Goal: Task Accomplishment & Management: Manage account settings

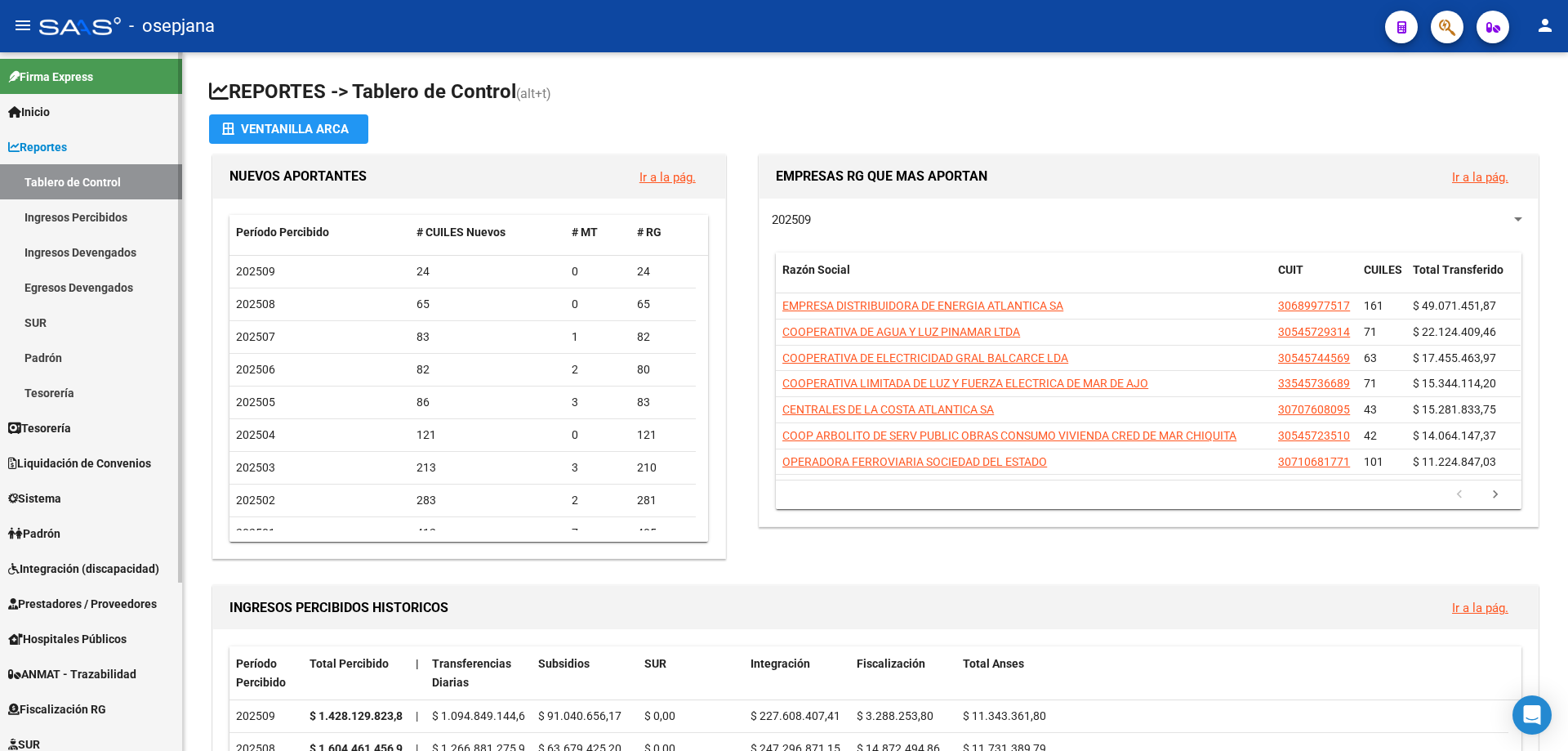
click at [84, 245] on link "Ingresos Devengados" at bounding box center [91, 252] width 182 height 36
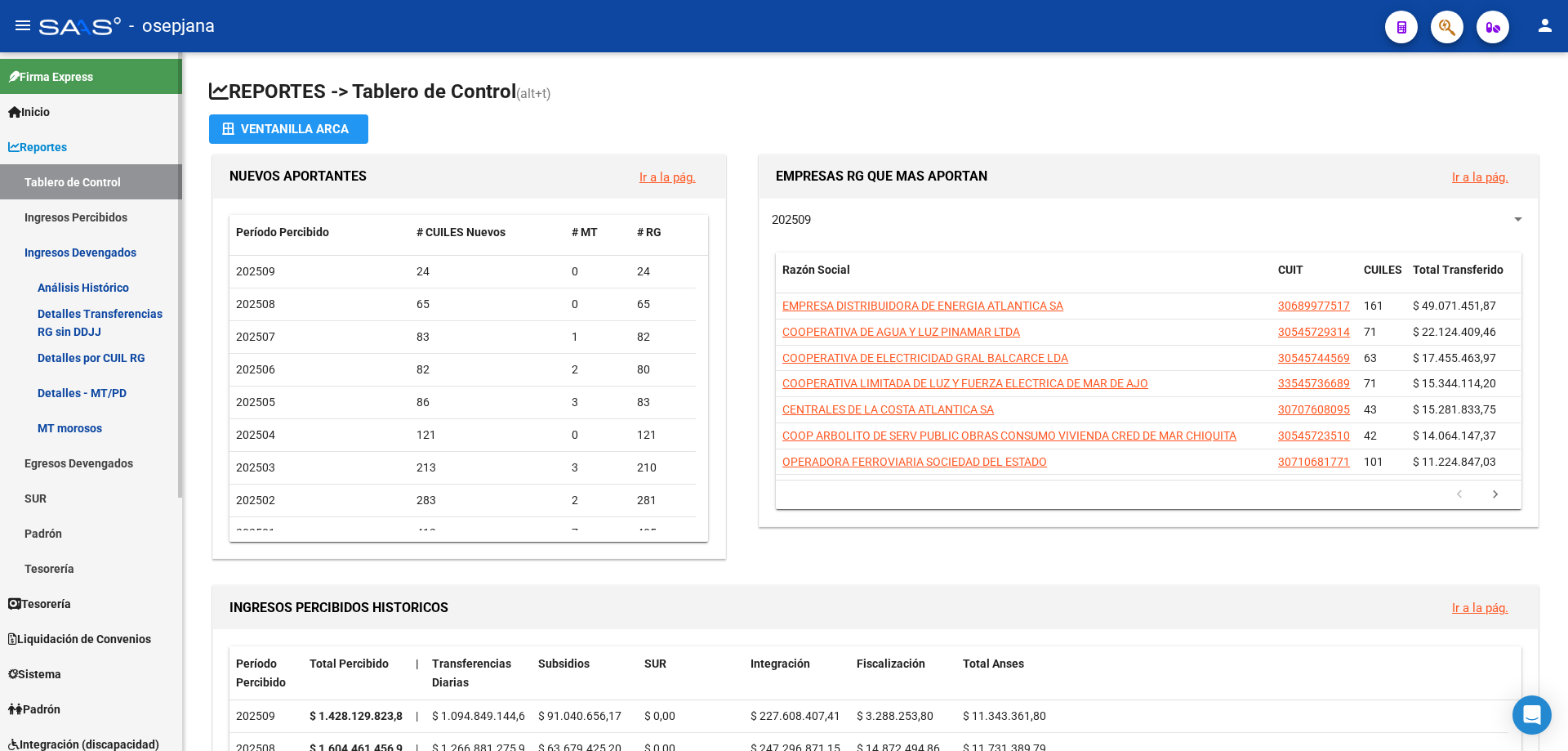
click at [124, 286] on link "Análisis Histórico" at bounding box center [91, 287] width 182 height 36
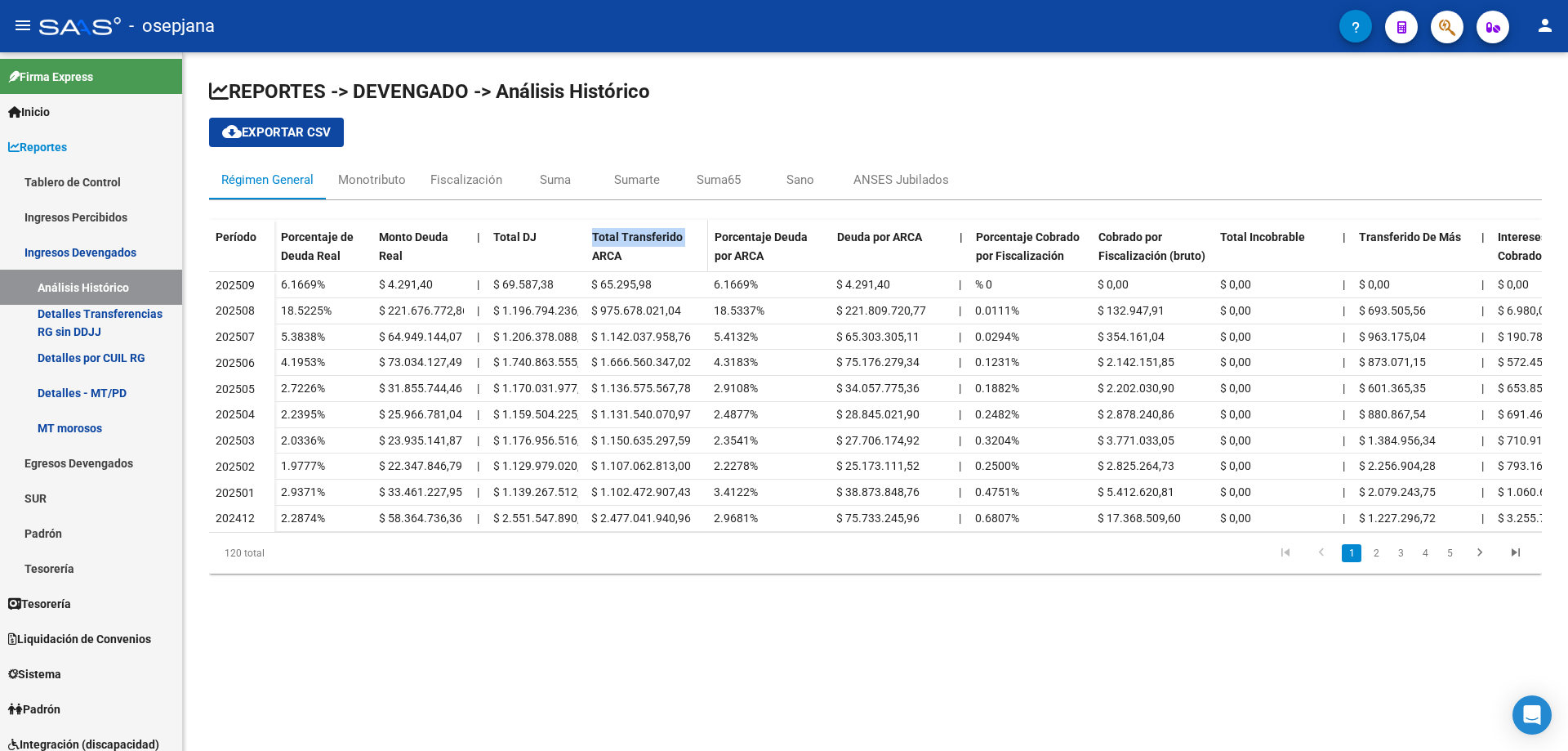
drag, startPoint x: 583, startPoint y: 248, endPoint x: 597, endPoint y: 249, distance: 14.0
click at [597, 249] on div "Porcentaje de Deuda Real Monto Deuda Real | Total DJ Total Transferido ARCA Por…" at bounding box center [1091, 253] width 1634 height 68
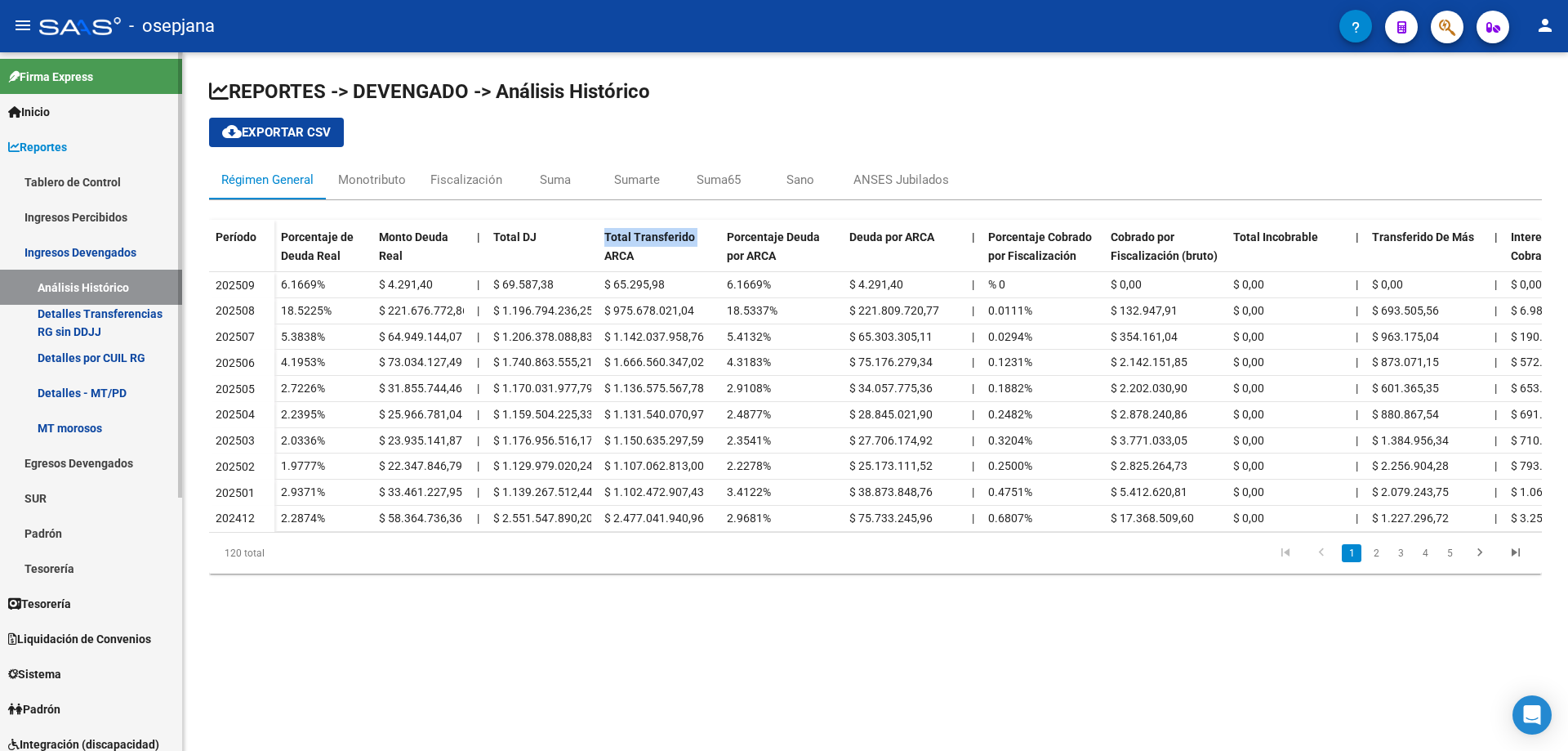
click at [42, 245] on link "Ingresos Devengados" at bounding box center [91, 252] width 182 height 36
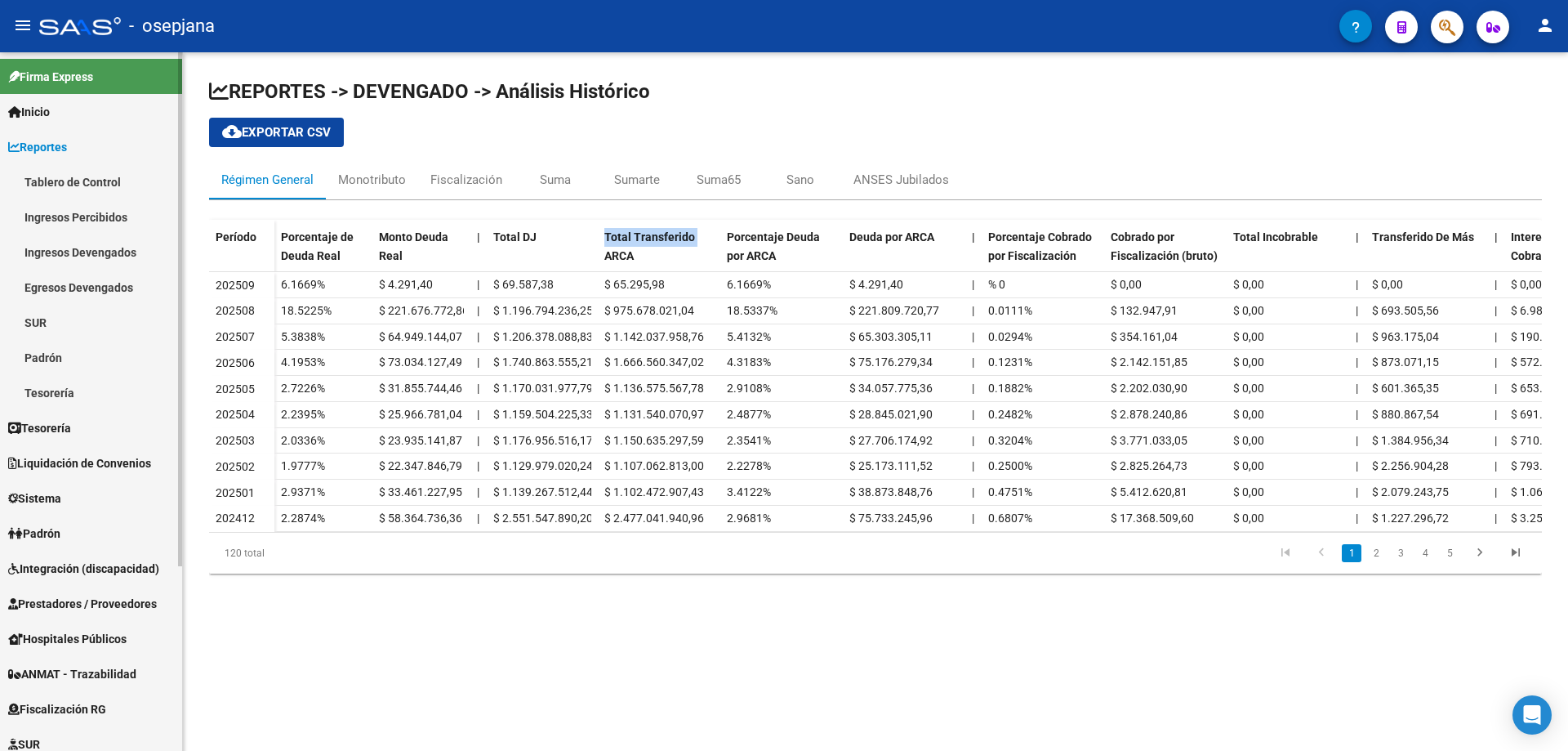
click at [85, 215] on link "Ingresos Percibidos" at bounding box center [91, 217] width 182 height 36
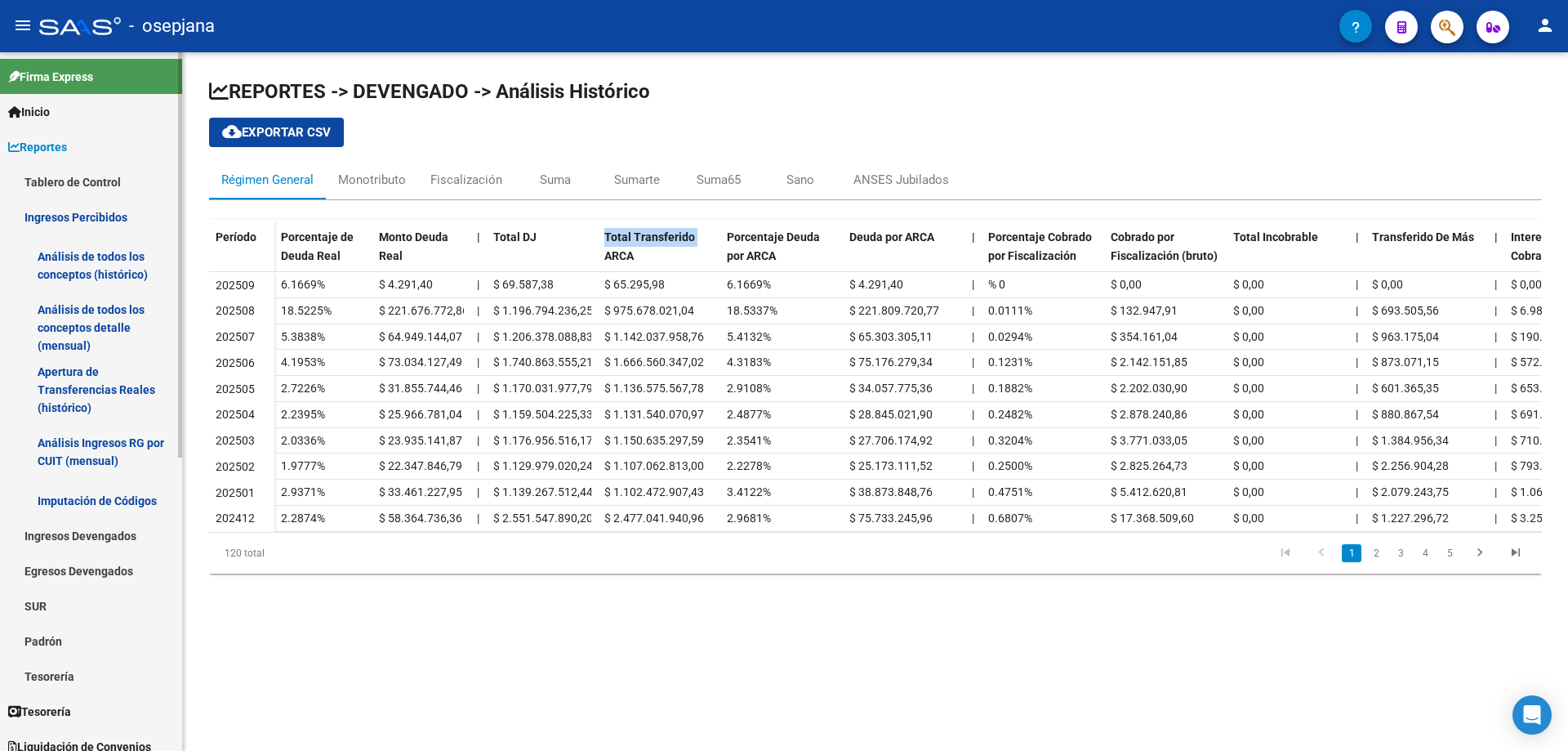
click at [115, 319] on link "Análisis de todos los conceptos detalle (mensual)" at bounding box center [91, 328] width 182 height 62
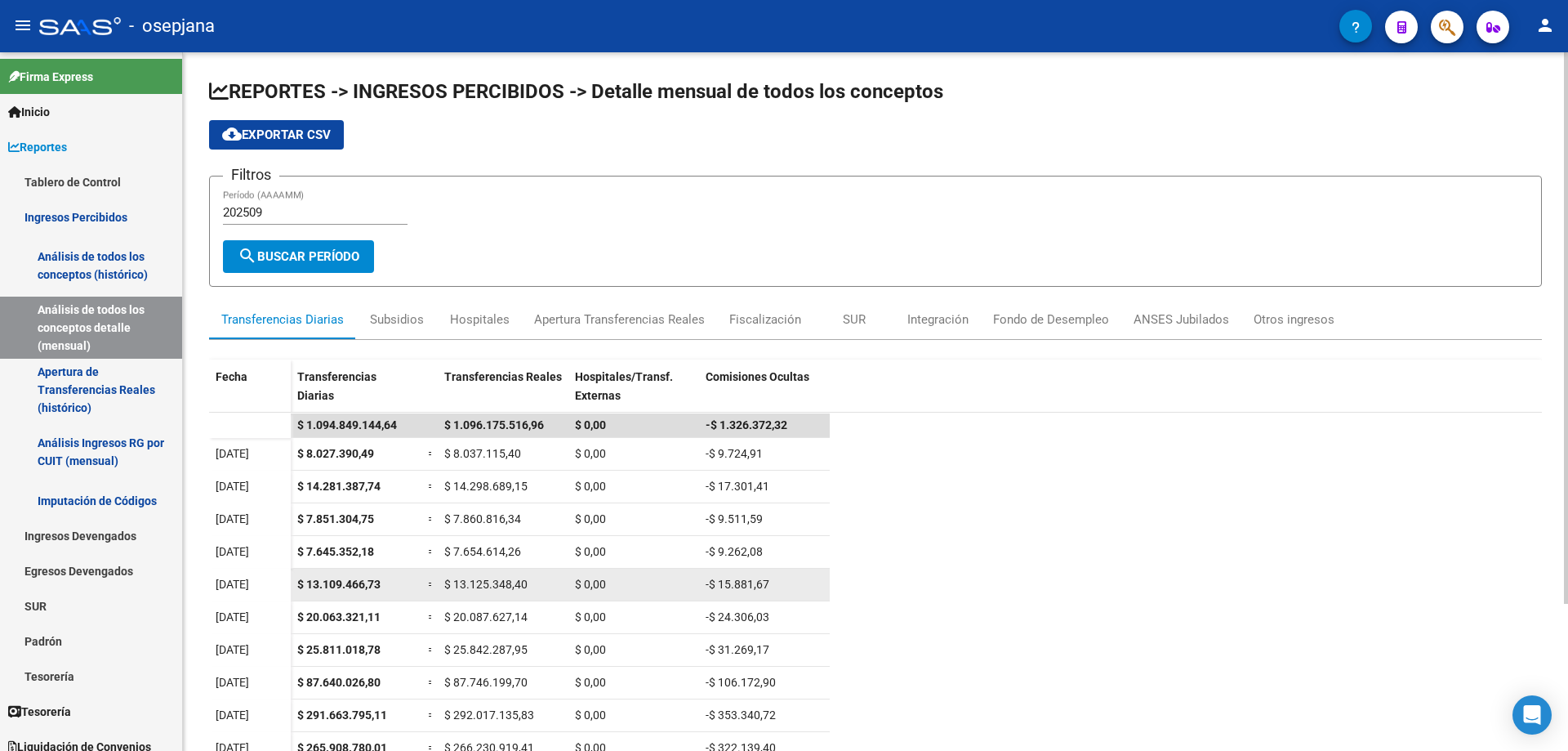
scroll to position [187, 0]
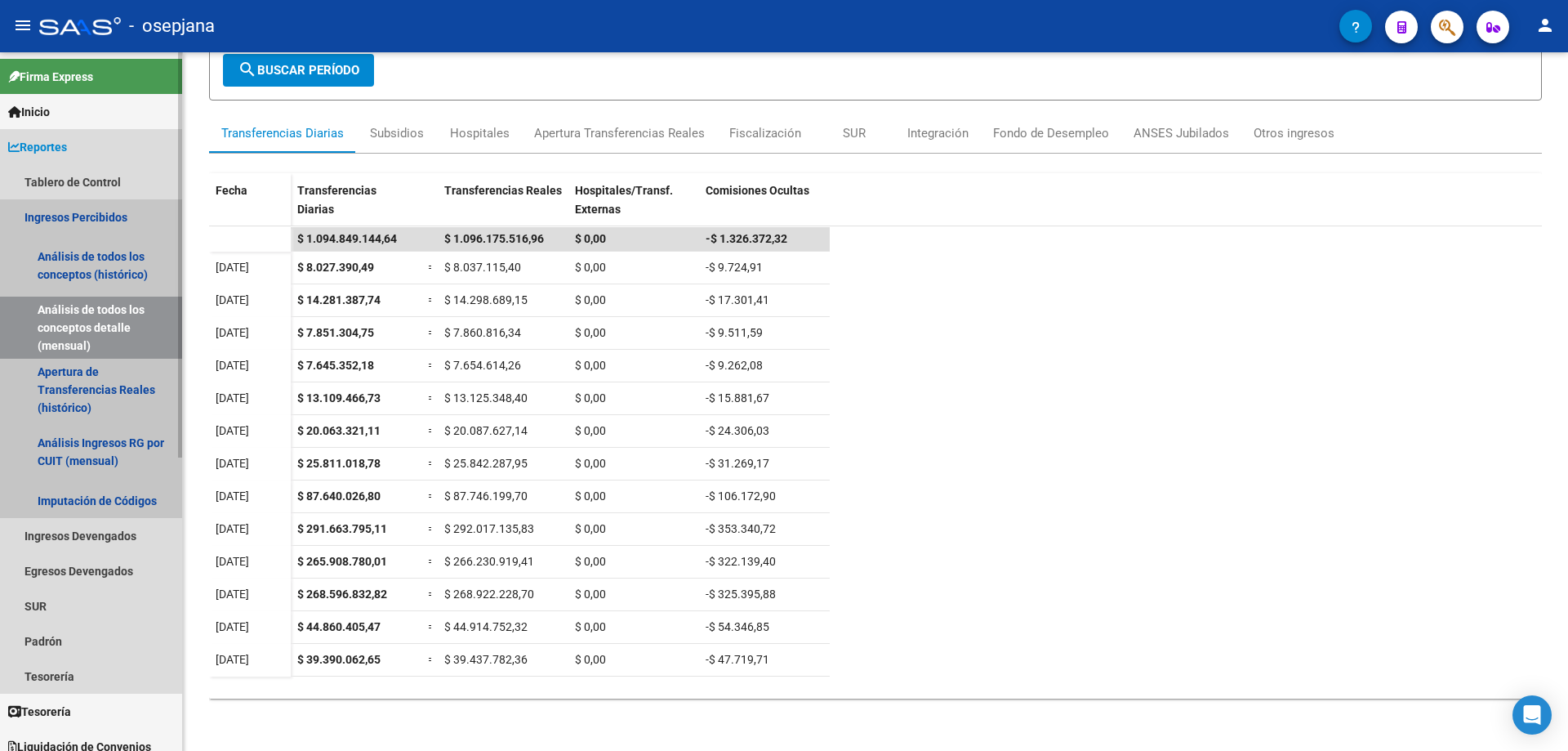
click at [77, 218] on link "Ingresos Percibidos" at bounding box center [91, 217] width 182 height 36
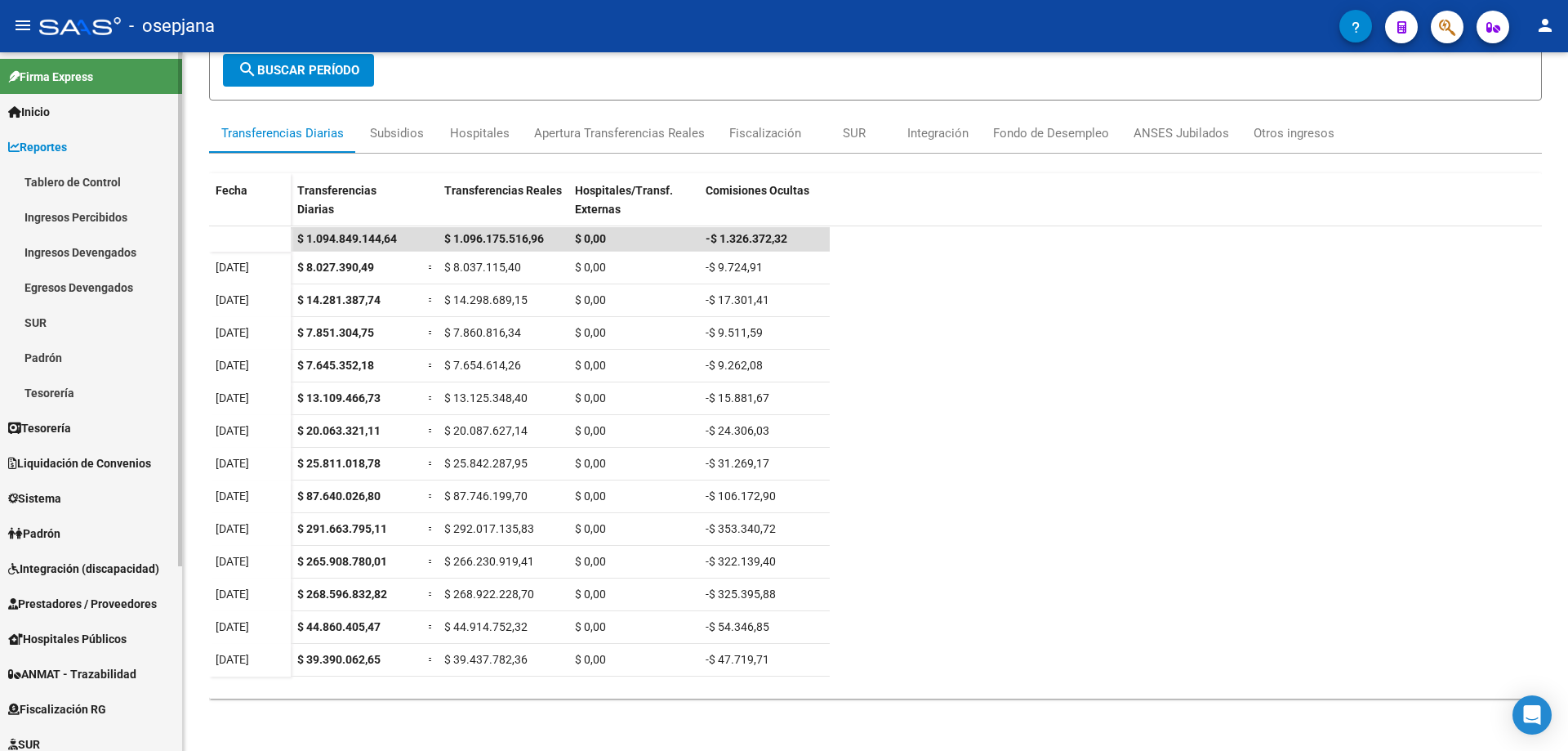
click at [67, 144] on span "Reportes" at bounding box center [37, 147] width 59 height 18
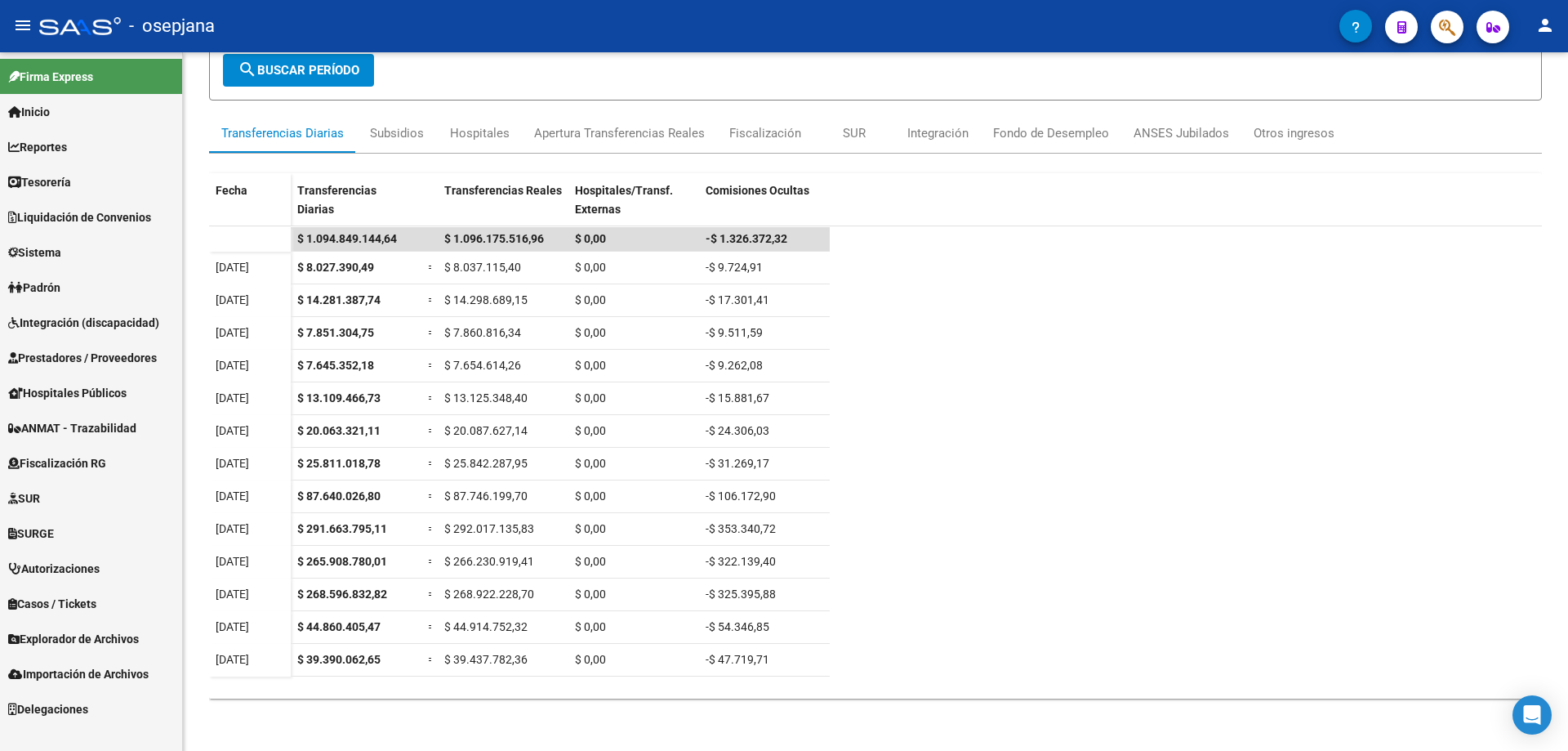
click at [82, 356] on span "Prestadores / Proveedores" at bounding box center [82, 358] width 148 height 18
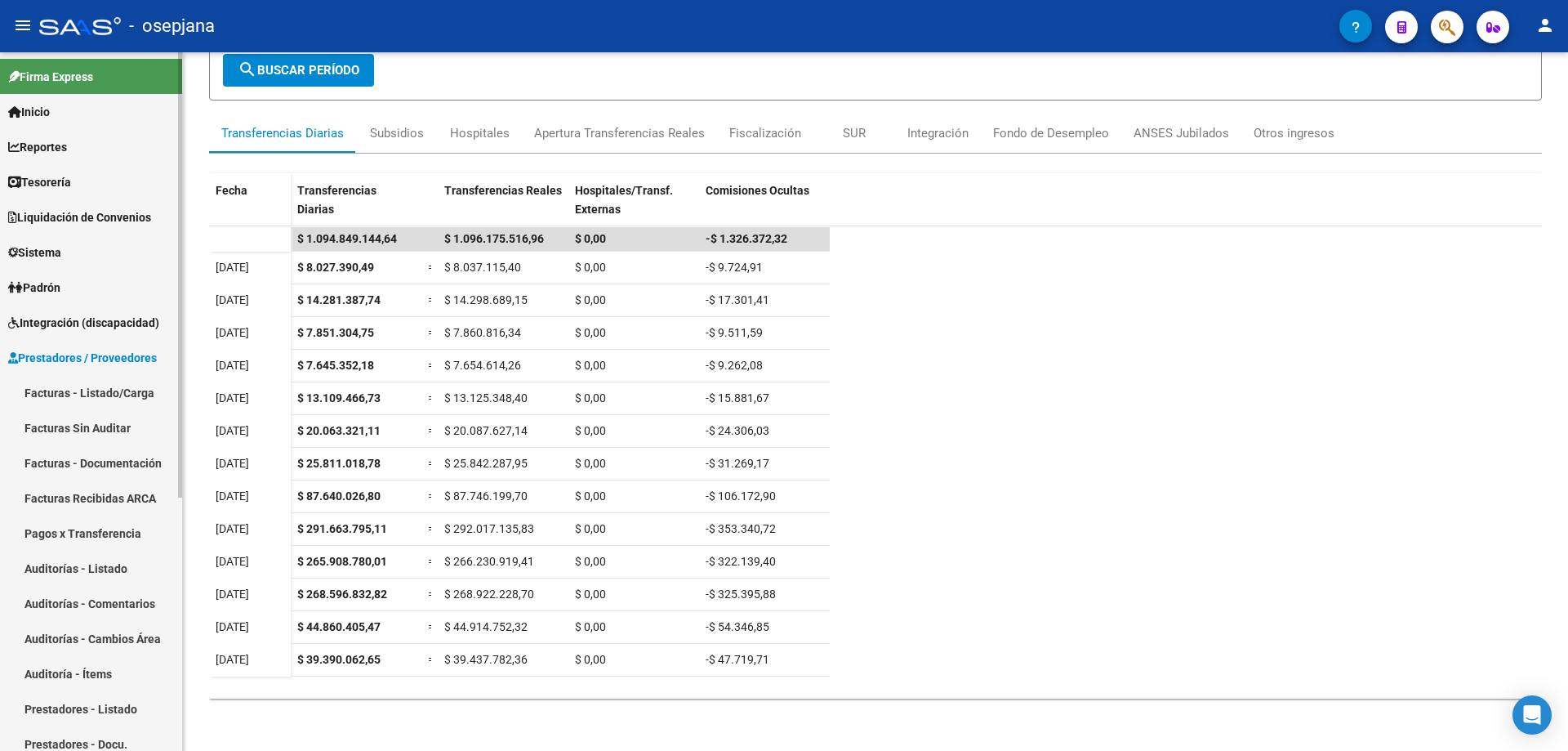
drag, startPoint x: 103, startPoint y: 712, endPoint x: 121, endPoint y: 666, distance: 49.4
click at [104, 711] on link "Prestadores - Listado" at bounding box center [91, 708] width 182 height 36
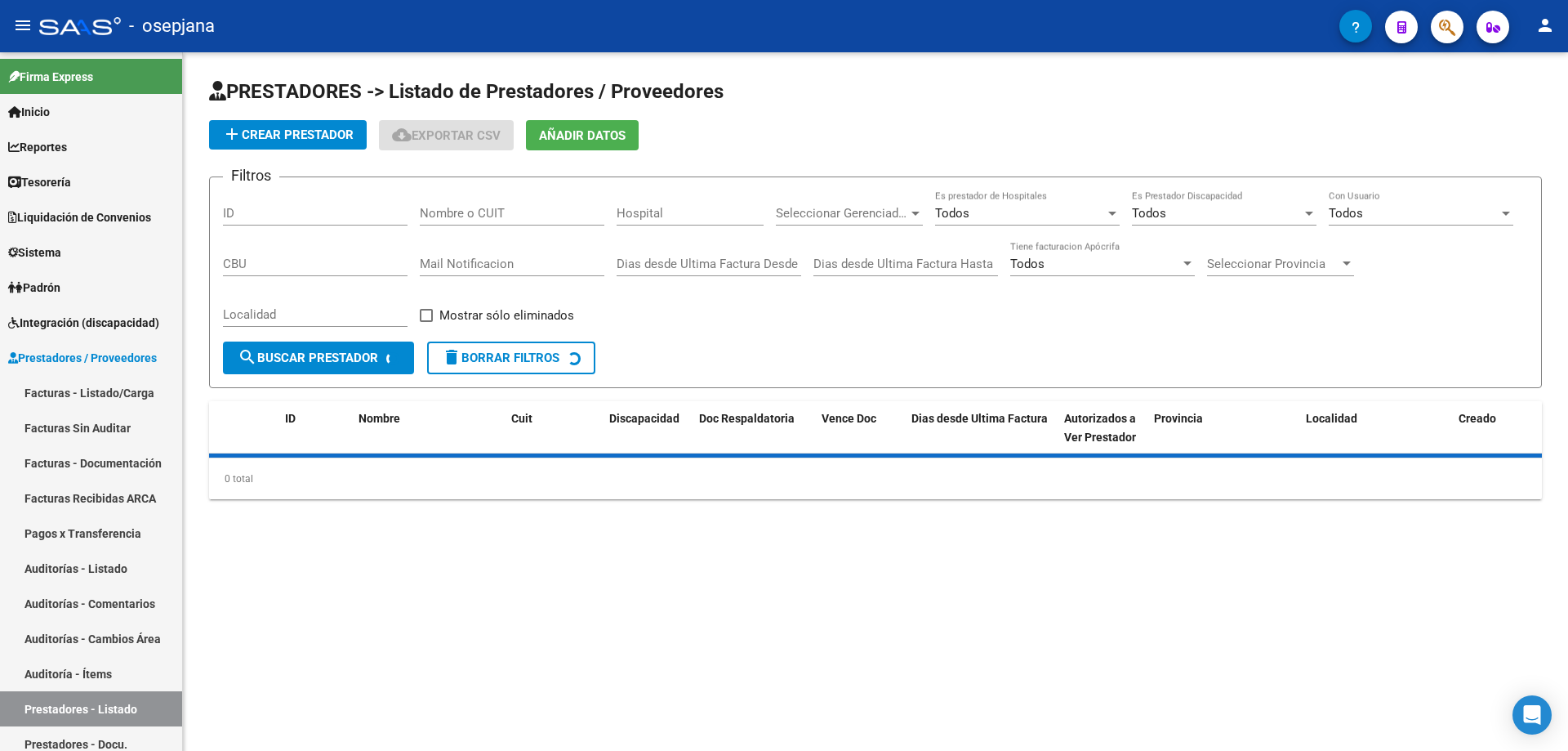
click at [484, 213] on input "Nombre o CUIT" at bounding box center [511, 213] width 185 height 15
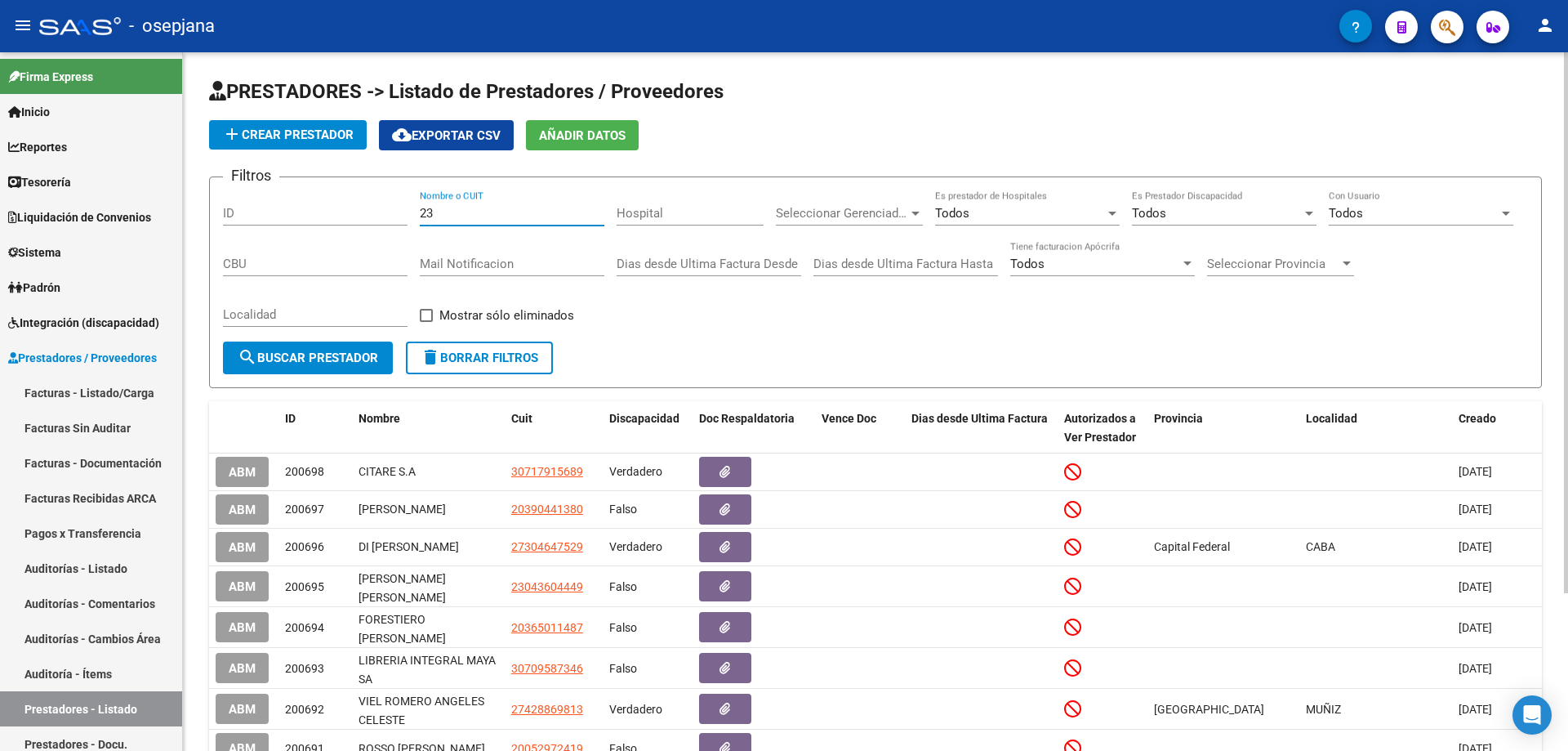
paste input "24664395"
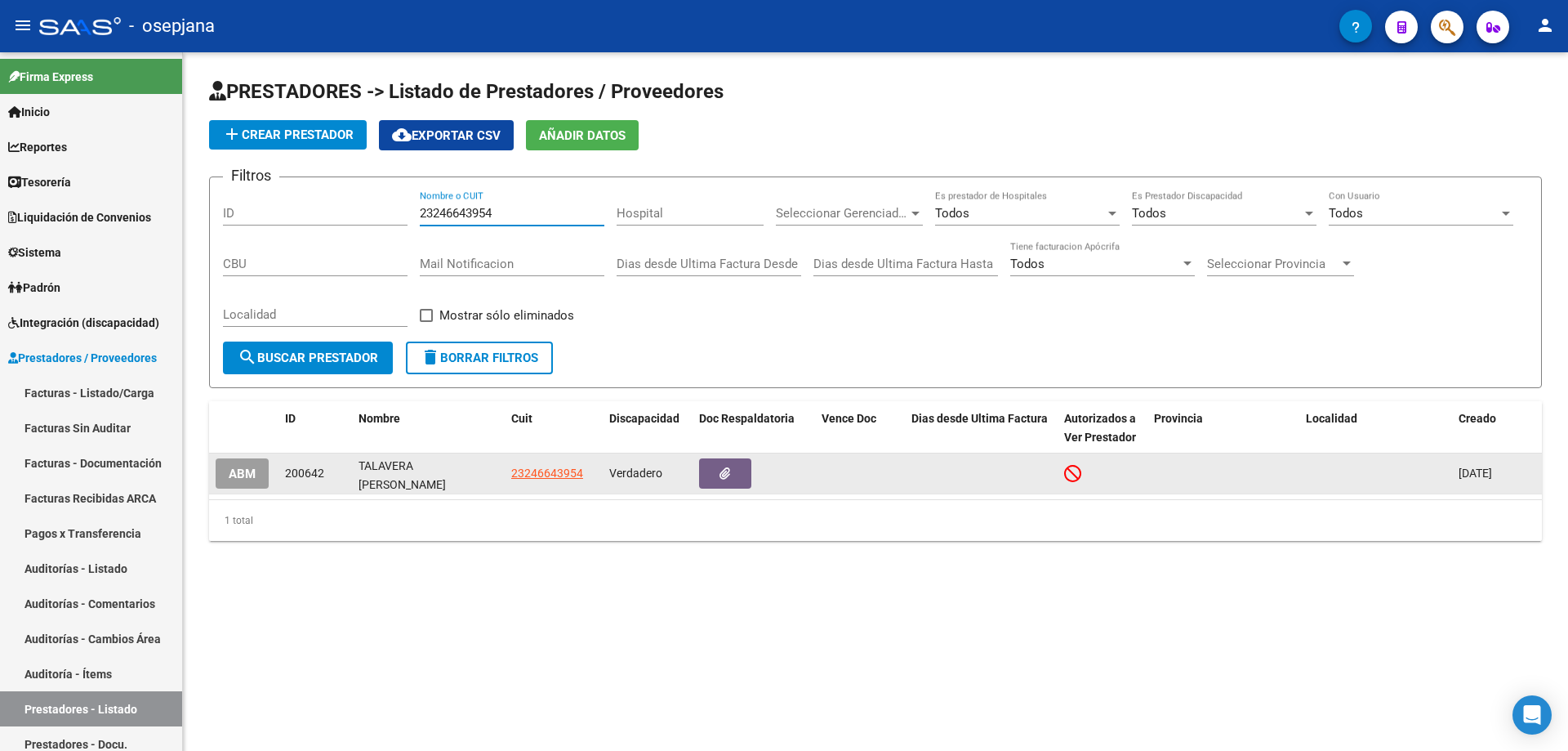
type input "23246643954"
drag, startPoint x: 361, startPoint y: 463, endPoint x: 427, endPoint y: 482, distance: 68.7
click at [427, 482] on div "TALAVERA [PERSON_NAME]" at bounding box center [428, 473] width 139 height 35
copy div "TALAVERA [PERSON_NAME]"
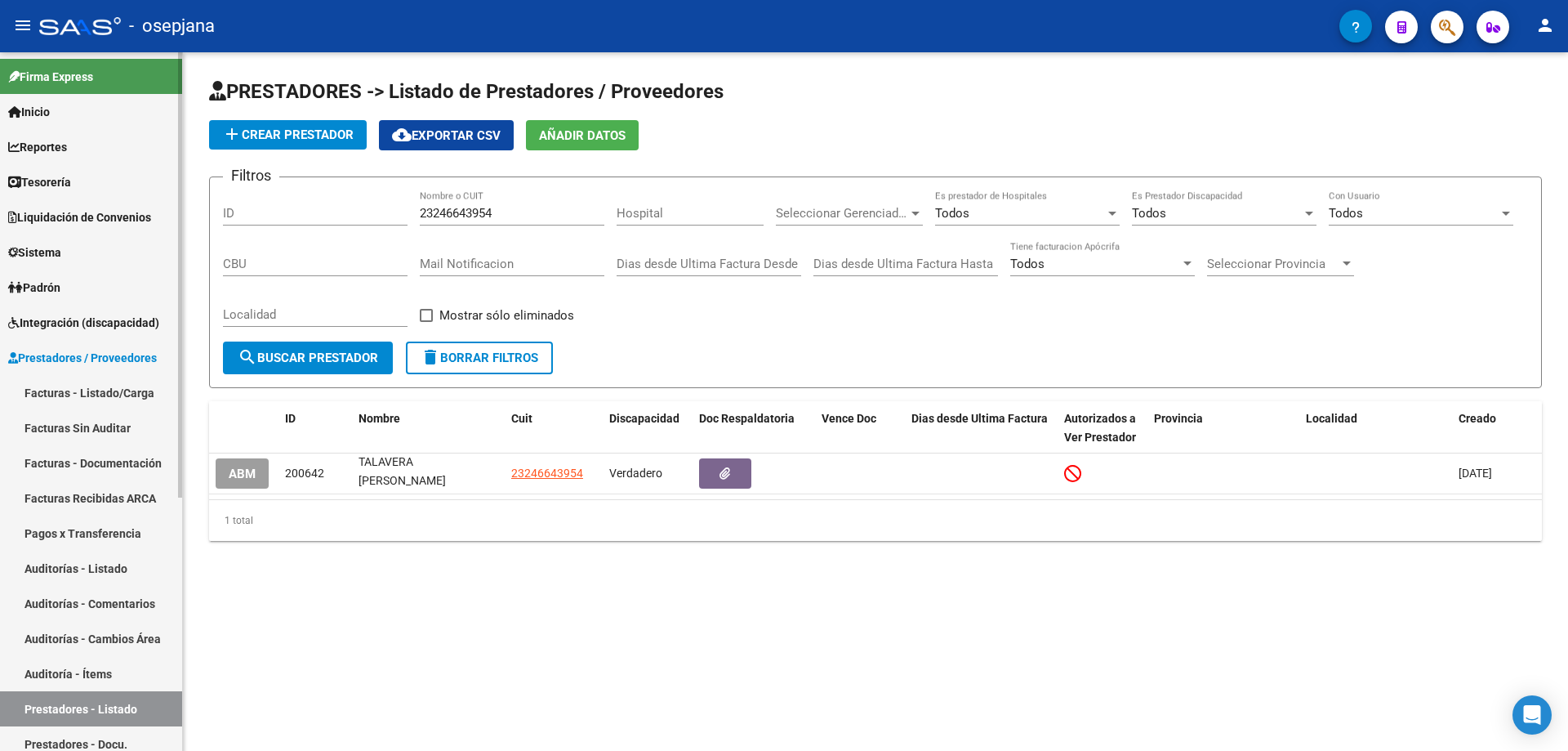
click at [90, 354] on span "Prestadores / Proveedores" at bounding box center [82, 358] width 148 height 18
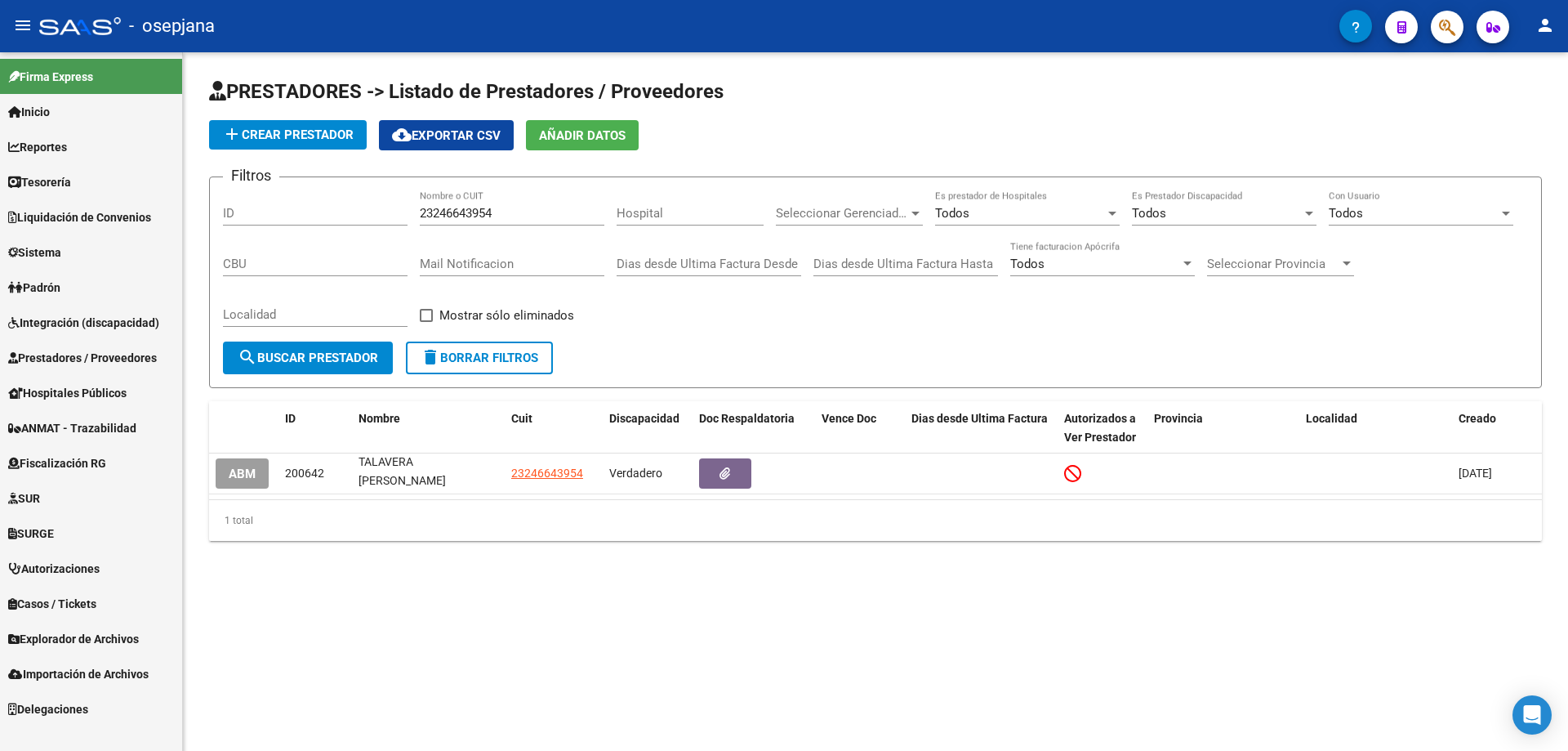
click at [61, 244] on span "Sistema" at bounding box center [35, 252] width 53 height 18
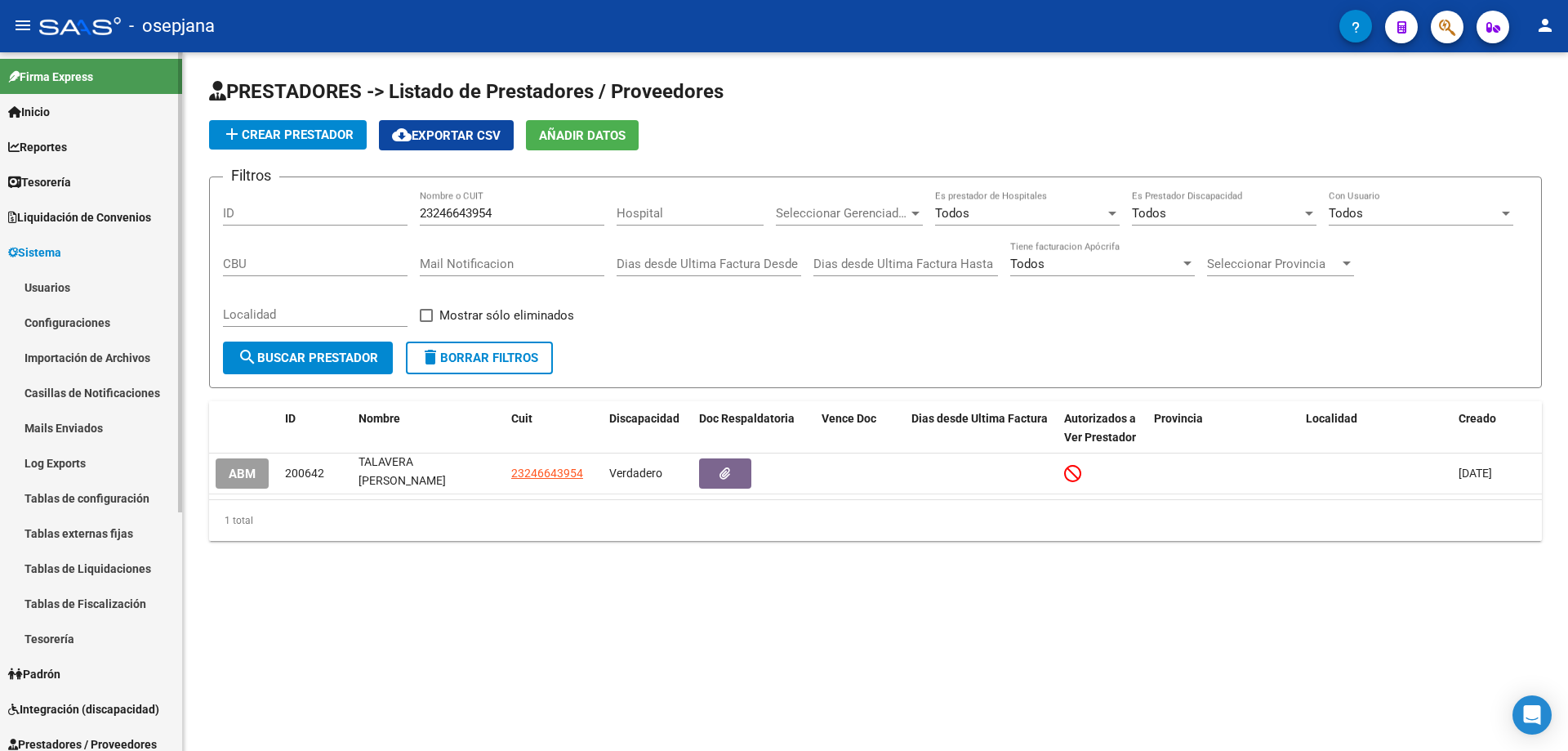
click at [58, 280] on link "Usuarios" at bounding box center [91, 287] width 182 height 36
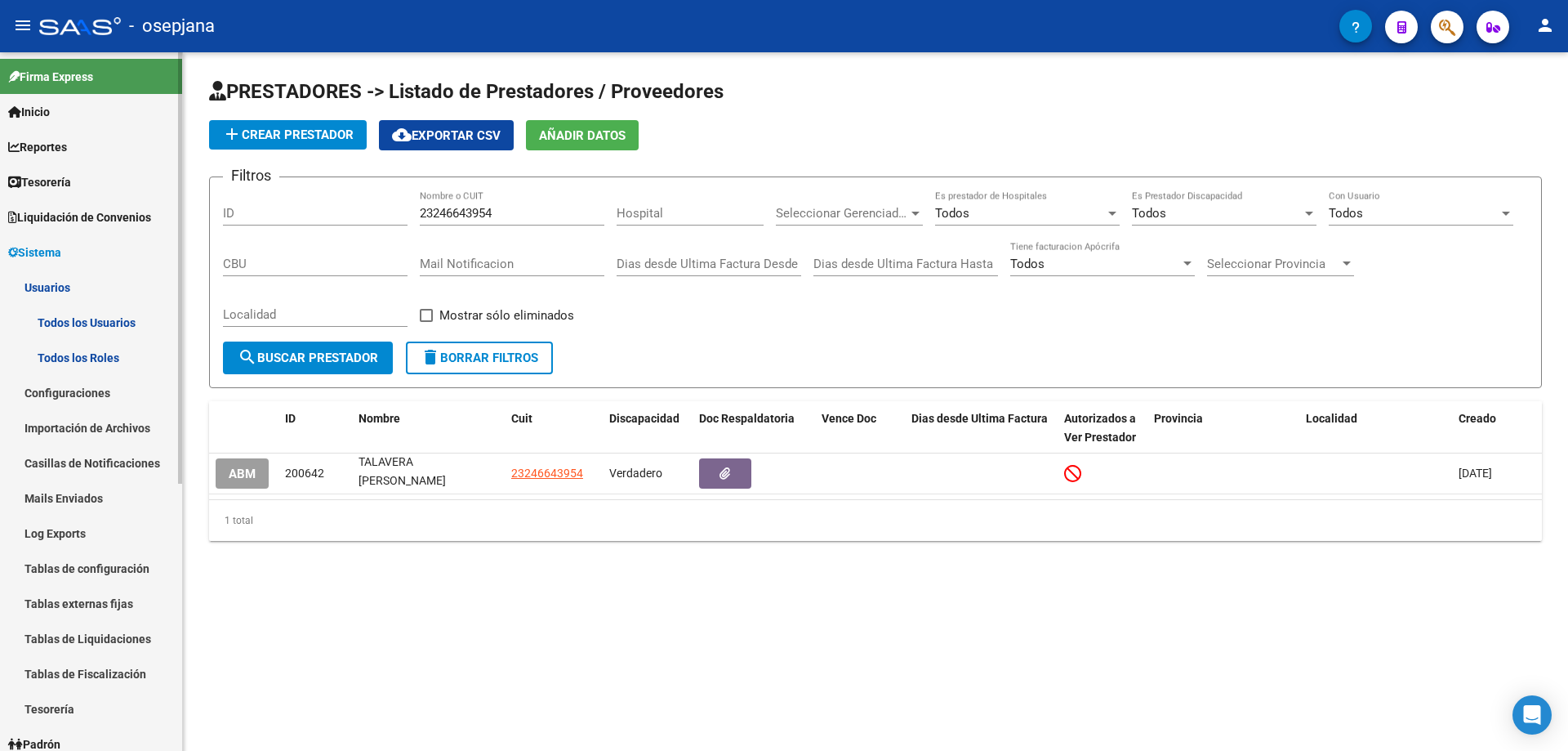
click at [65, 321] on link "Todos los Usuarios" at bounding box center [91, 322] width 182 height 36
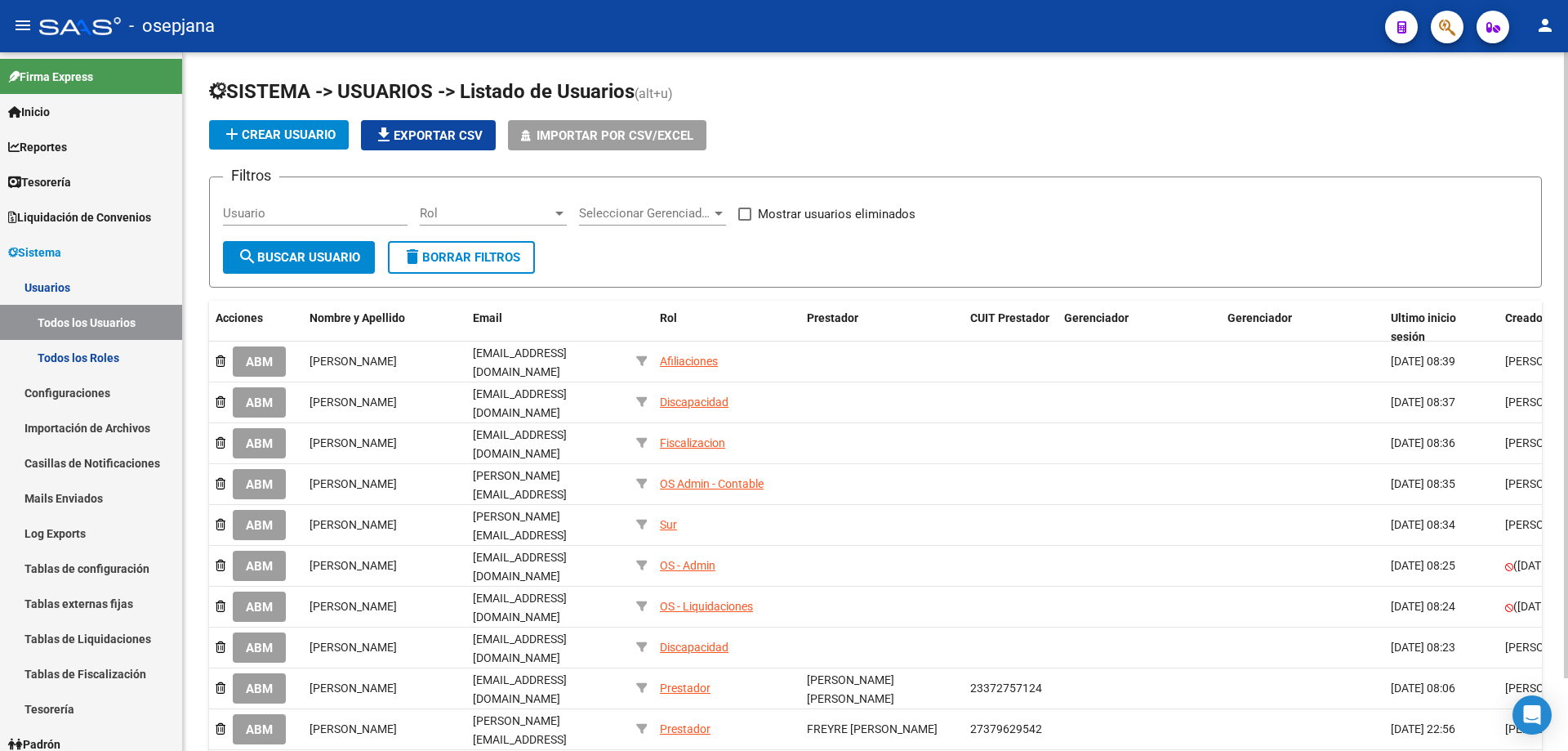
click at [276, 135] on span "add Crear Usuario" at bounding box center [278, 135] width 114 height 15
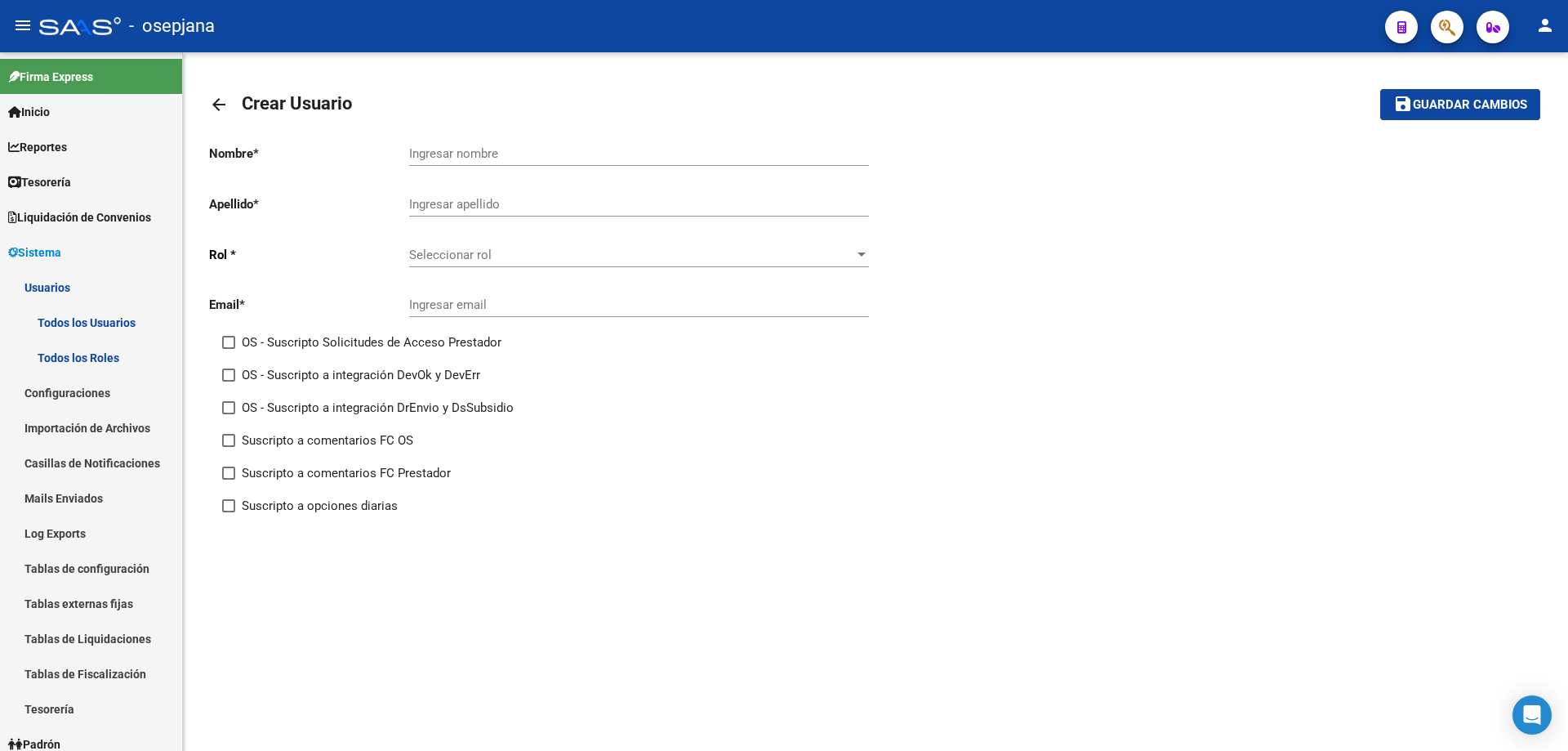
click at [225, 99] on mat-icon "arrow_back" at bounding box center [219, 105] width 20 height 20
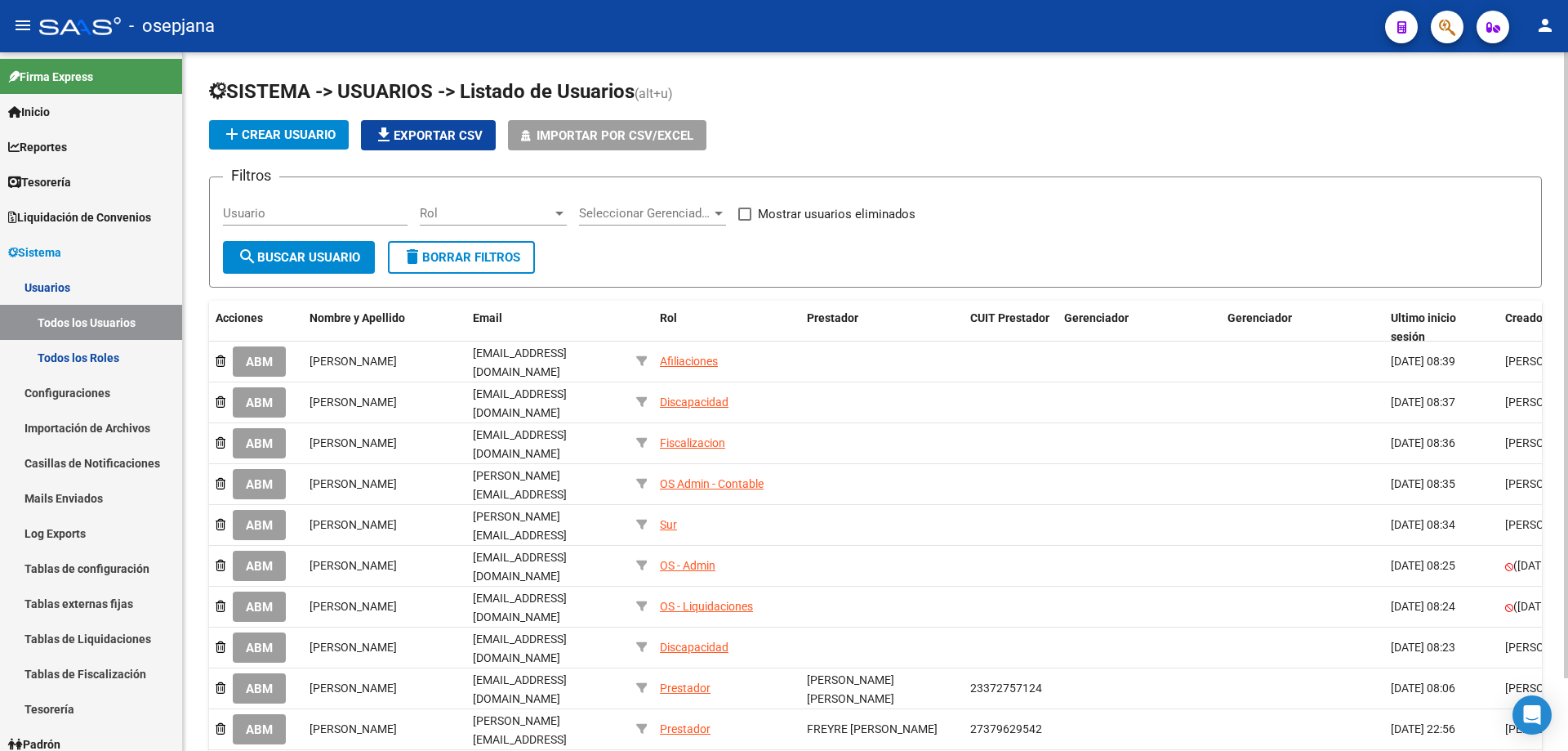
click at [324, 208] on input "Usuario" at bounding box center [315, 213] width 185 height 15
paste input "[EMAIL_ADDRESS][DOMAIN_NAME]"
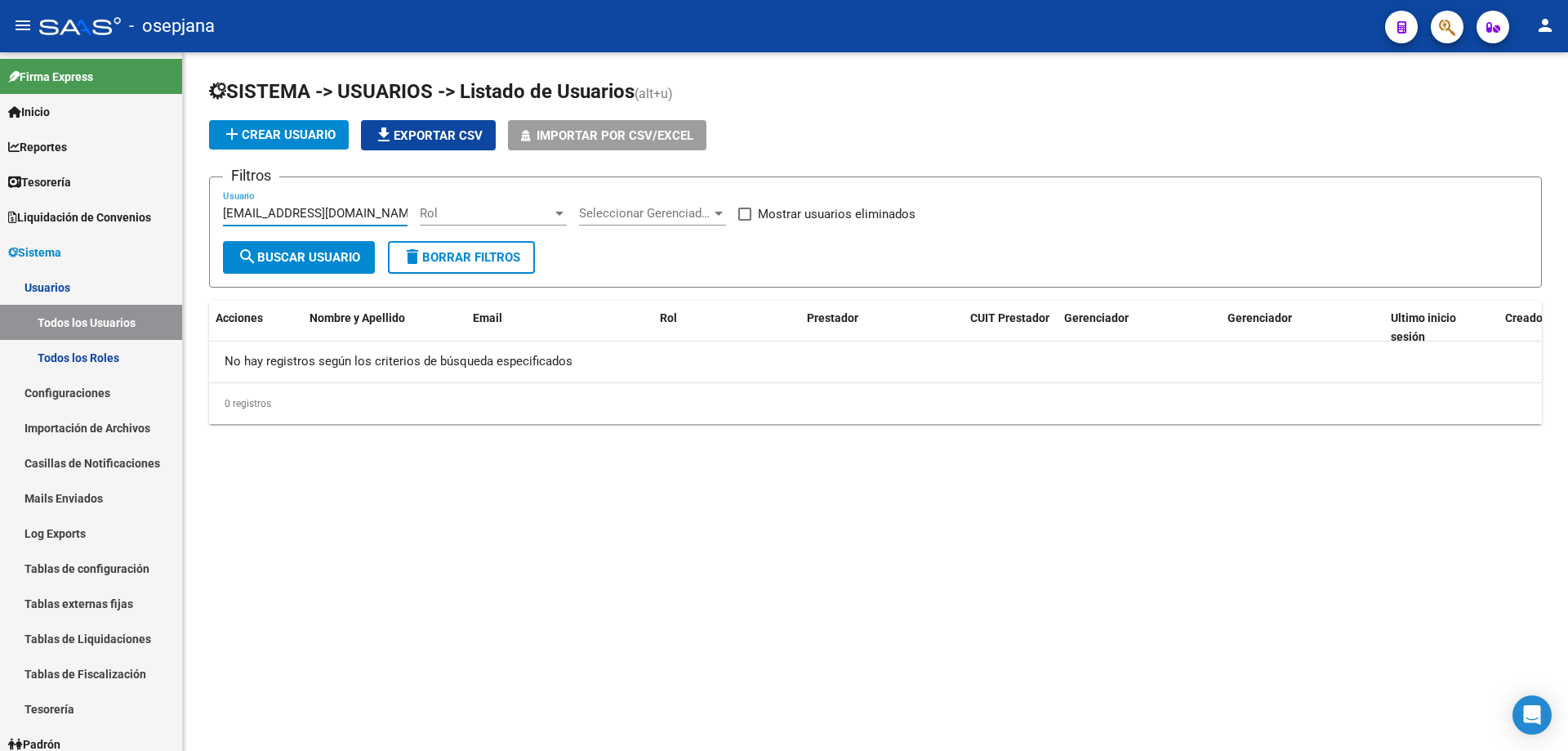
type input "[EMAIL_ADDRESS][DOMAIN_NAME]"
click at [304, 121] on button "add Crear Usuario" at bounding box center [278, 135] width 139 height 29
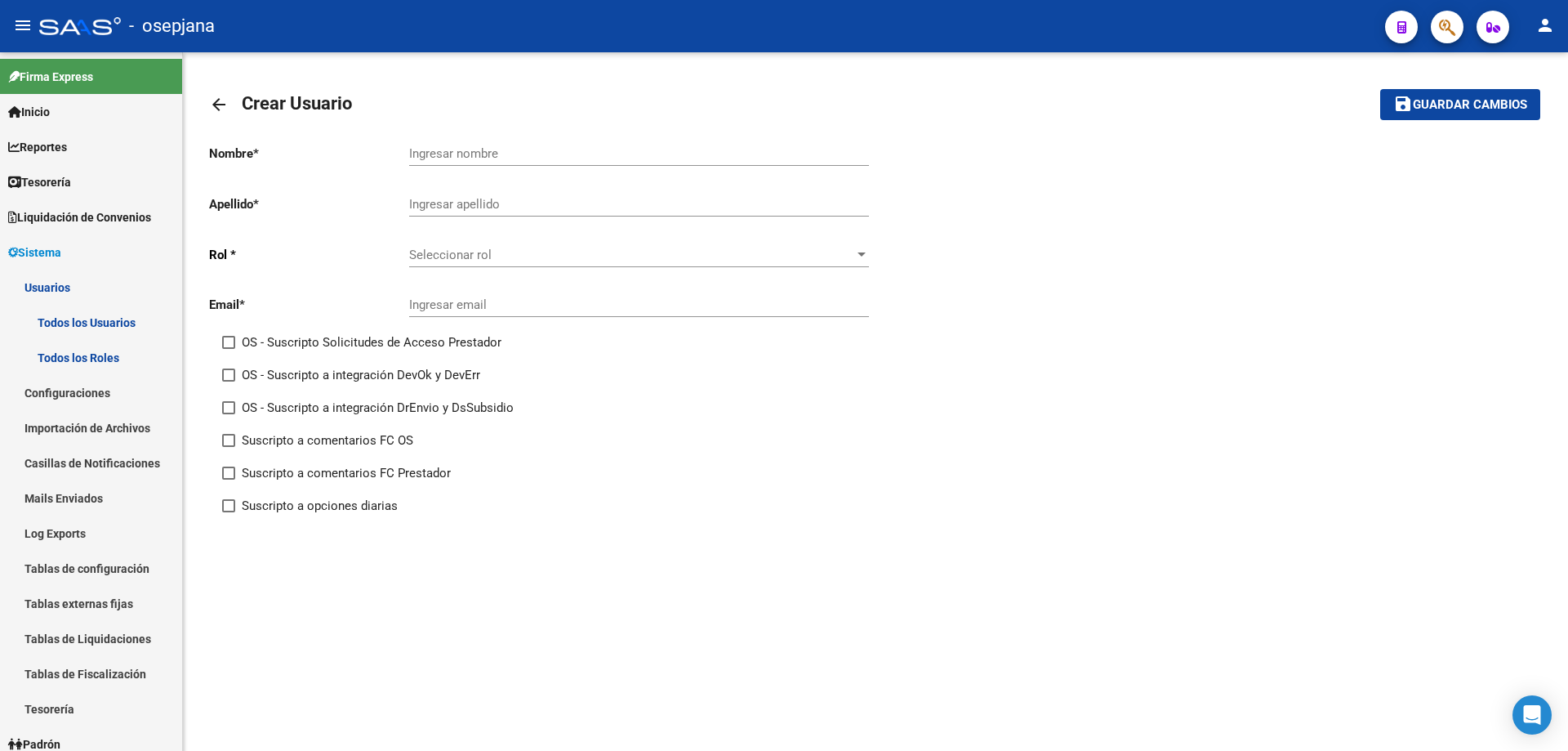
click at [461, 251] on span "Seleccionar rol" at bounding box center [632, 255] width 445 height 15
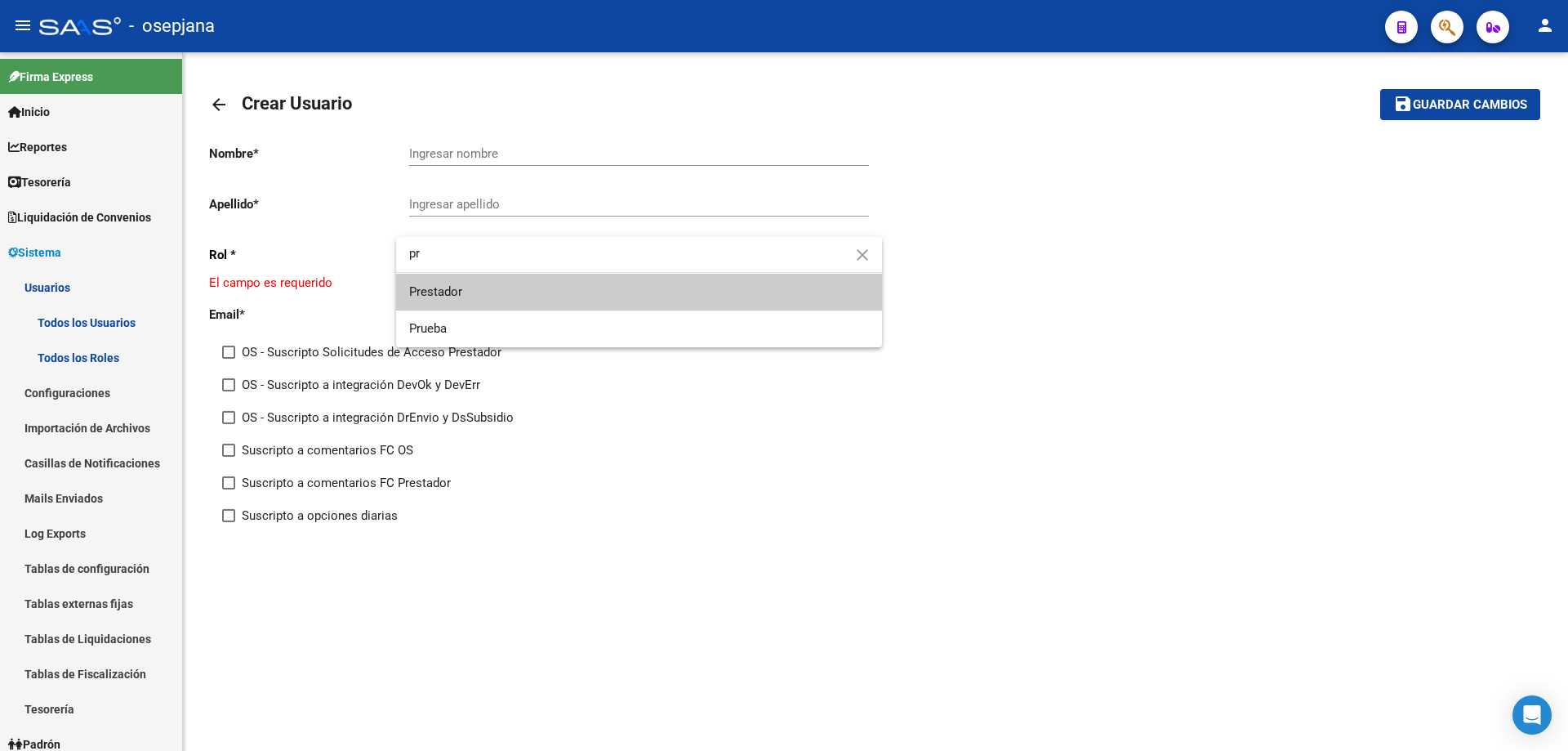
type input "pr"
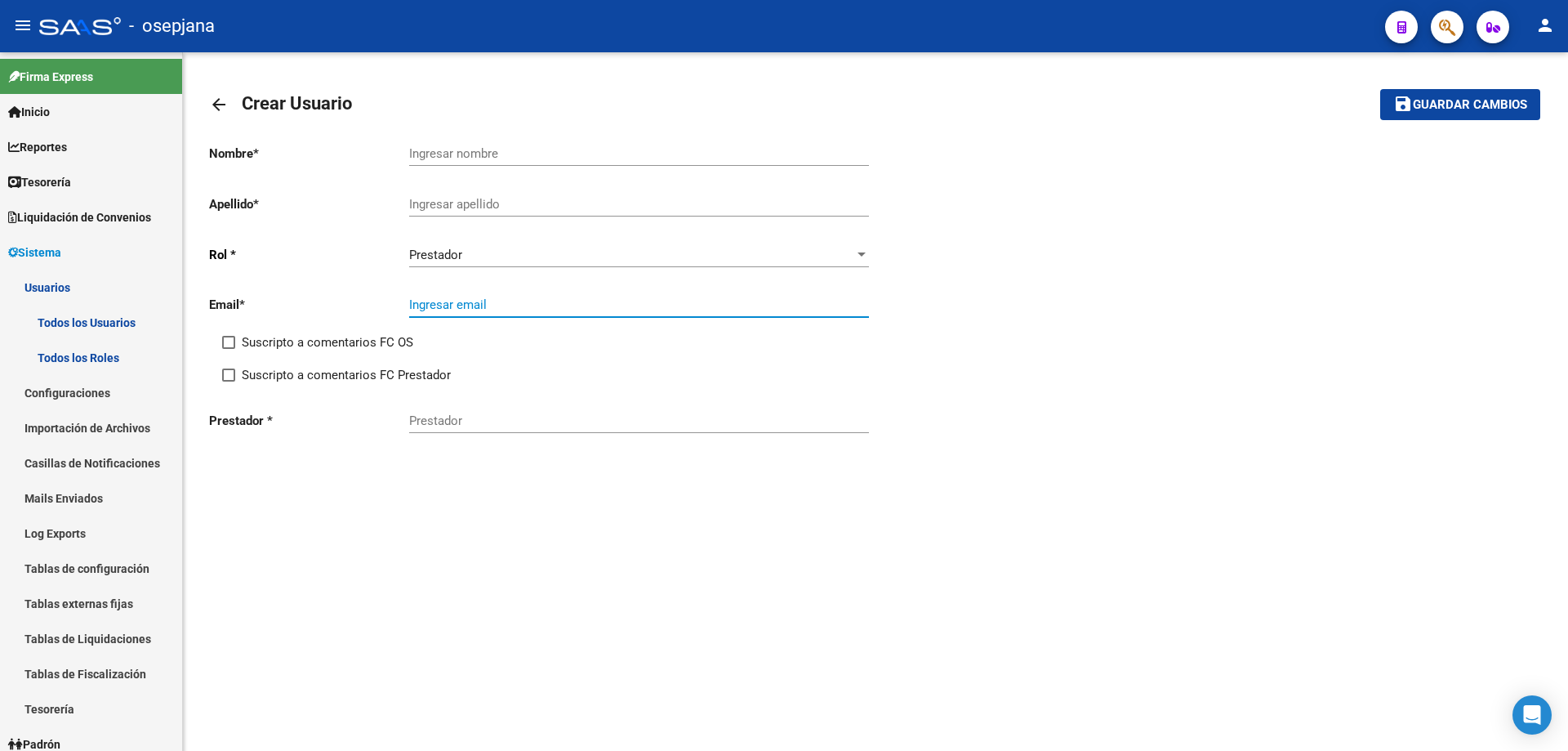
paste input "[EMAIL_ADDRESS][DOMAIN_NAME]"
paste input "talavera [PERSON_NAME]"
drag, startPoint x: 573, startPoint y: 300, endPoint x: 706, endPoint y: 301, distance: 133.0
click at [706, 301] on input "[EMAIL_ADDRESS] [PERSON_NAME]" at bounding box center [639, 305] width 460 height 15
type input "[EMAIL_ADDRESS][DOMAIN_NAME]"
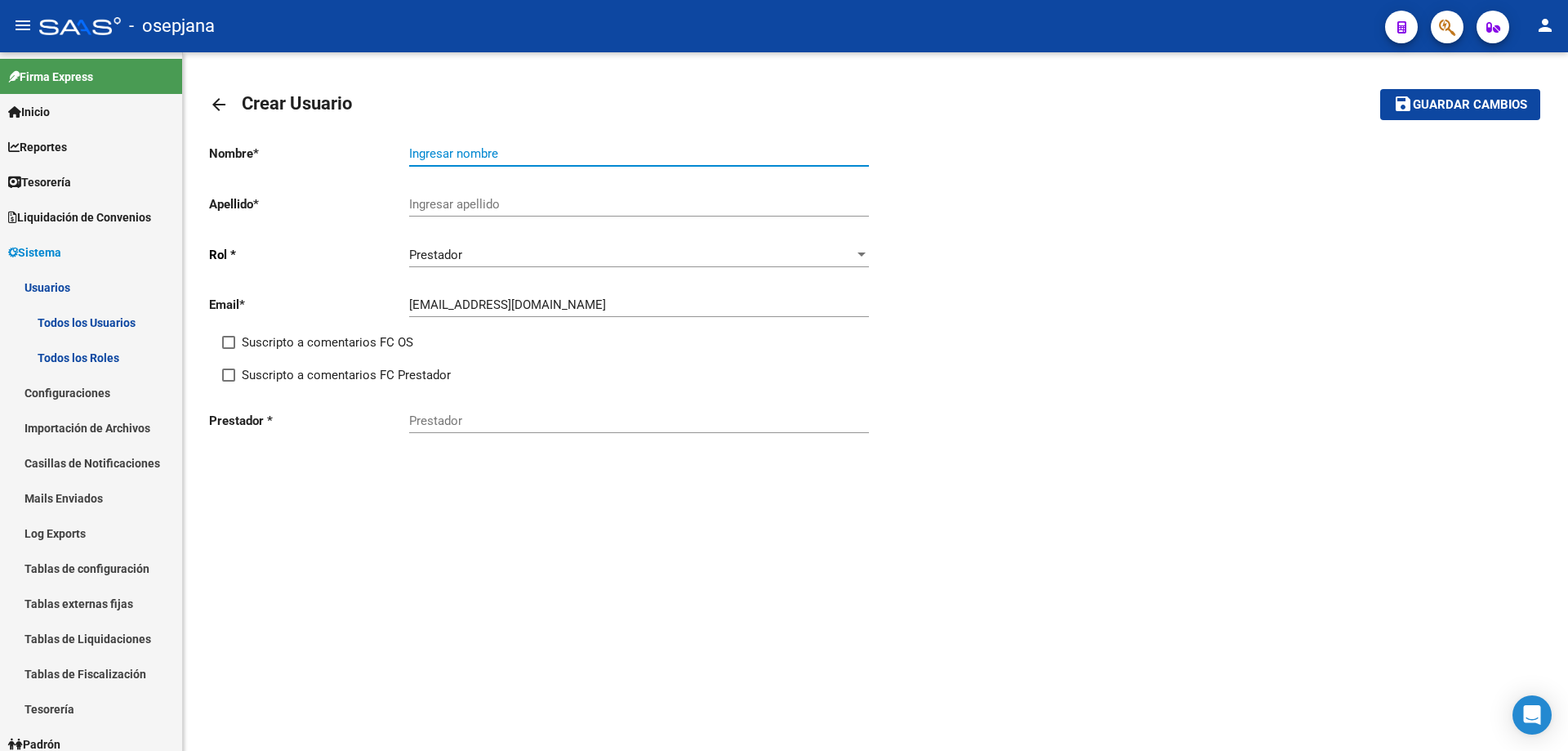
click at [486, 156] on input "Ingresar nombre" at bounding box center [639, 154] width 460 height 15
paste input "TALAVERA [PERSON_NAME]"
drag, startPoint x: 411, startPoint y: 158, endPoint x: 475, endPoint y: 158, distance: 64.0
click at [475, 158] on input "TALAVERA [PERSON_NAME]" at bounding box center [639, 154] width 460 height 15
type input "[PERSON_NAME]"
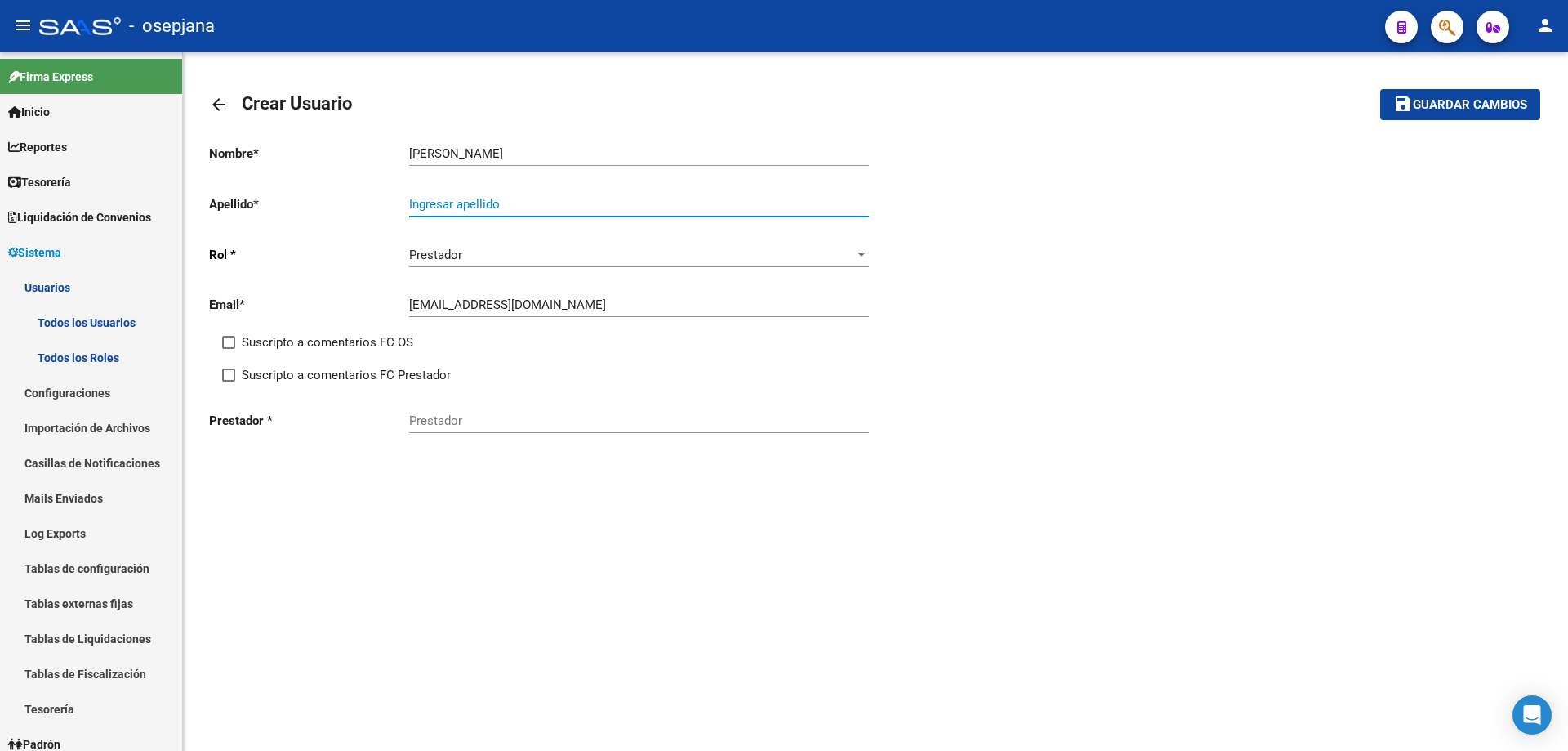
drag, startPoint x: 441, startPoint y: 202, endPoint x: 451, endPoint y: 202, distance: 10.0
click at [441, 202] on input "Ingresar apellido" at bounding box center [639, 204] width 460 height 15
paste input "TALAVERA"
type input "TALAVERA"
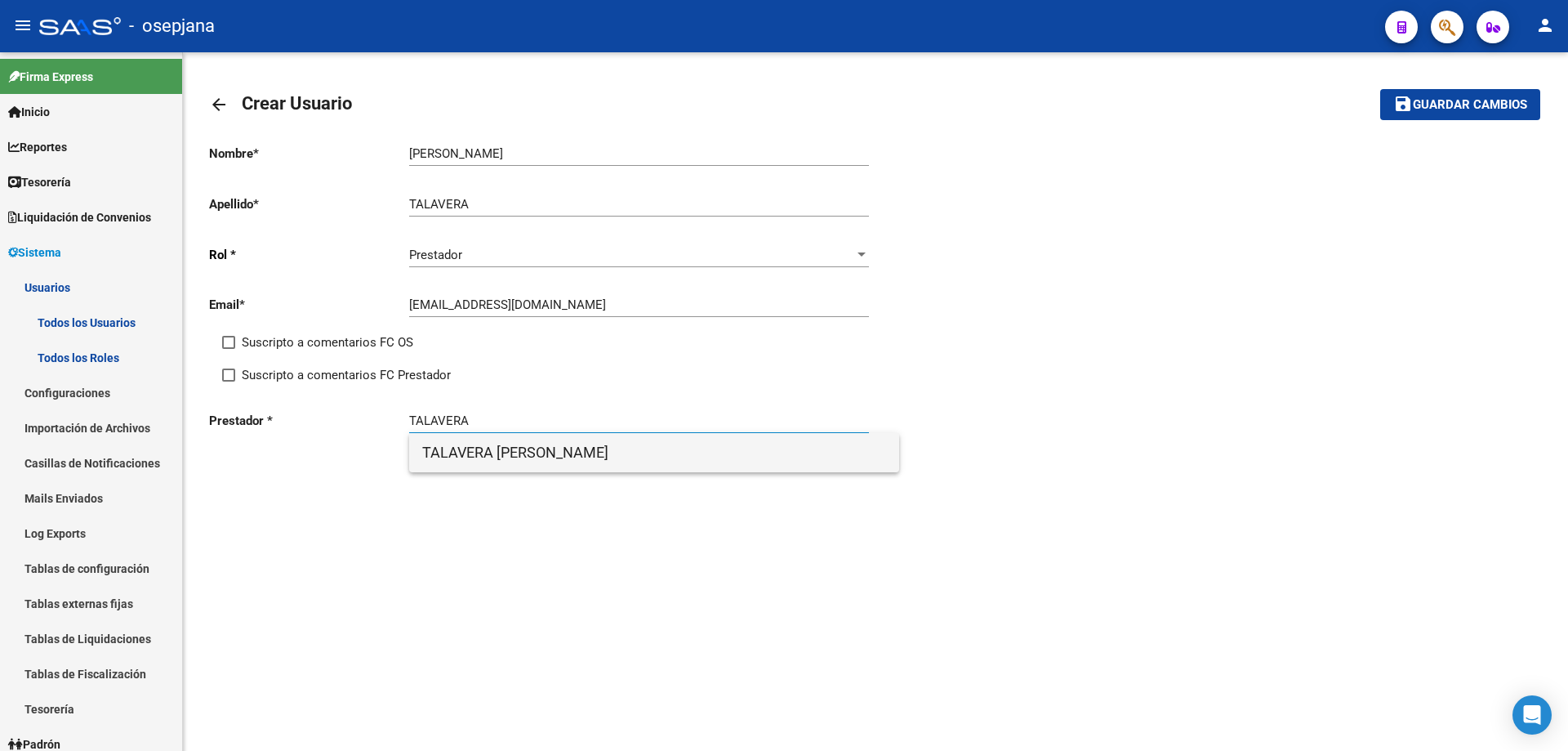
click at [585, 450] on span "TALAVERA [PERSON_NAME]" at bounding box center [654, 452] width 464 height 39
type input "TALAVERA [PERSON_NAME]"
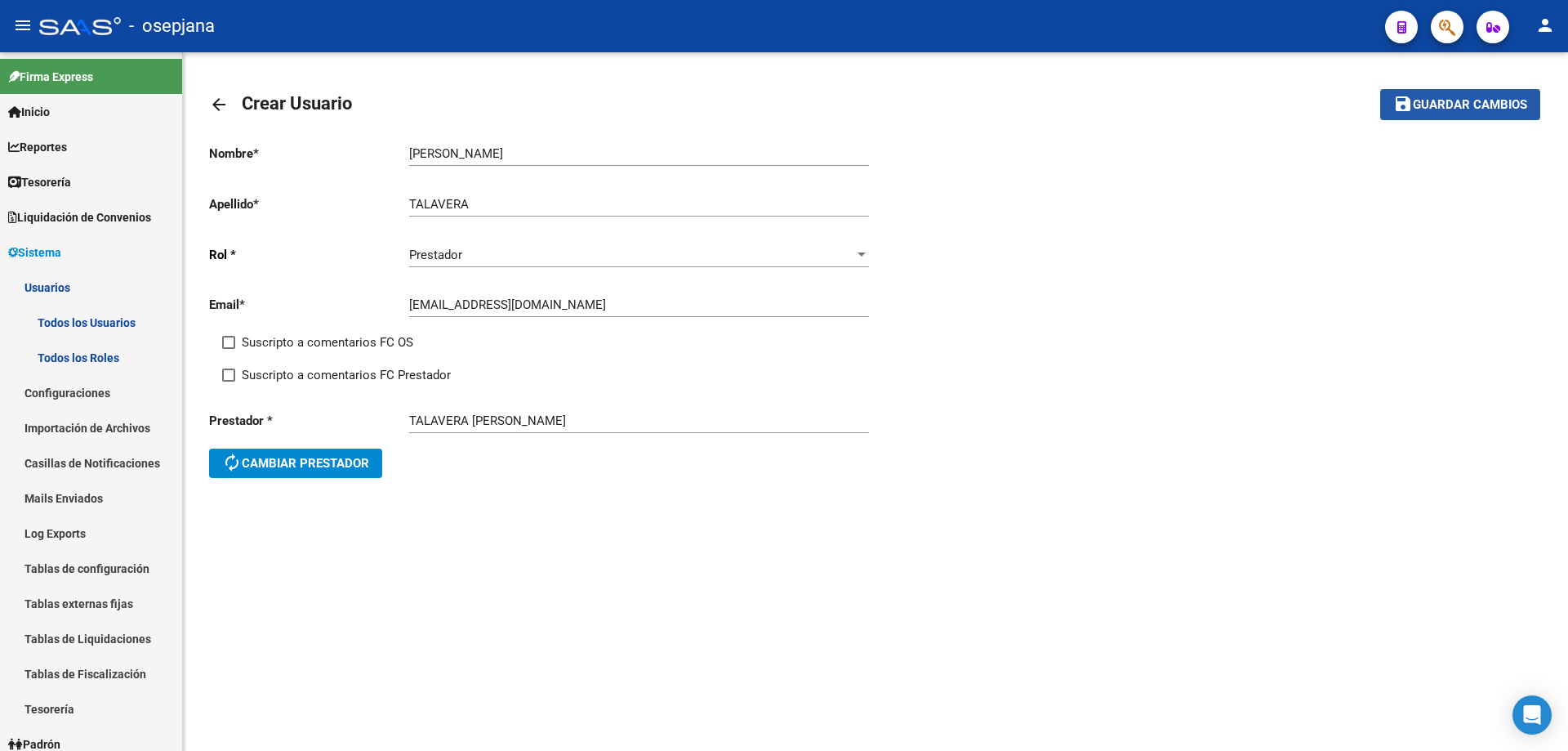
click at [1492, 98] on span "Guardar cambios" at bounding box center [1471, 106] width 115 height 15
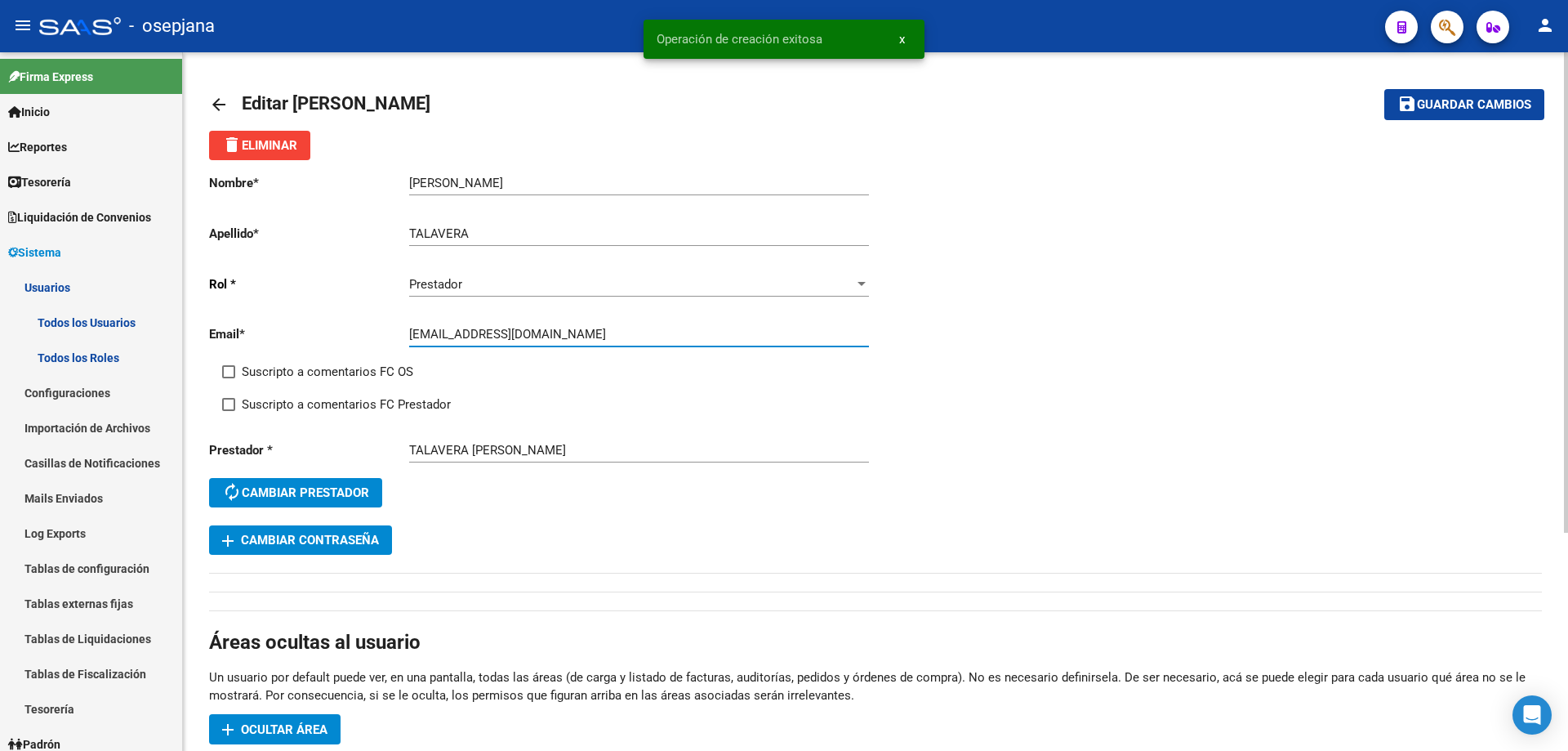
drag, startPoint x: 414, startPoint y: 335, endPoint x: 494, endPoint y: 335, distance: 80.0
click at [494, 335] on input "[EMAIL_ADDRESS][DOMAIN_NAME]" at bounding box center [639, 334] width 460 height 15
click at [369, 542] on span "add Cambiar Contraseña" at bounding box center [300, 540] width 157 height 15
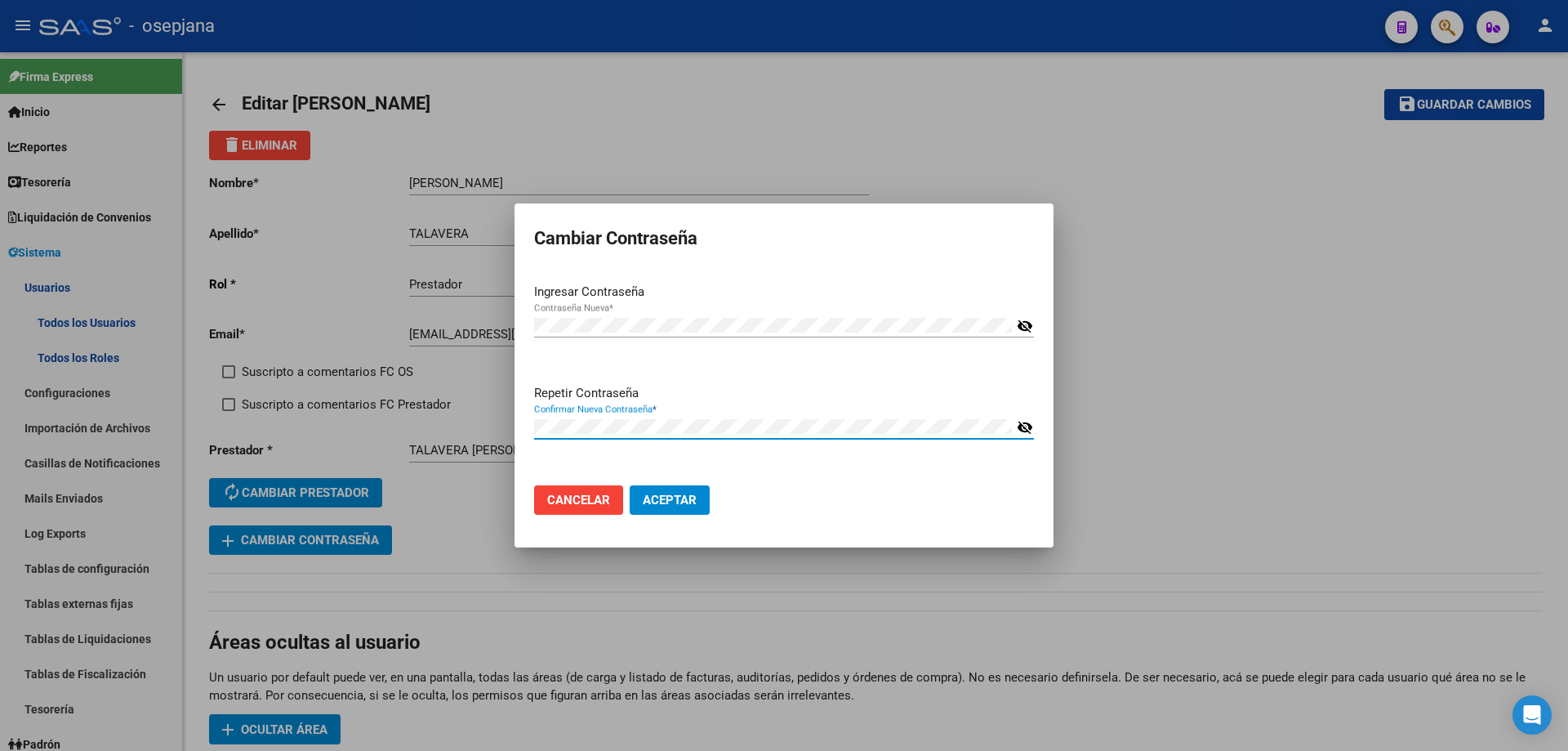
click at [630, 485] on button "Aceptar" at bounding box center [670, 500] width 80 height 29
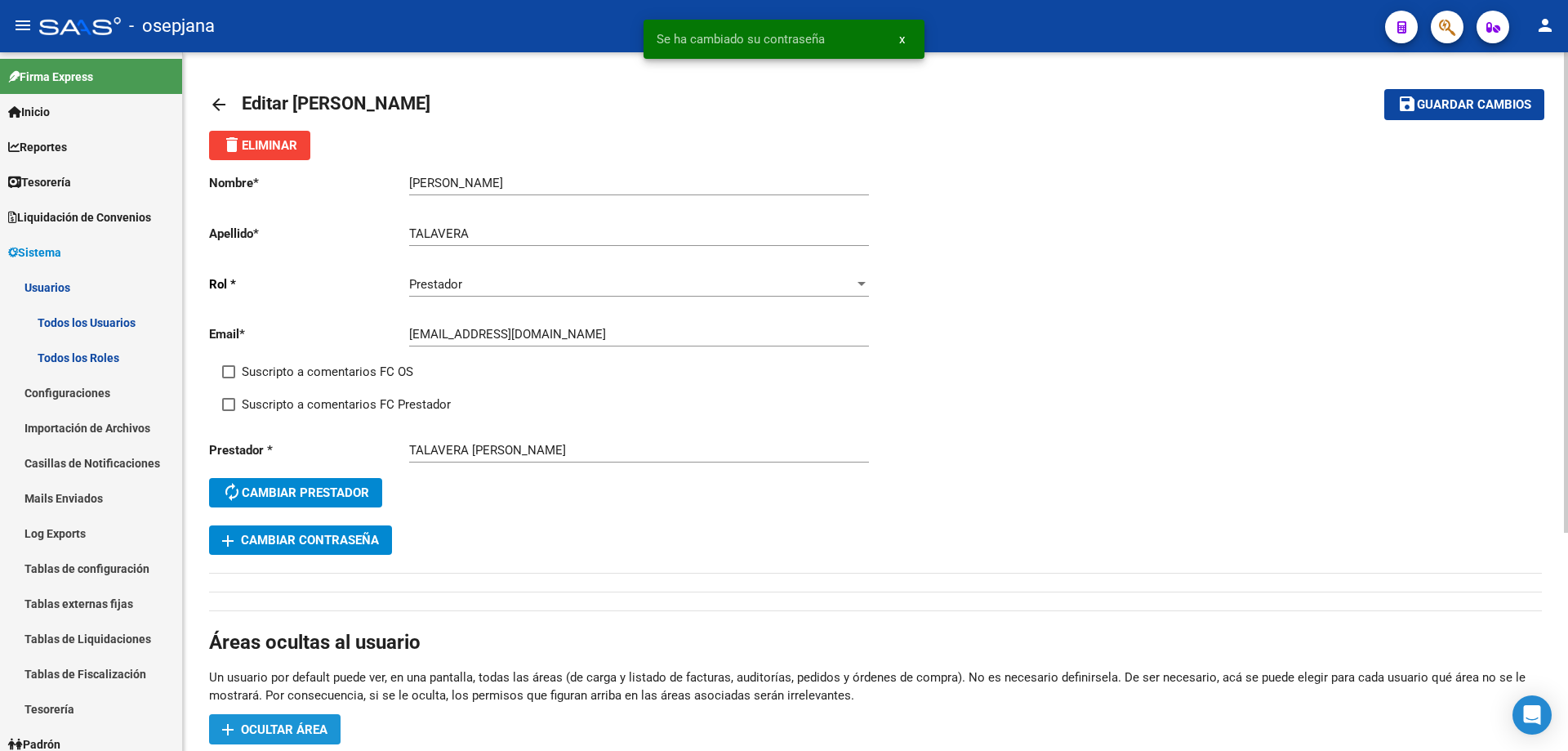
click at [258, 730] on span "Ocultar área" at bounding box center [284, 730] width 86 height 15
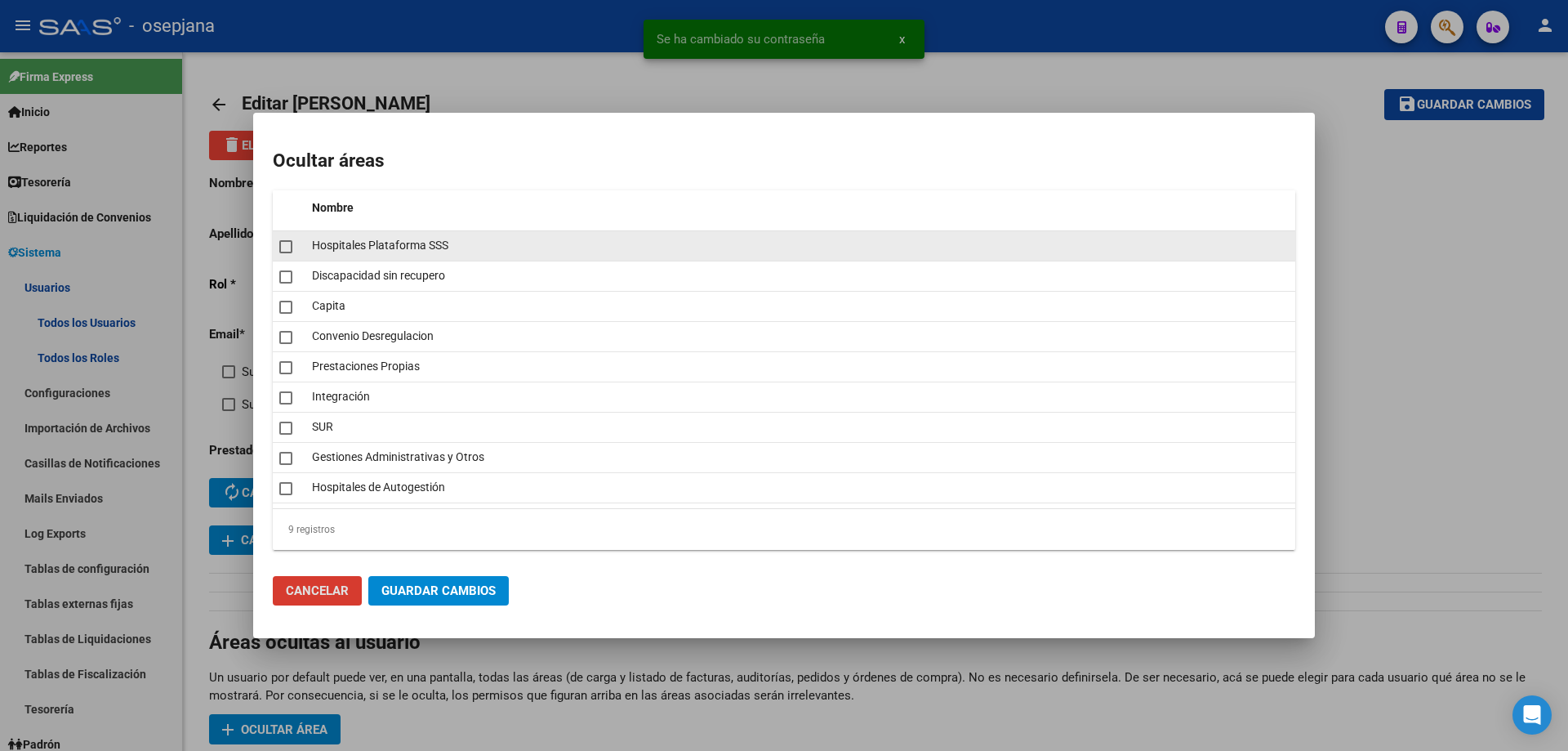
click at [283, 255] on mat-checkbox at bounding box center [286, 246] width 13 height 23
checkbox input "true"
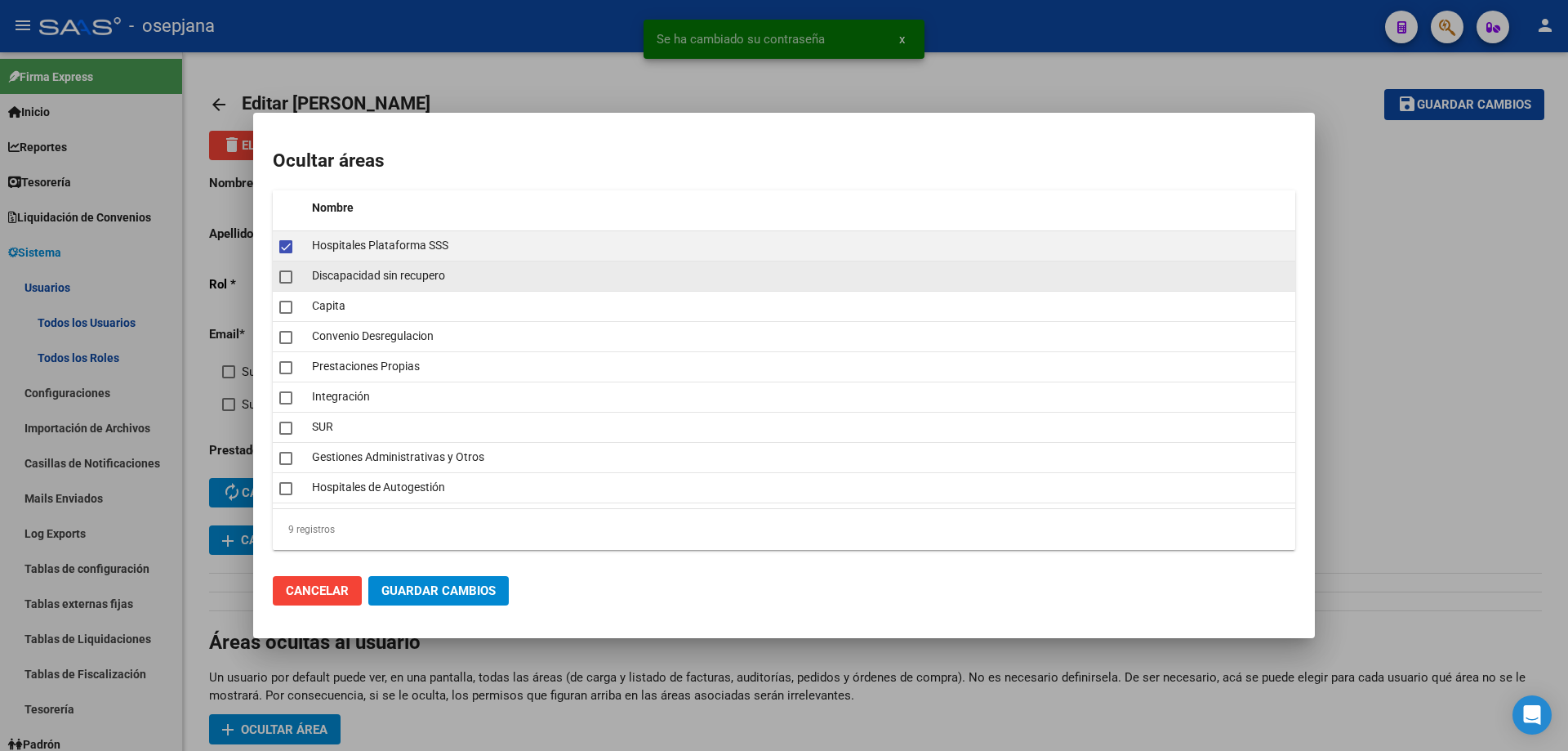
click at [283, 280] on span at bounding box center [286, 277] width 13 height 13
checkbox input "true"
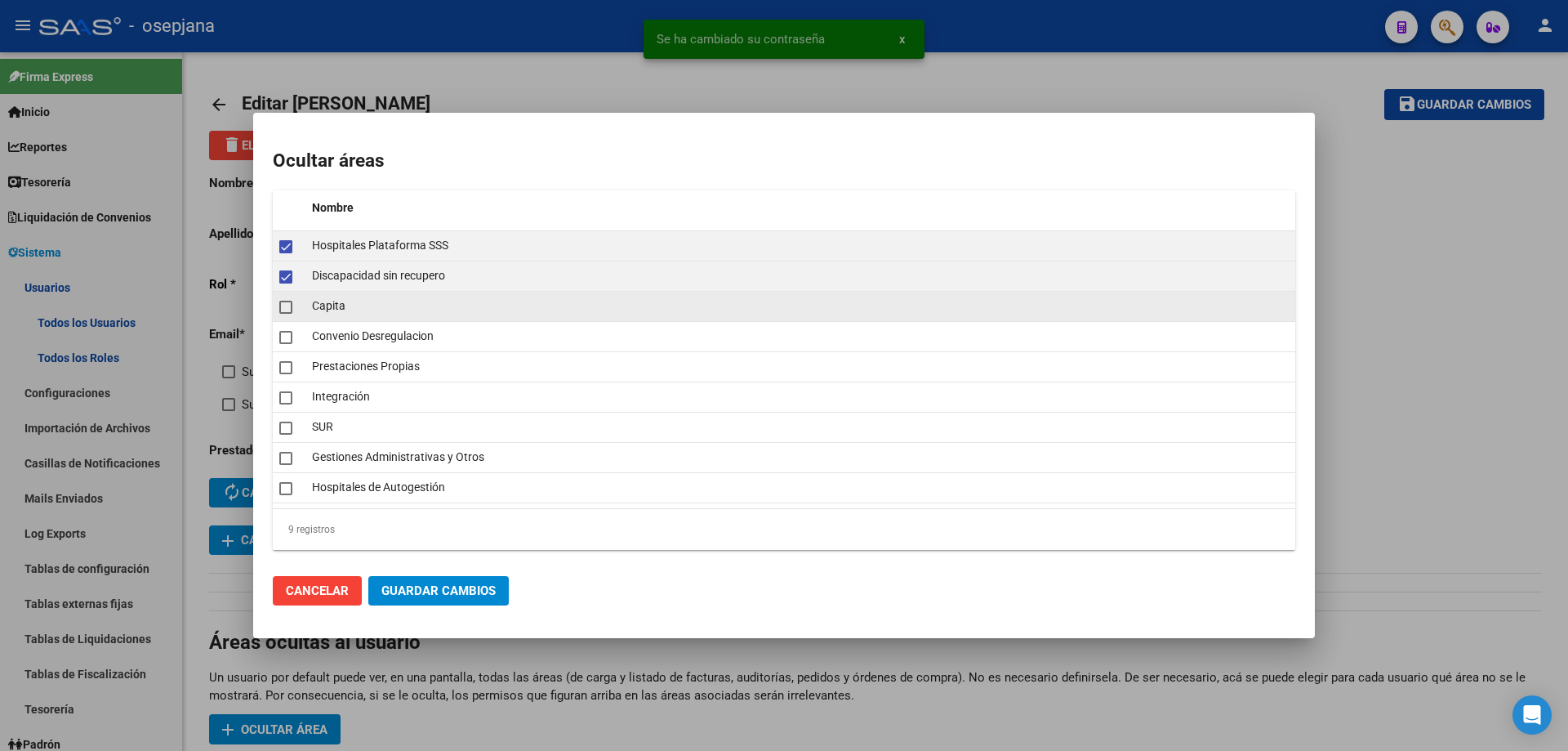
click at [287, 315] on mat-checkbox at bounding box center [286, 306] width 13 height 23
checkbox input "true"
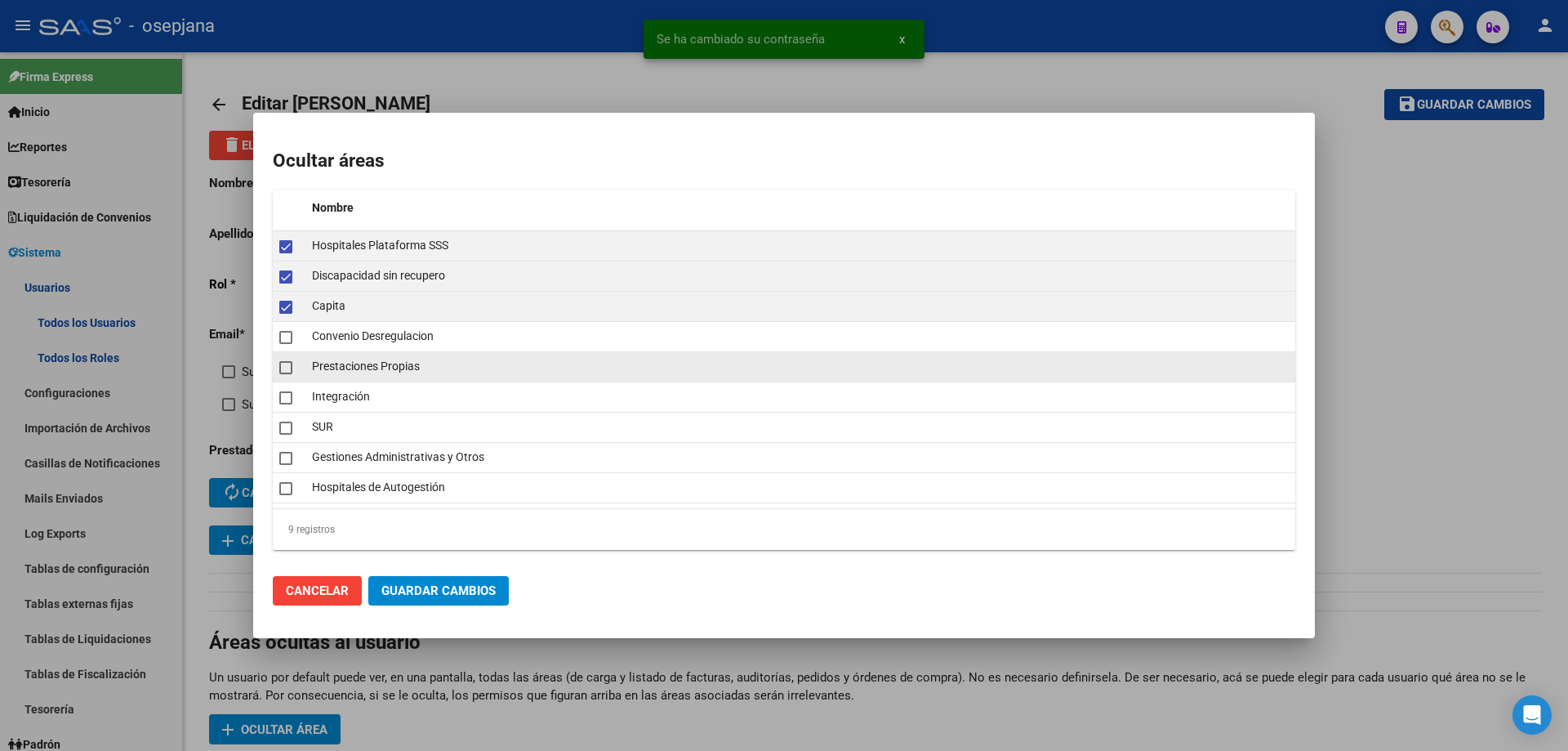
drag, startPoint x: 287, startPoint y: 340, endPoint x: 288, endPoint y: 363, distance: 23.0
click at [287, 343] on span at bounding box center [286, 338] width 13 height 13
checkbox input "true"
click at [288, 373] on span at bounding box center [286, 368] width 13 height 13
checkbox input "true"
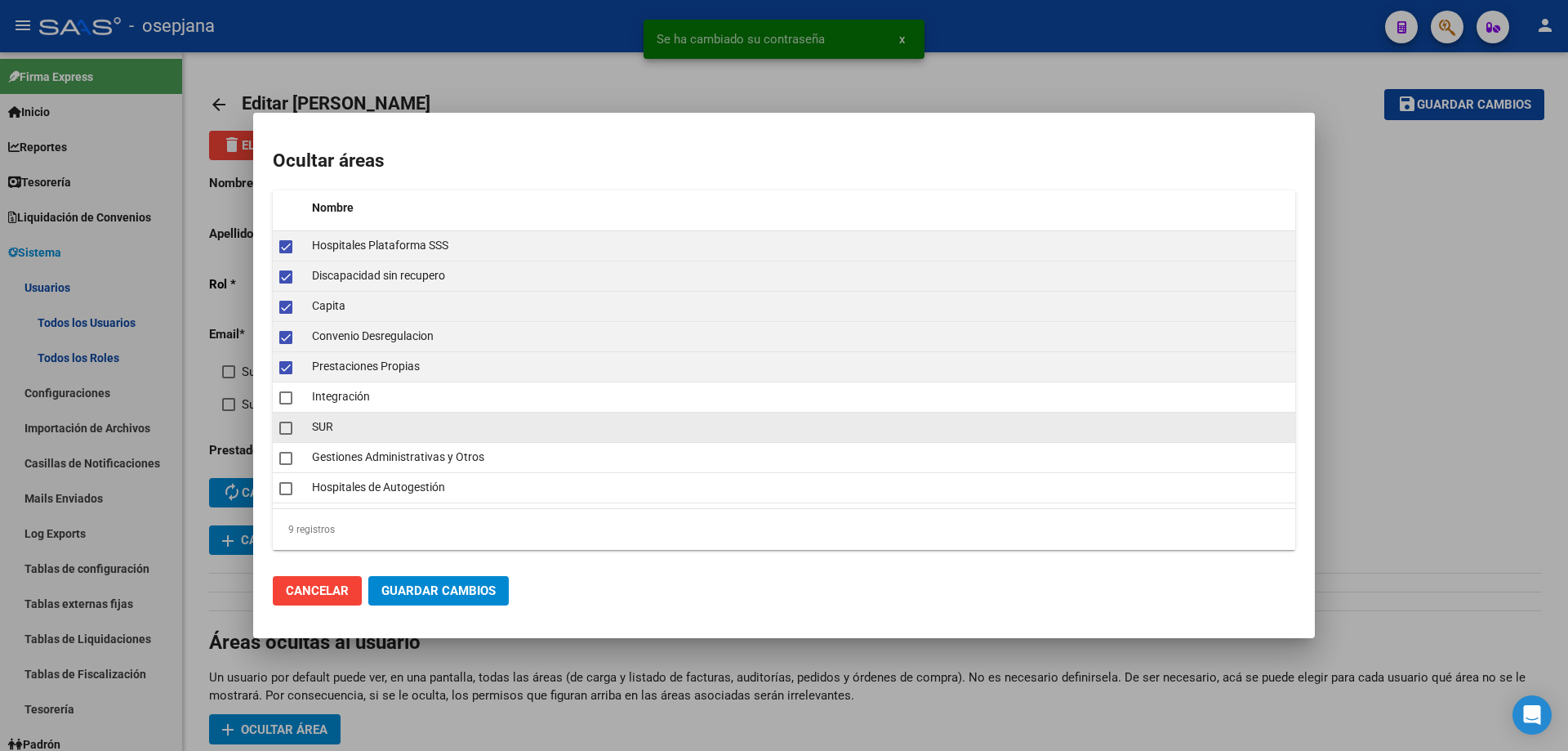
click at [288, 425] on span at bounding box center [286, 428] width 13 height 13
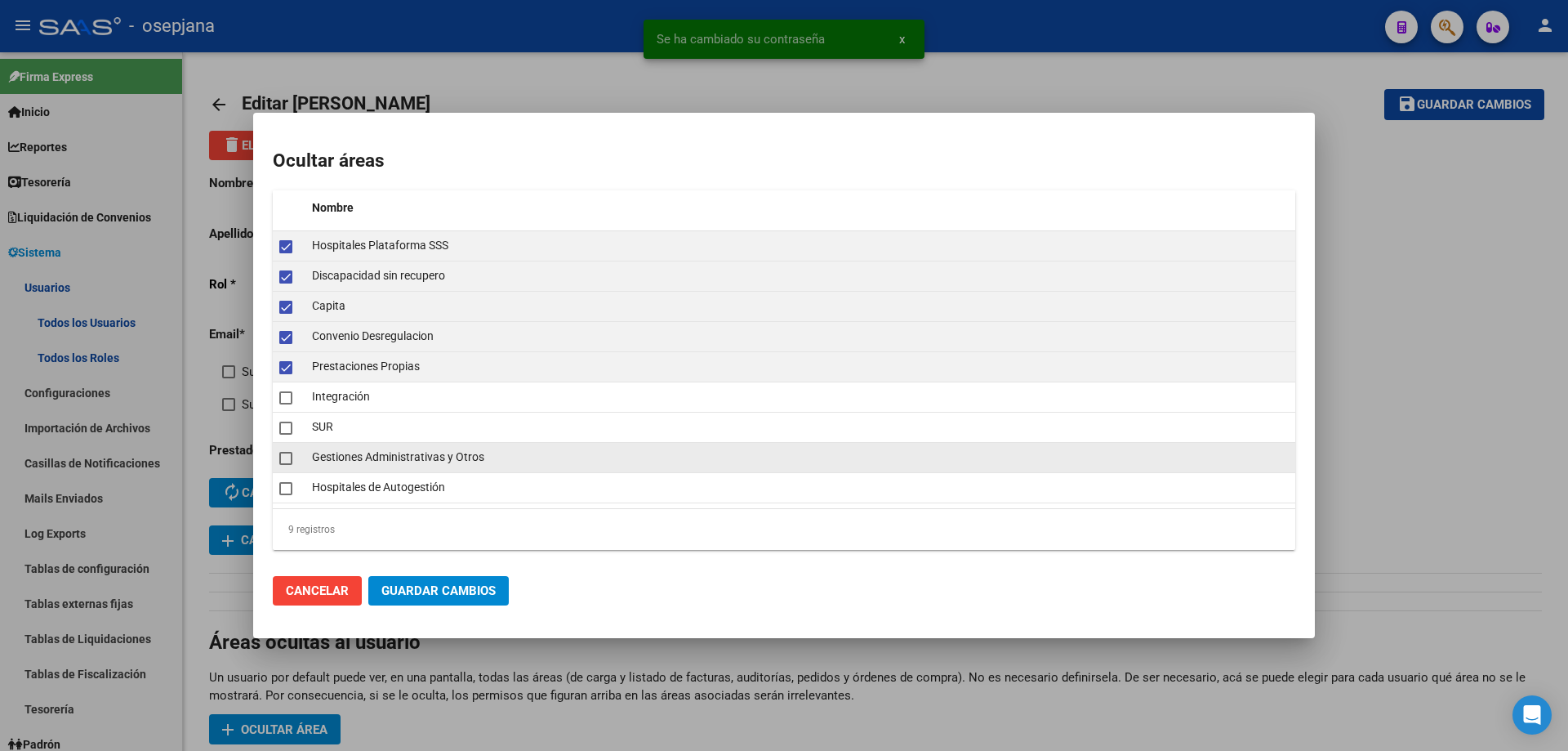
checkbox input "true"
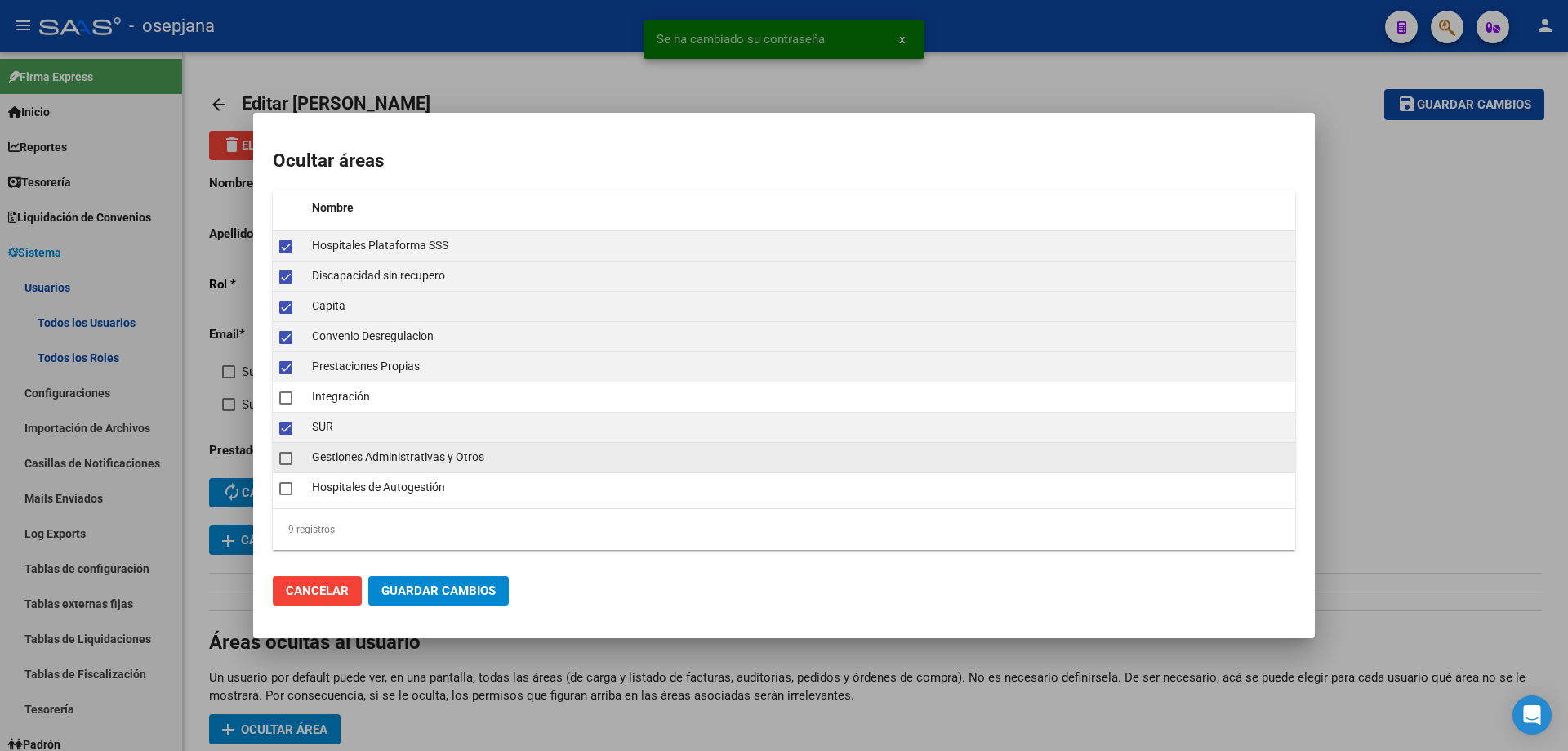
drag, startPoint x: 288, startPoint y: 458, endPoint x: 291, endPoint y: 471, distance: 13.3
click at [288, 459] on span at bounding box center [286, 458] width 13 height 13
checkbox input "true"
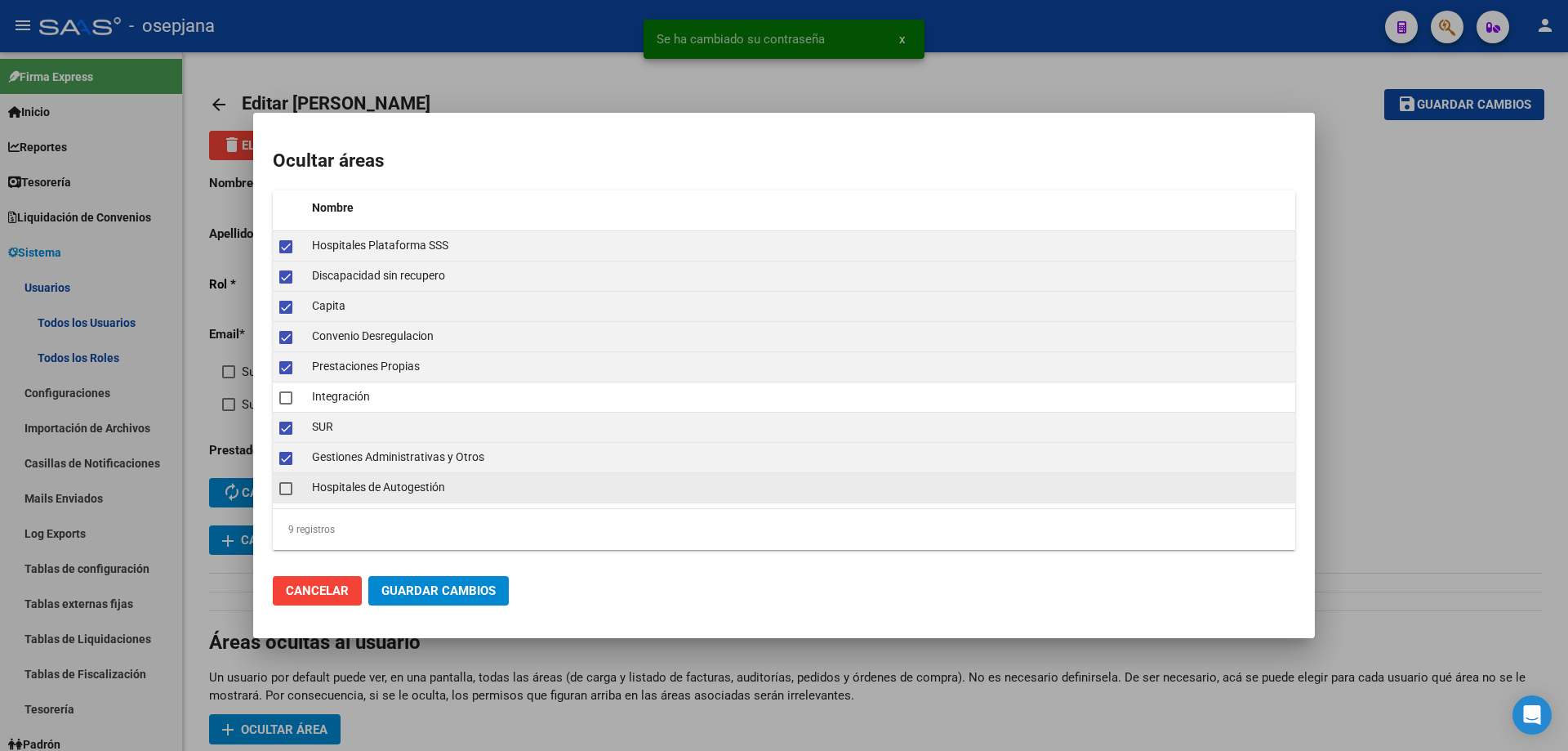
click at [291, 482] on span at bounding box center [286, 489] width 13 height 13
checkbox input "true"
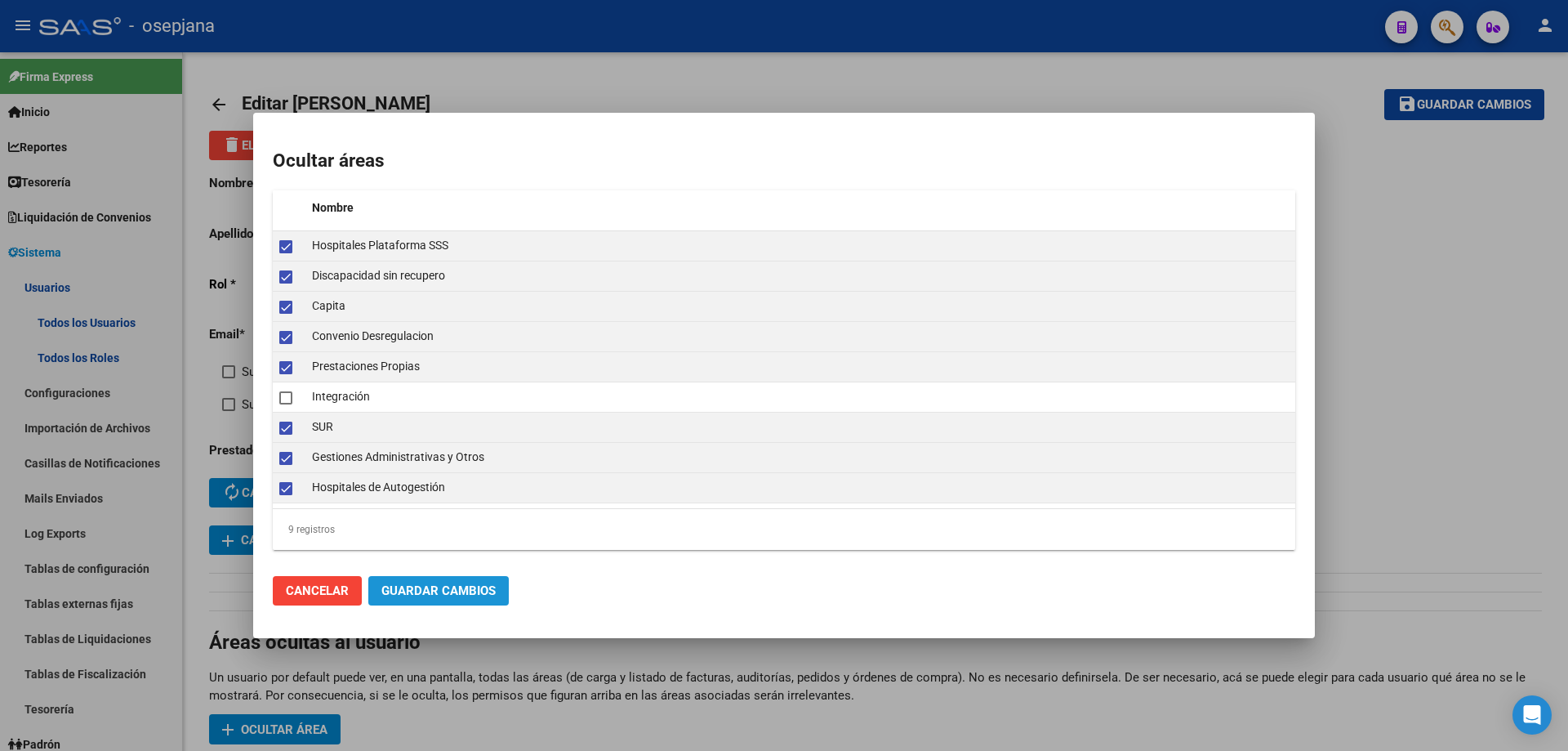
click at [439, 591] on span "Guardar Cambios" at bounding box center [439, 591] width 115 height 15
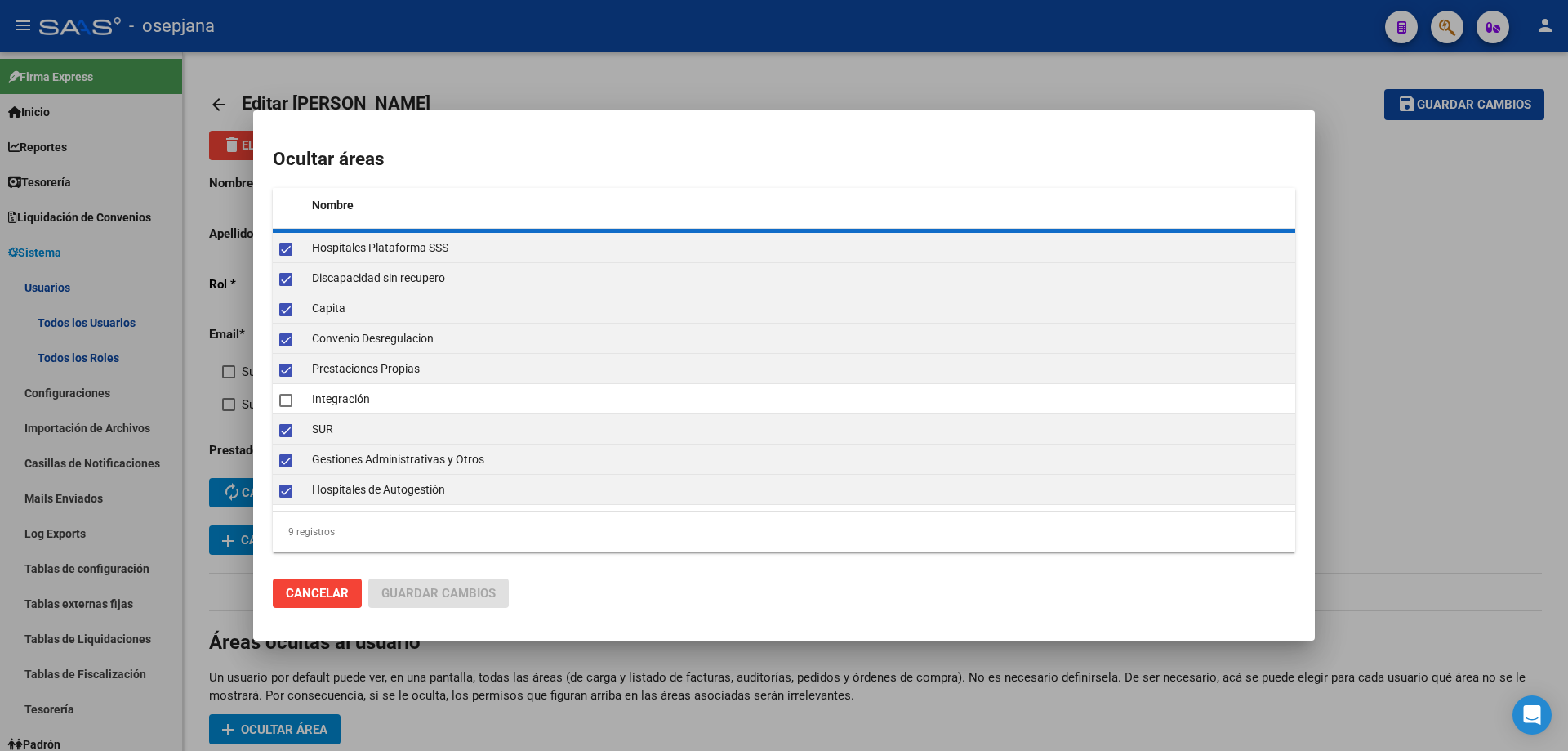
checkbox input "false"
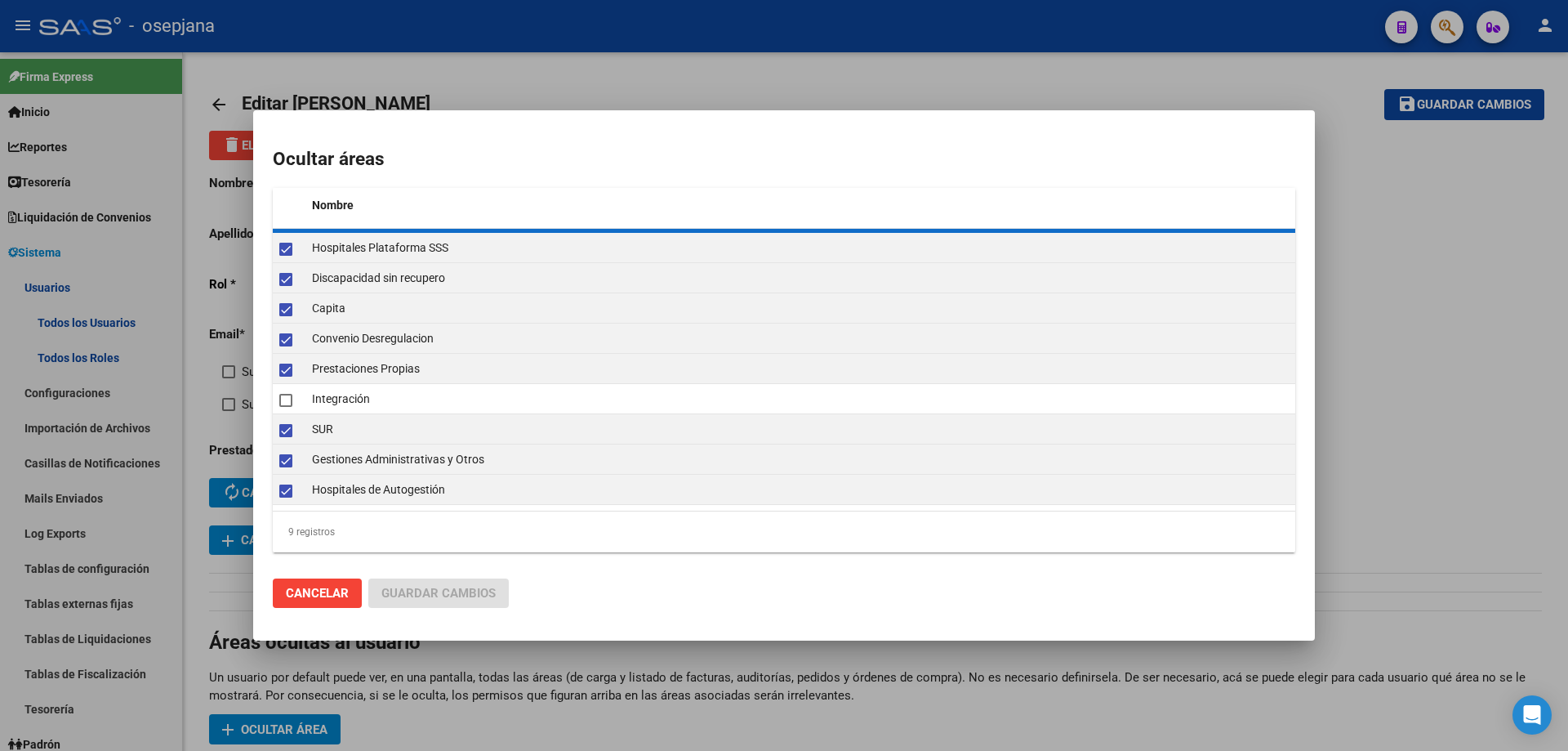
checkbox input "false"
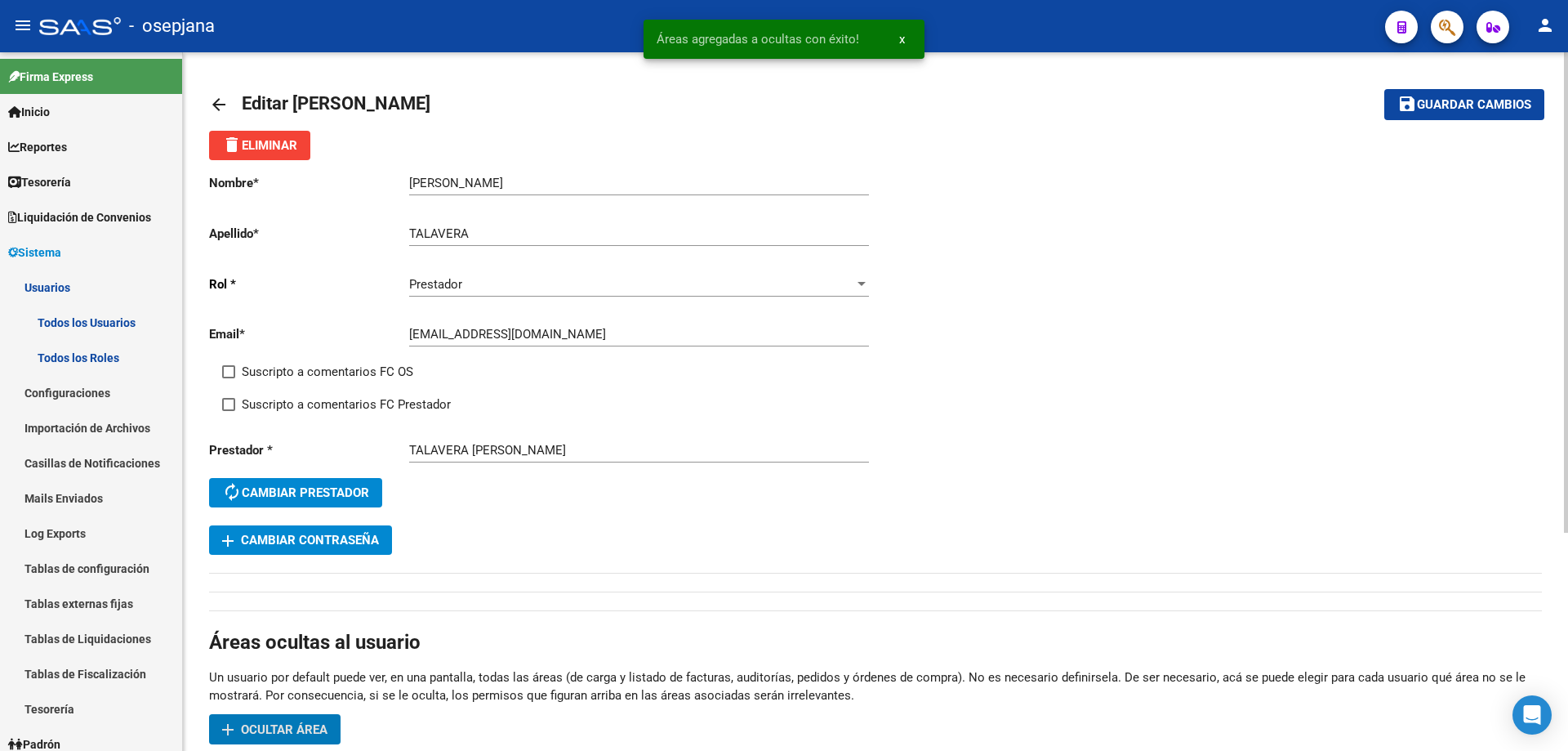
click at [1461, 107] on span "Guardar cambios" at bounding box center [1474, 106] width 115 height 15
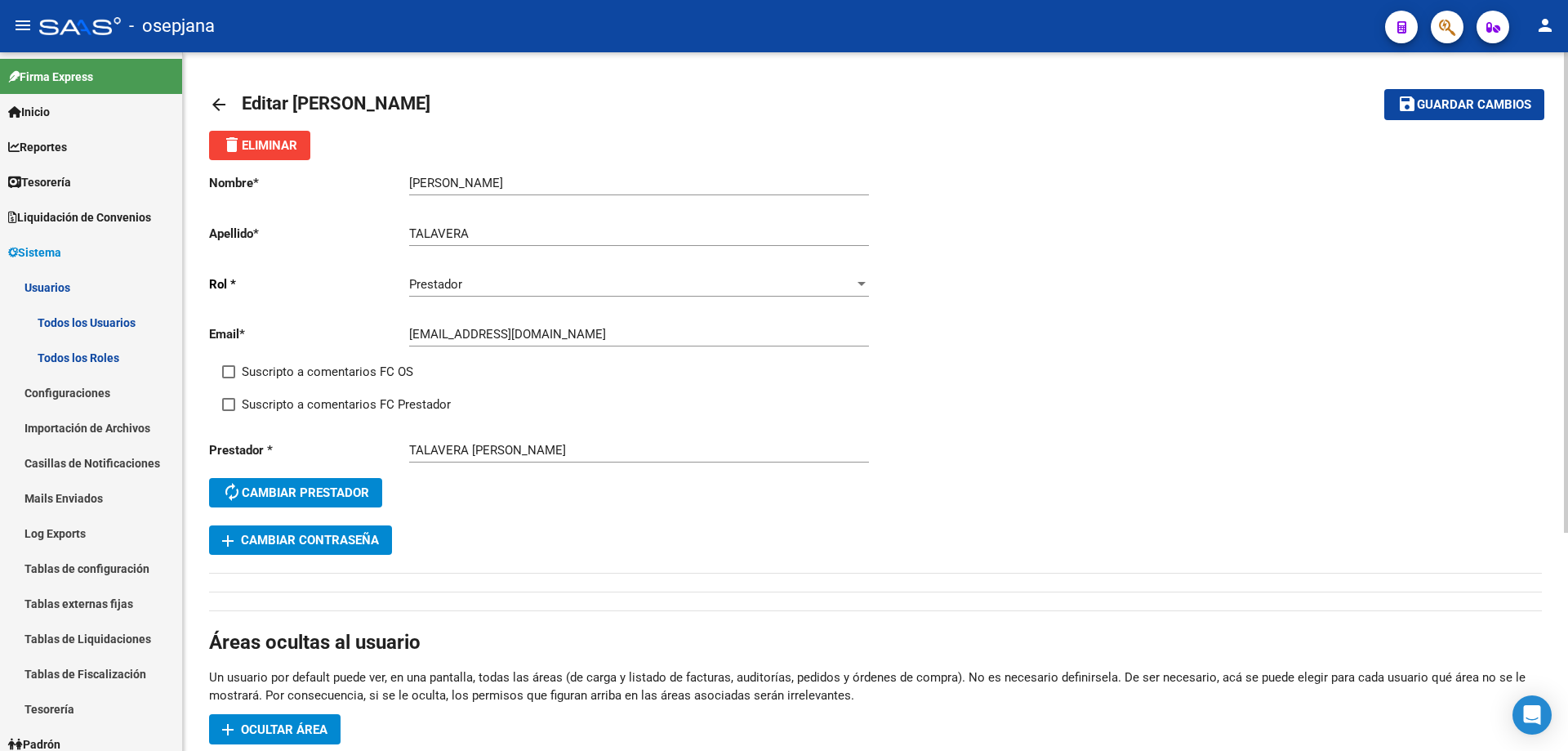
click at [215, 104] on mat-icon "arrow_back" at bounding box center [219, 105] width 20 height 20
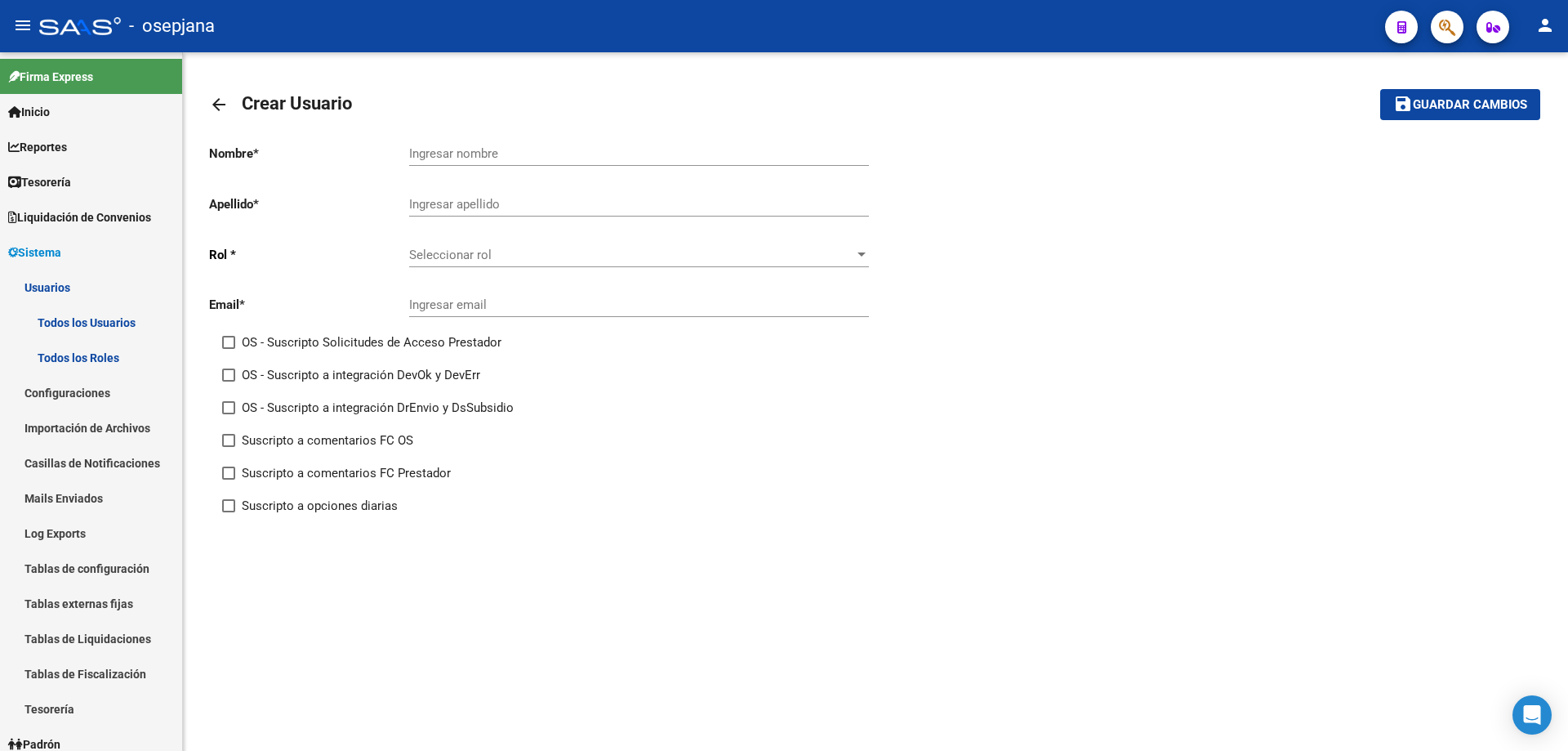
click at [215, 104] on mat-icon "arrow_back" at bounding box center [219, 105] width 20 height 20
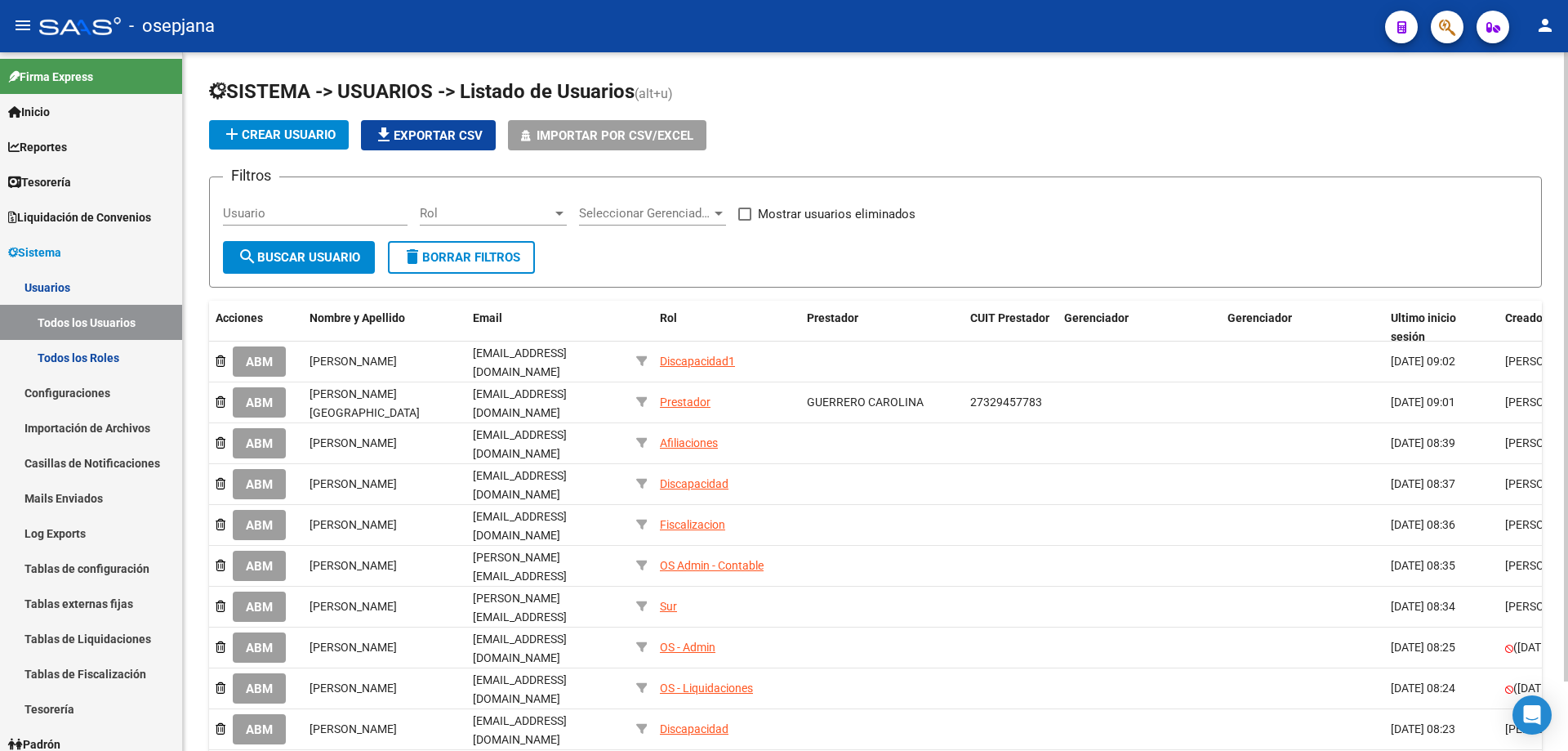
click at [1454, 23] on icon "button" at bounding box center [1448, 27] width 16 height 19
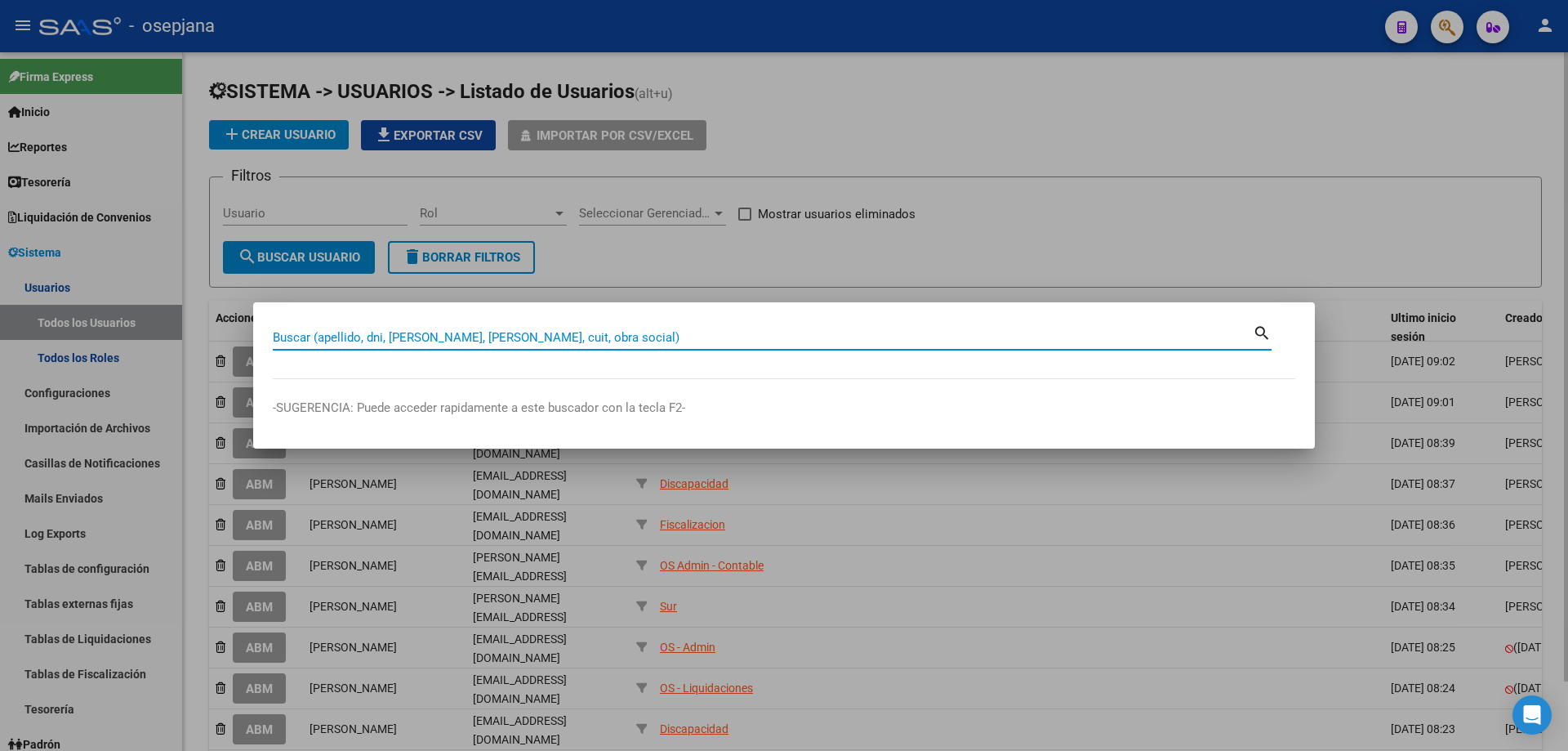
paste input "23312260"
type input "23312260"
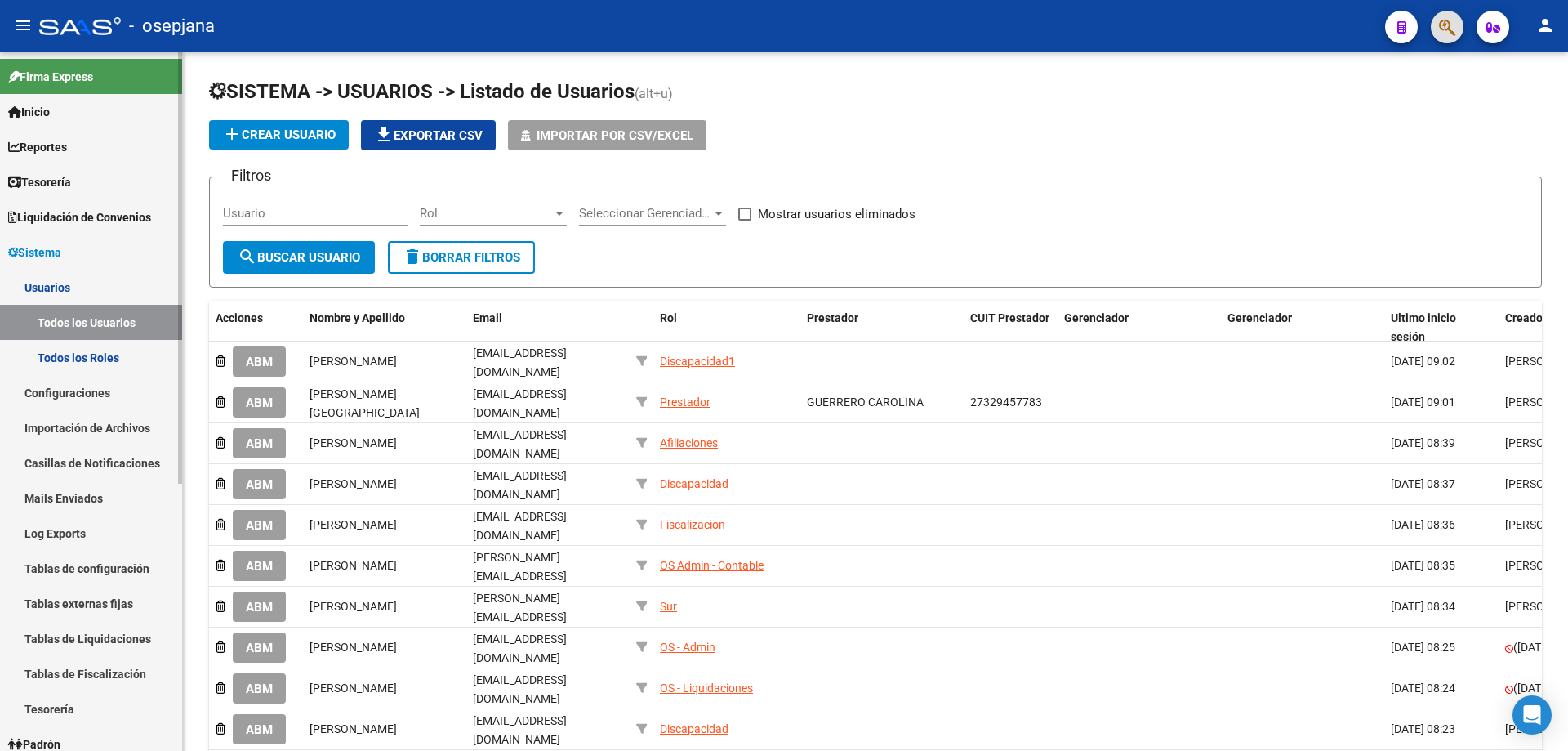
click at [52, 249] on span "Sistema" at bounding box center [35, 252] width 53 height 18
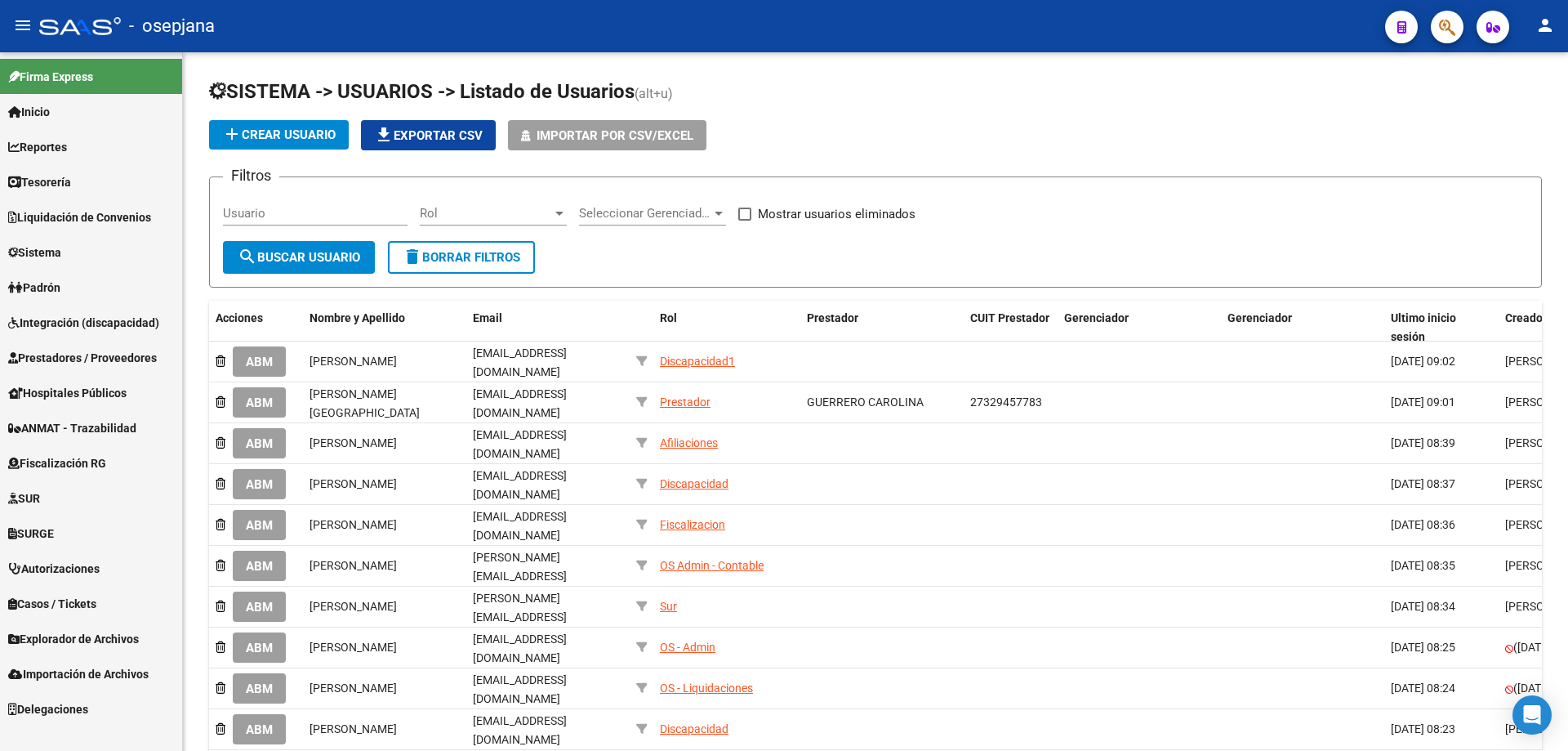
click at [64, 463] on span "Fiscalización RG" at bounding box center [57, 463] width 98 height 18
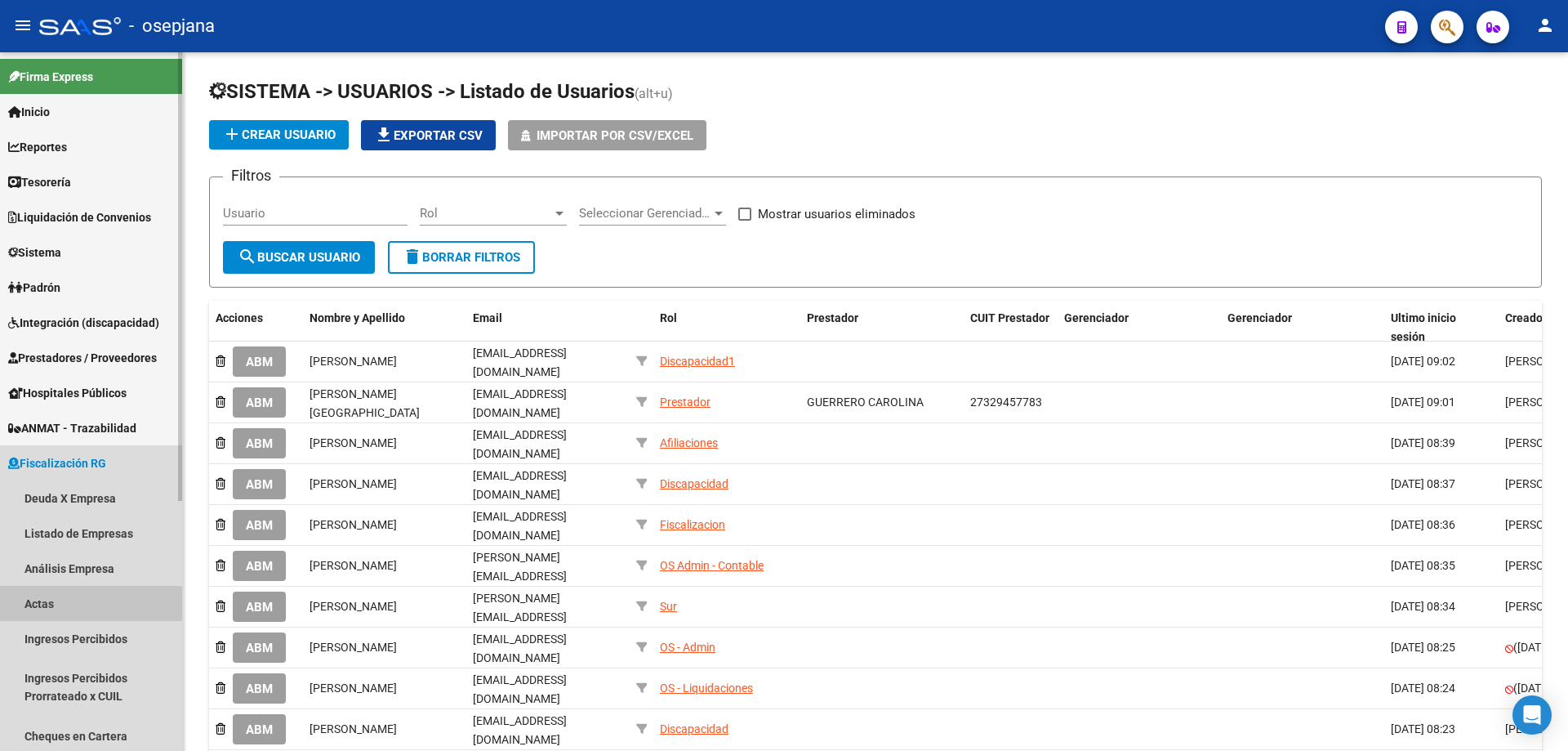
click at [56, 597] on link "Actas" at bounding box center [91, 604] width 182 height 36
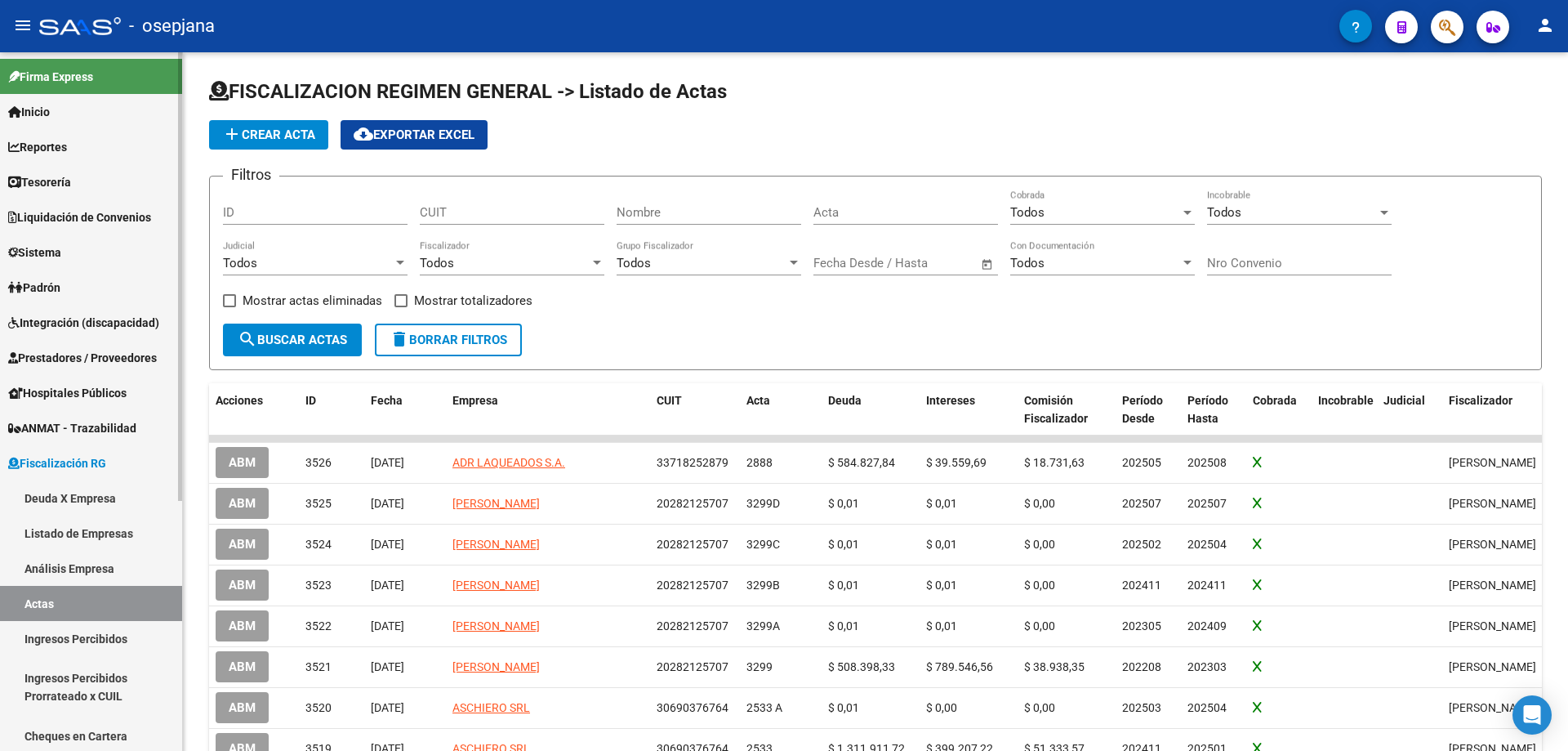
click at [48, 106] on span "Inicio" at bounding box center [29, 112] width 42 height 18
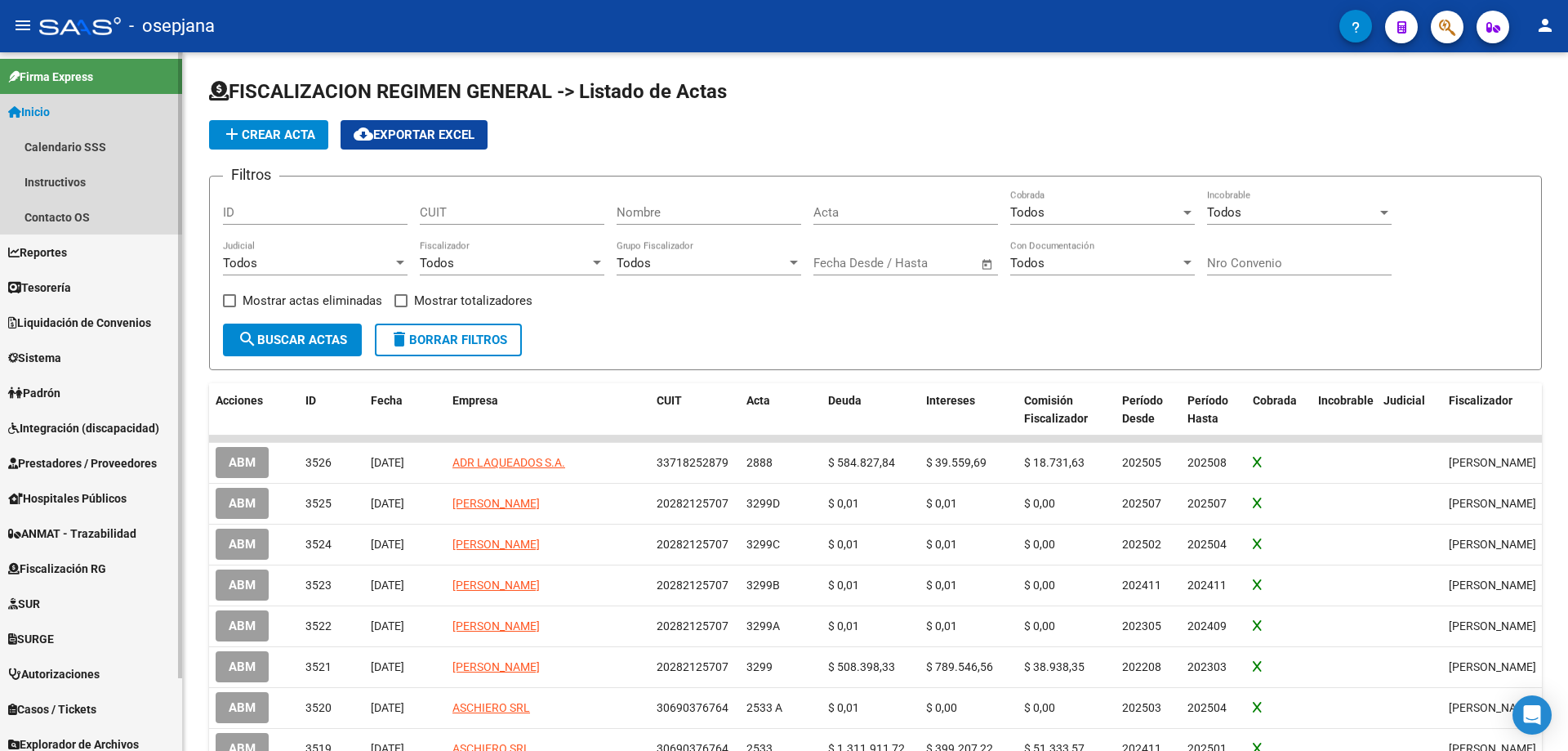
click at [40, 105] on span "Inicio" at bounding box center [29, 112] width 42 height 18
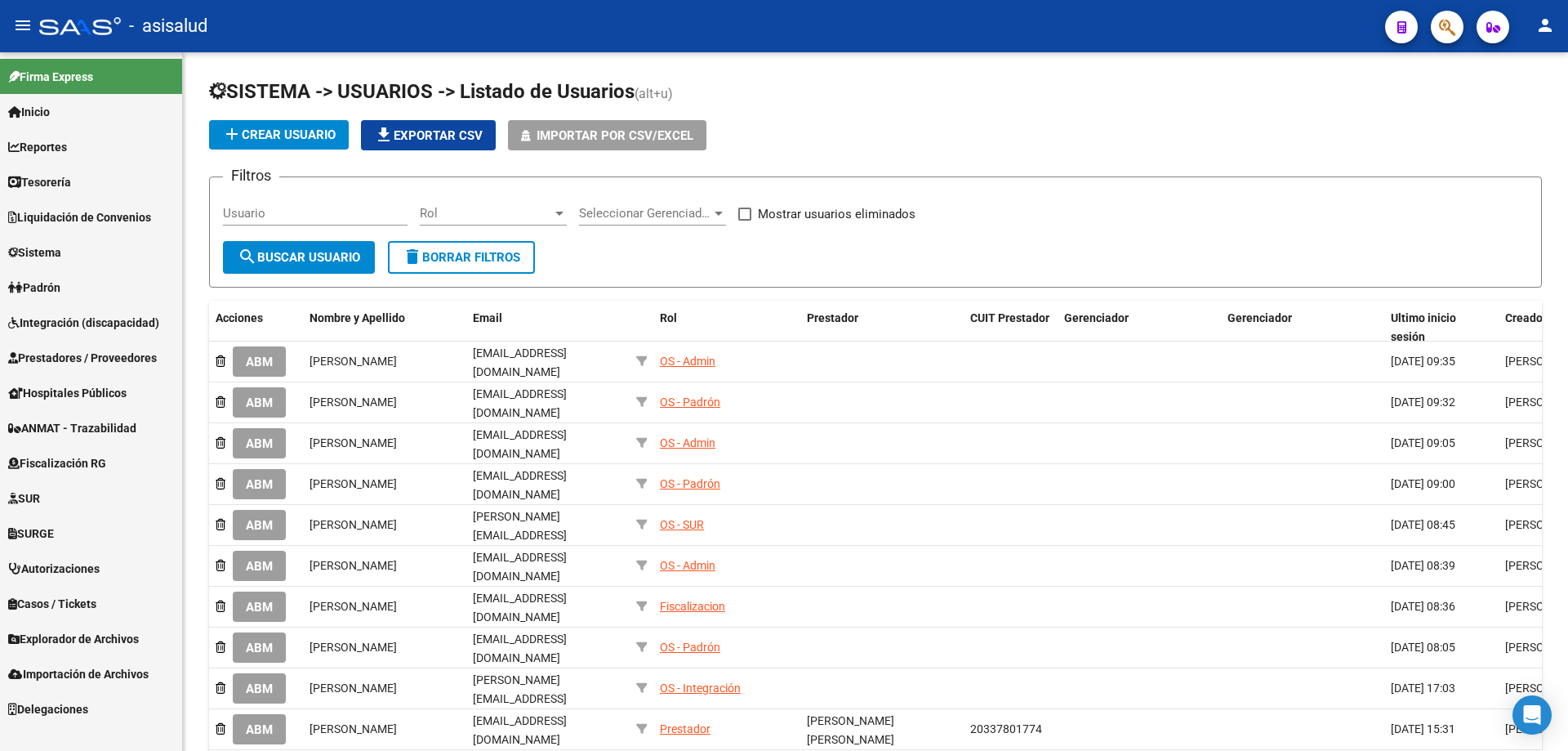
click at [1425, 25] on div at bounding box center [1441, 26] width 46 height 34
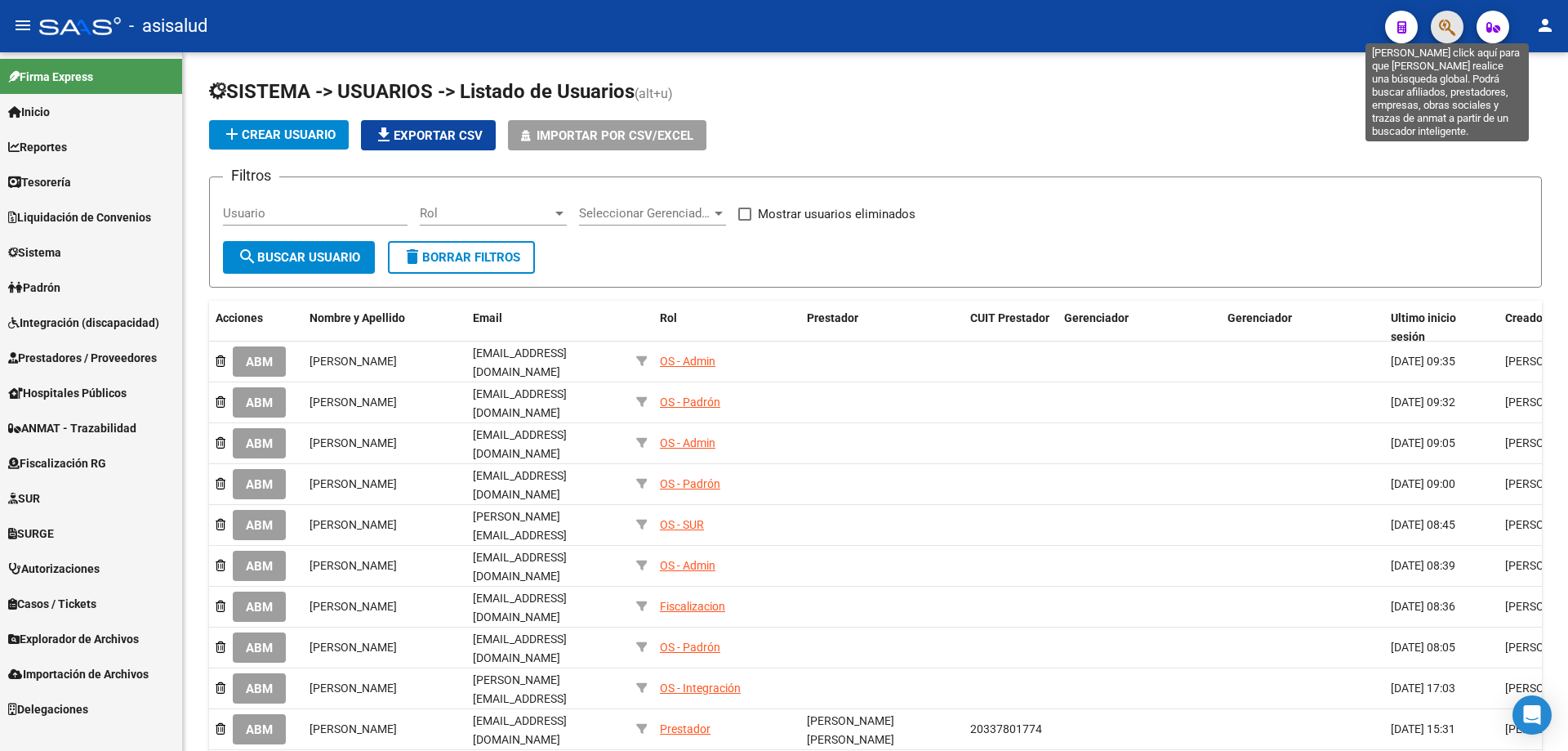
click at [1447, 25] on icon "button" at bounding box center [1448, 27] width 16 height 19
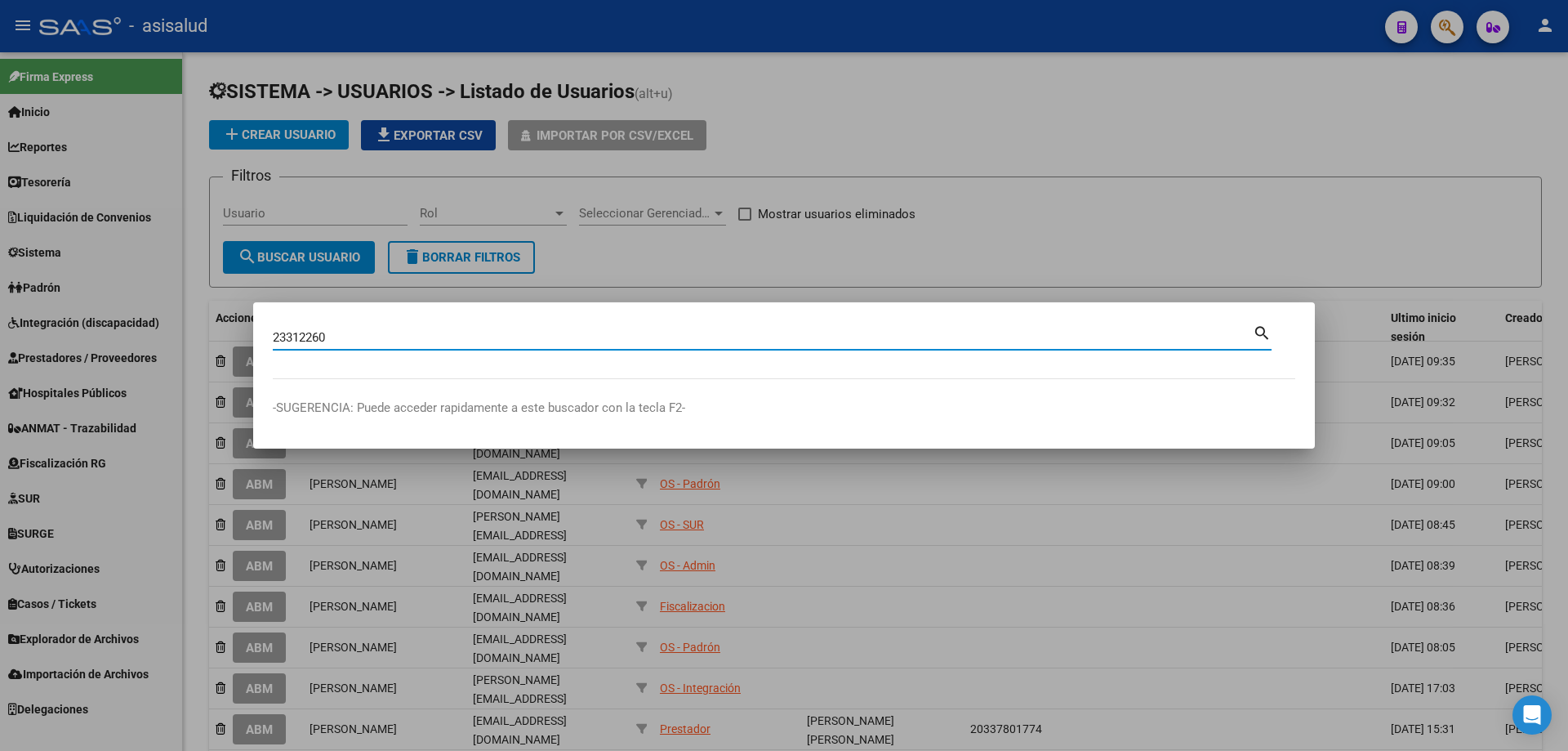
type input "23312260"
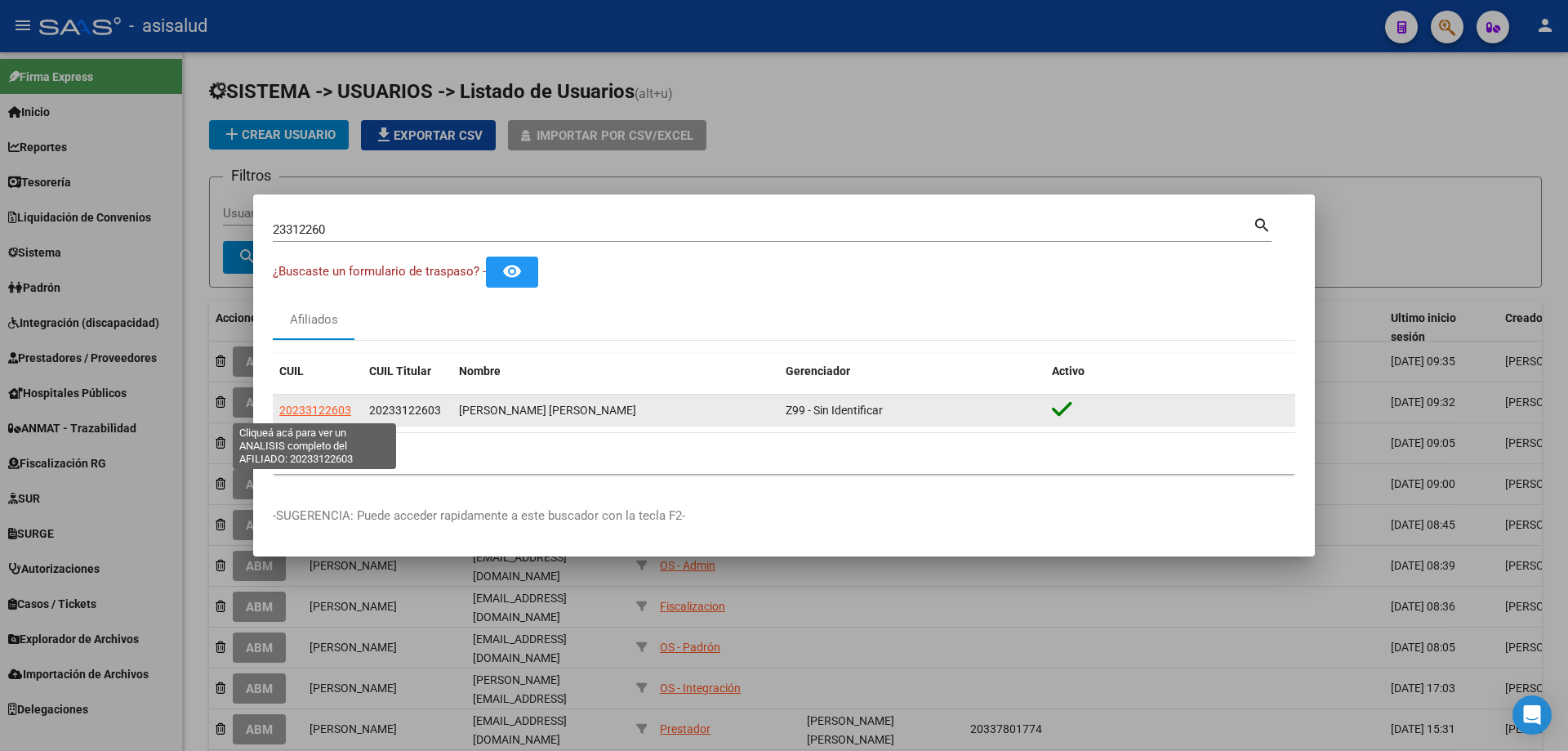
click at [341, 404] on span "20233122603" at bounding box center [315, 410] width 72 height 13
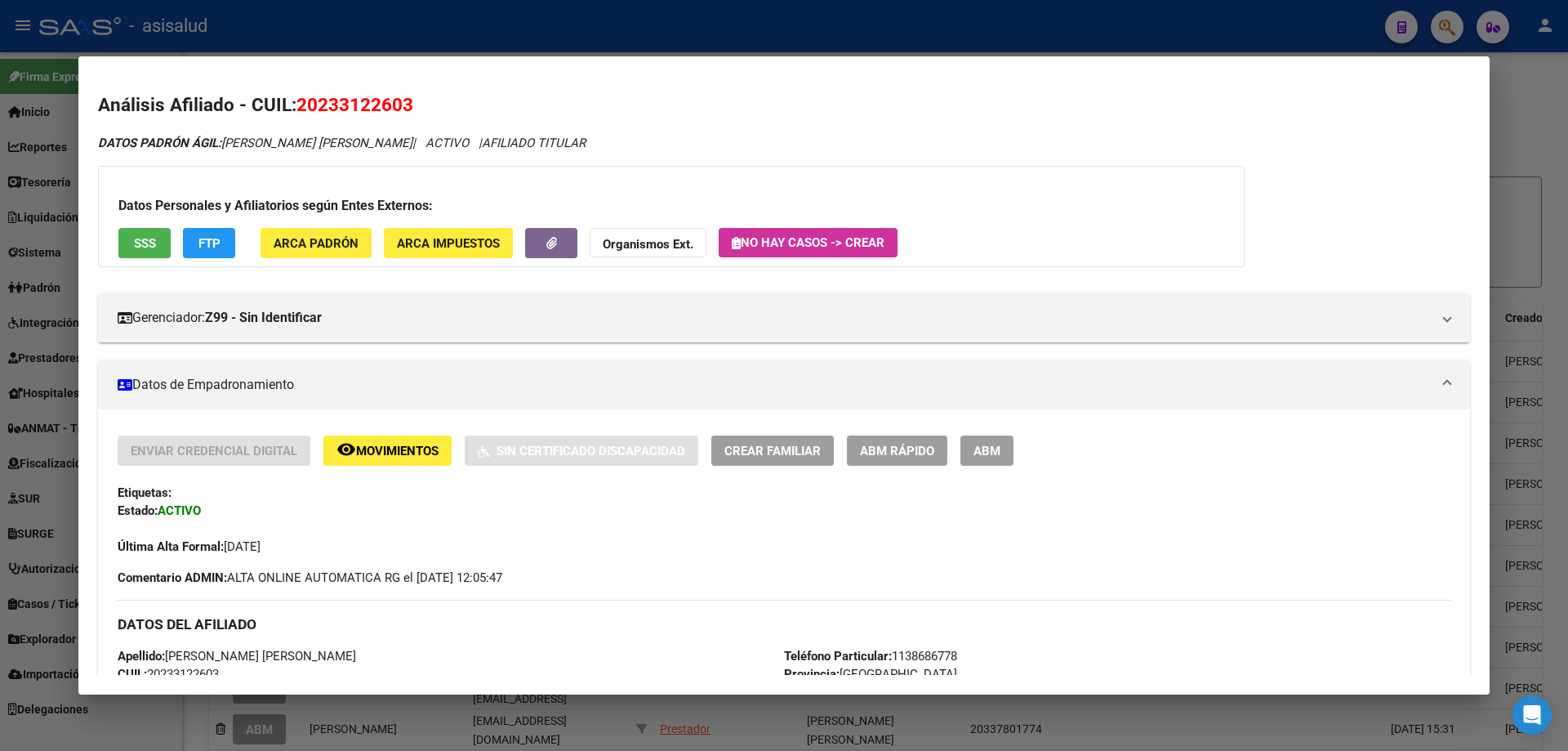
scroll to position [643, 0]
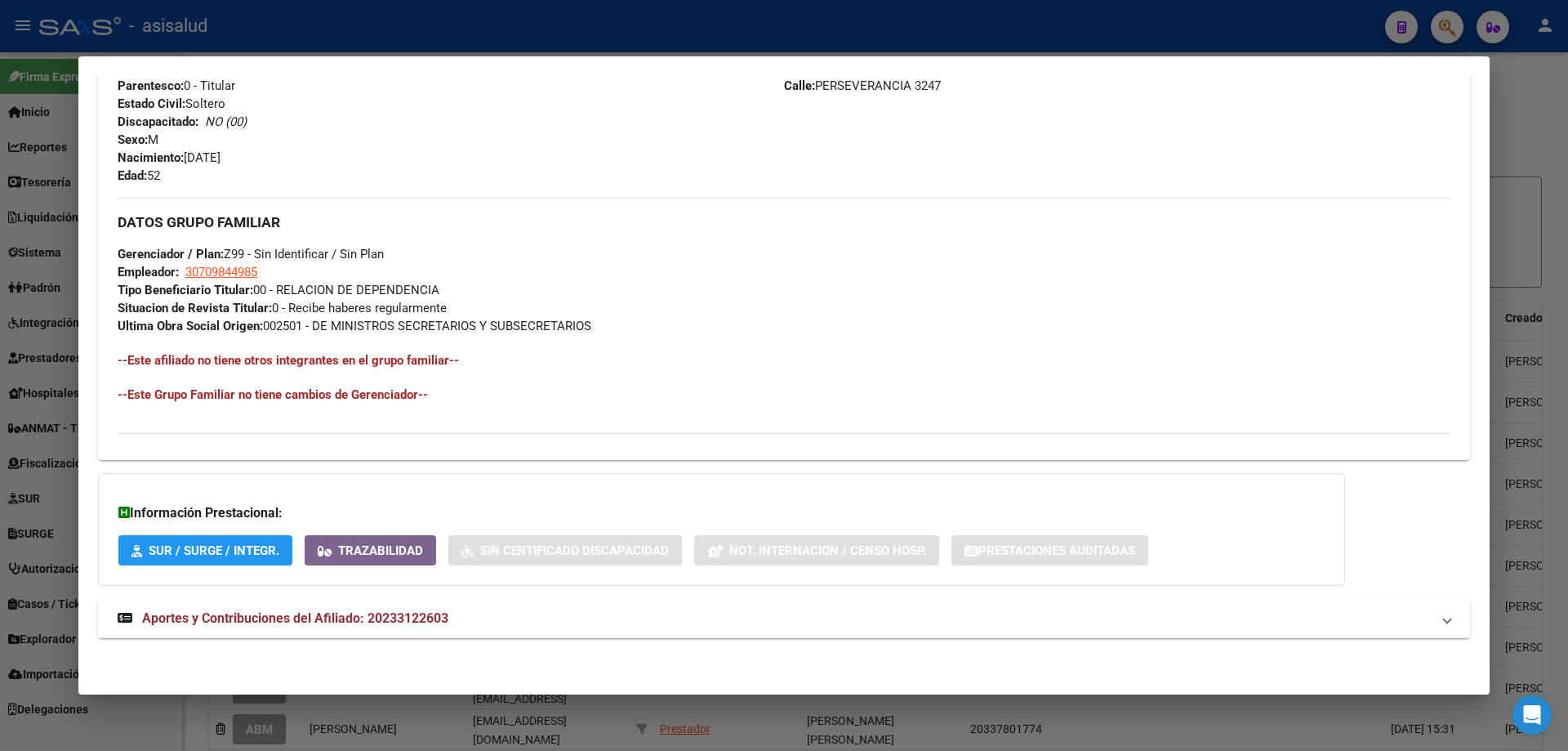
click at [323, 612] on span "Aportes y Contribuciones del Afiliado: 20233122603" at bounding box center [295, 618] width 307 height 15
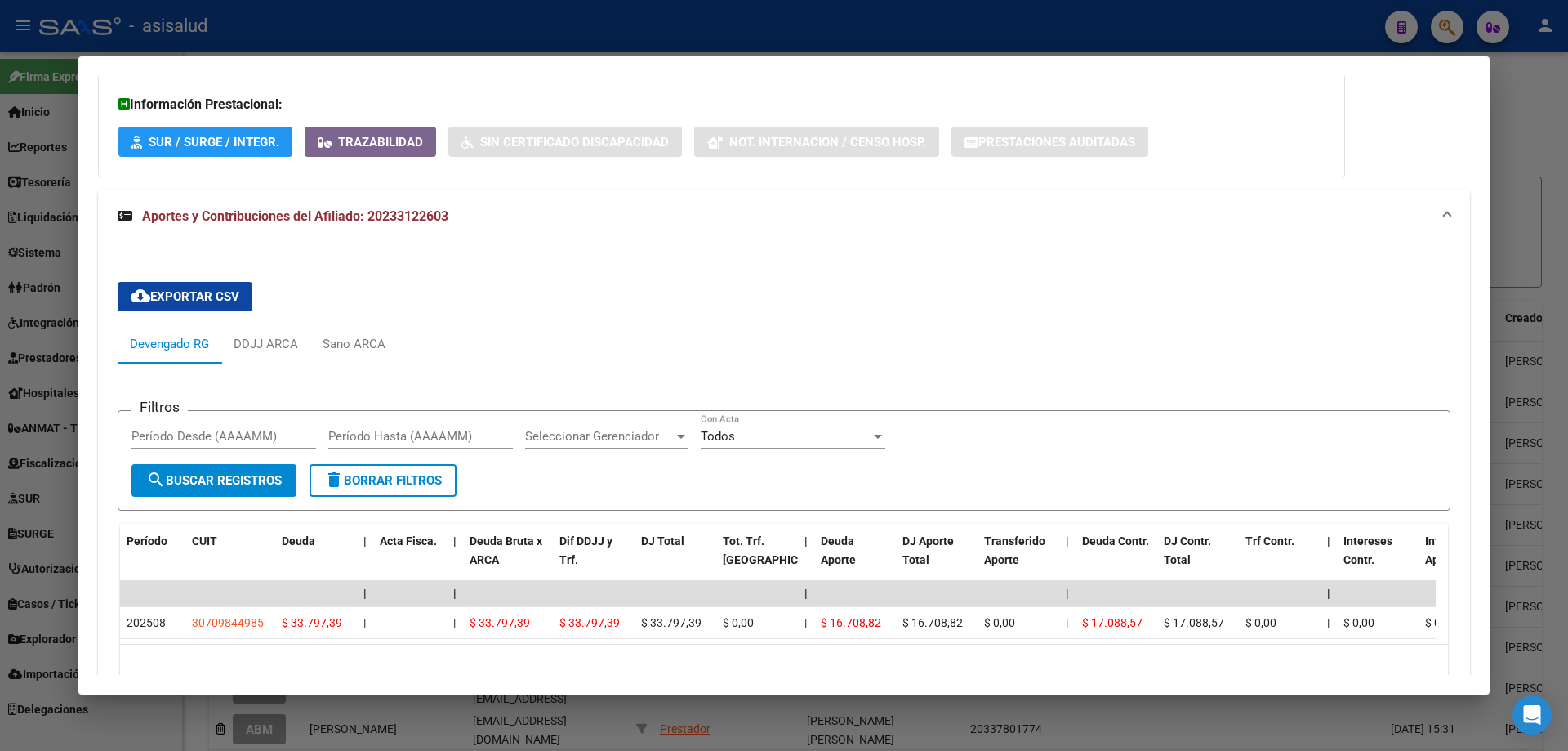
scroll to position [1151, 0]
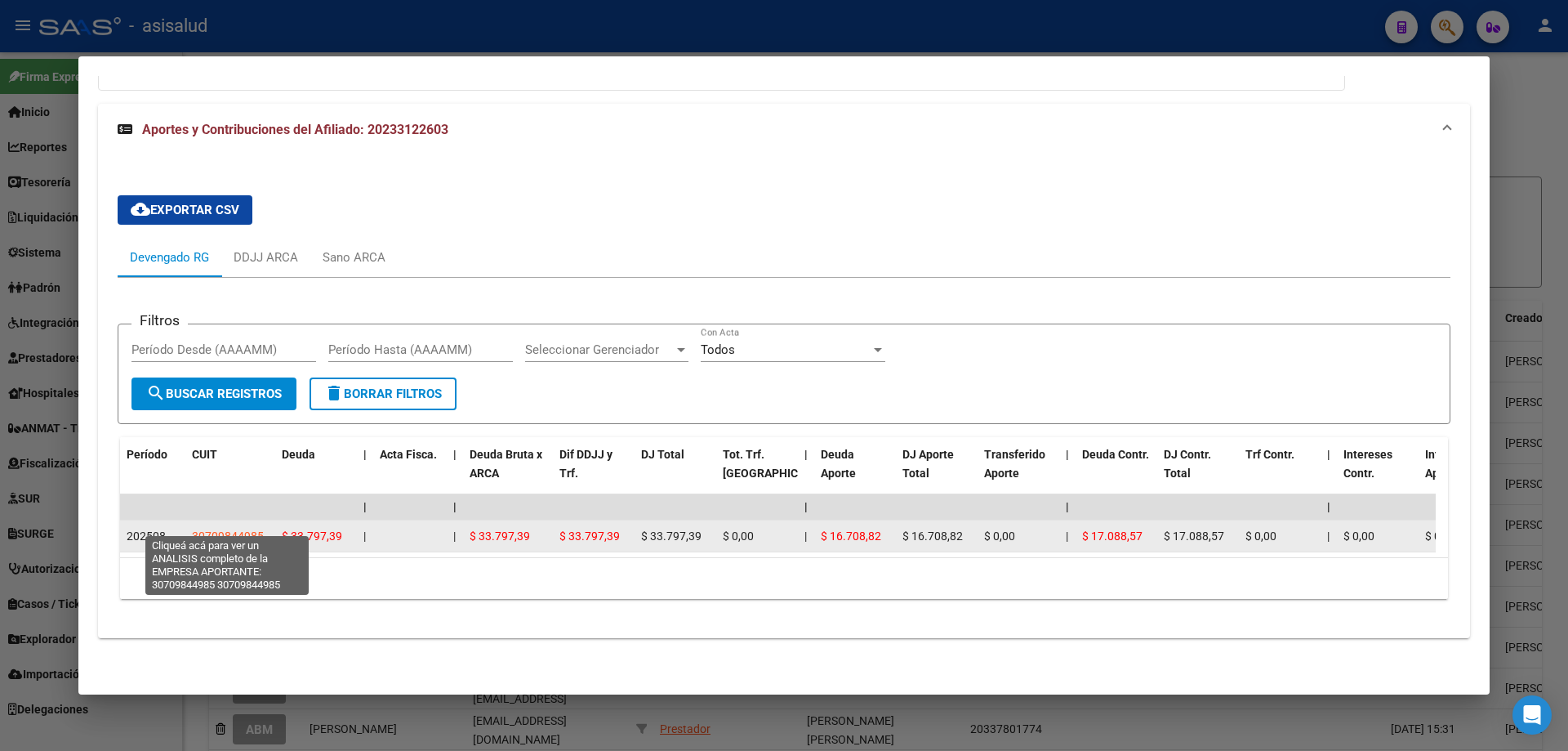
click at [232, 530] on span "30709844985" at bounding box center [228, 536] width 72 height 13
type textarea "30709844985"
